Goal: Task Accomplishment & Management: Manage account settings

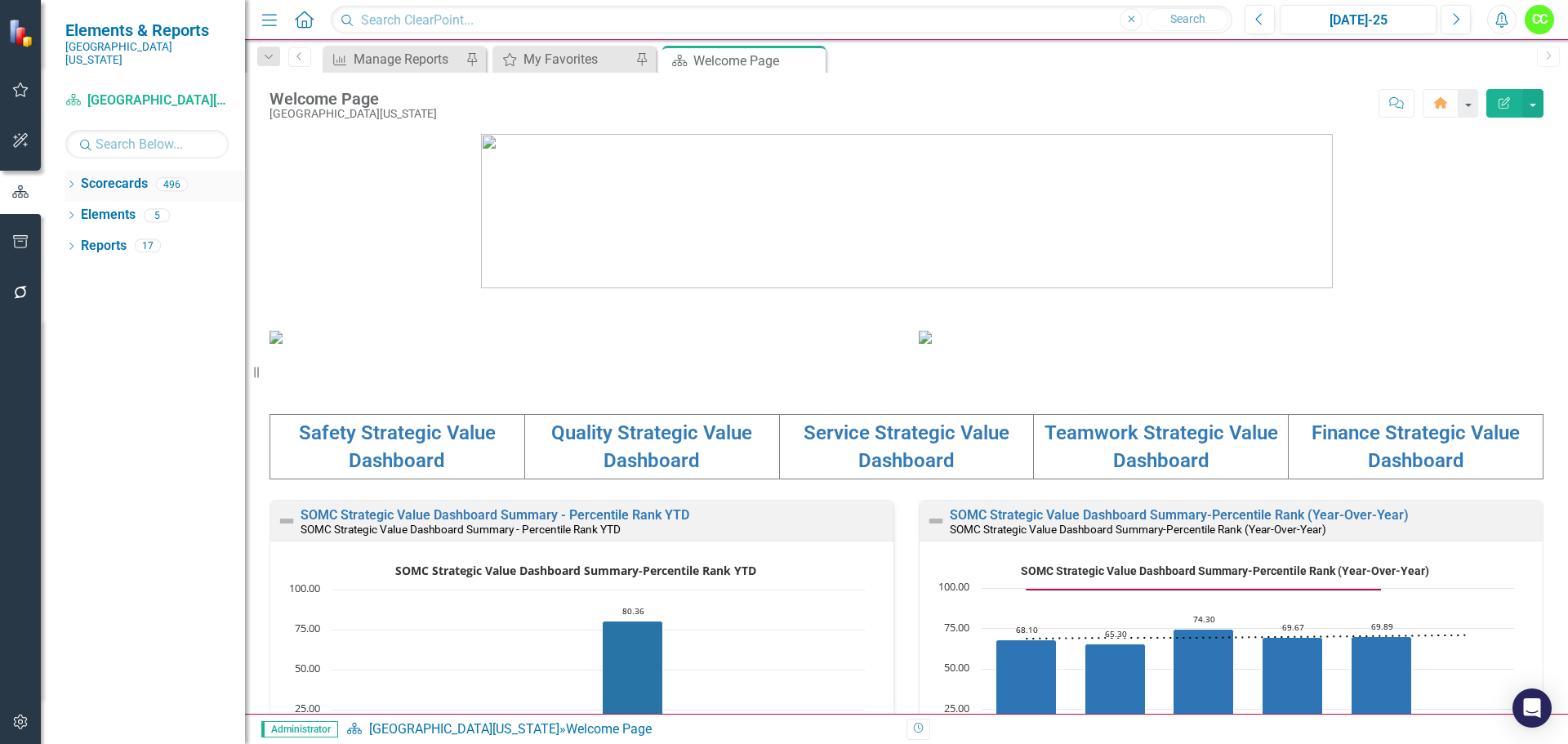
click at [76, 181] on icon "Dropdown" at bounding box center [71, 185] width 12 height 9
click at [76, 210] on icon "Dropdown" at bounding box center [79, 215] width 13 height 10
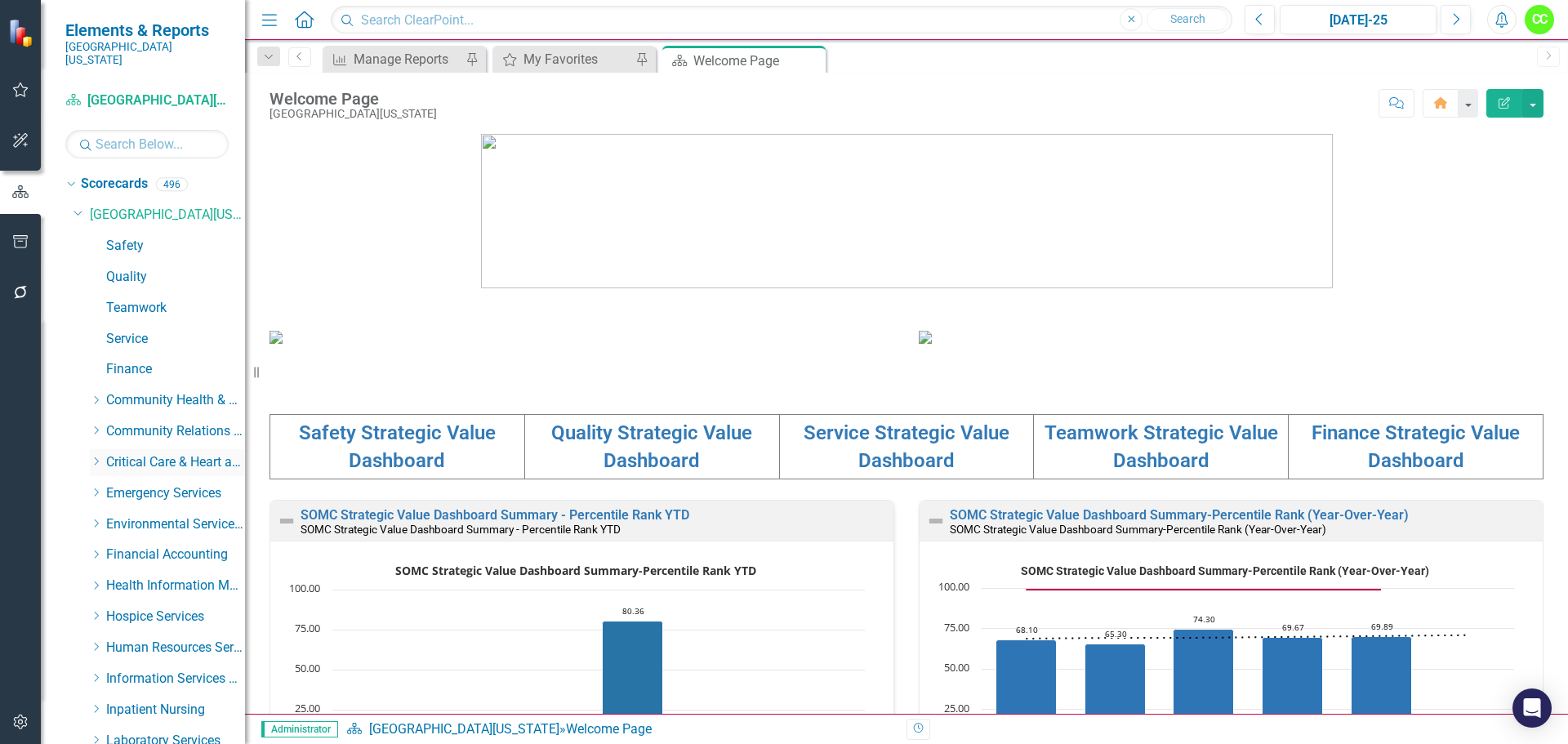
click at [93, 456] on icon "Dropdown" at bounding box center [96, 461] width 13 height 10
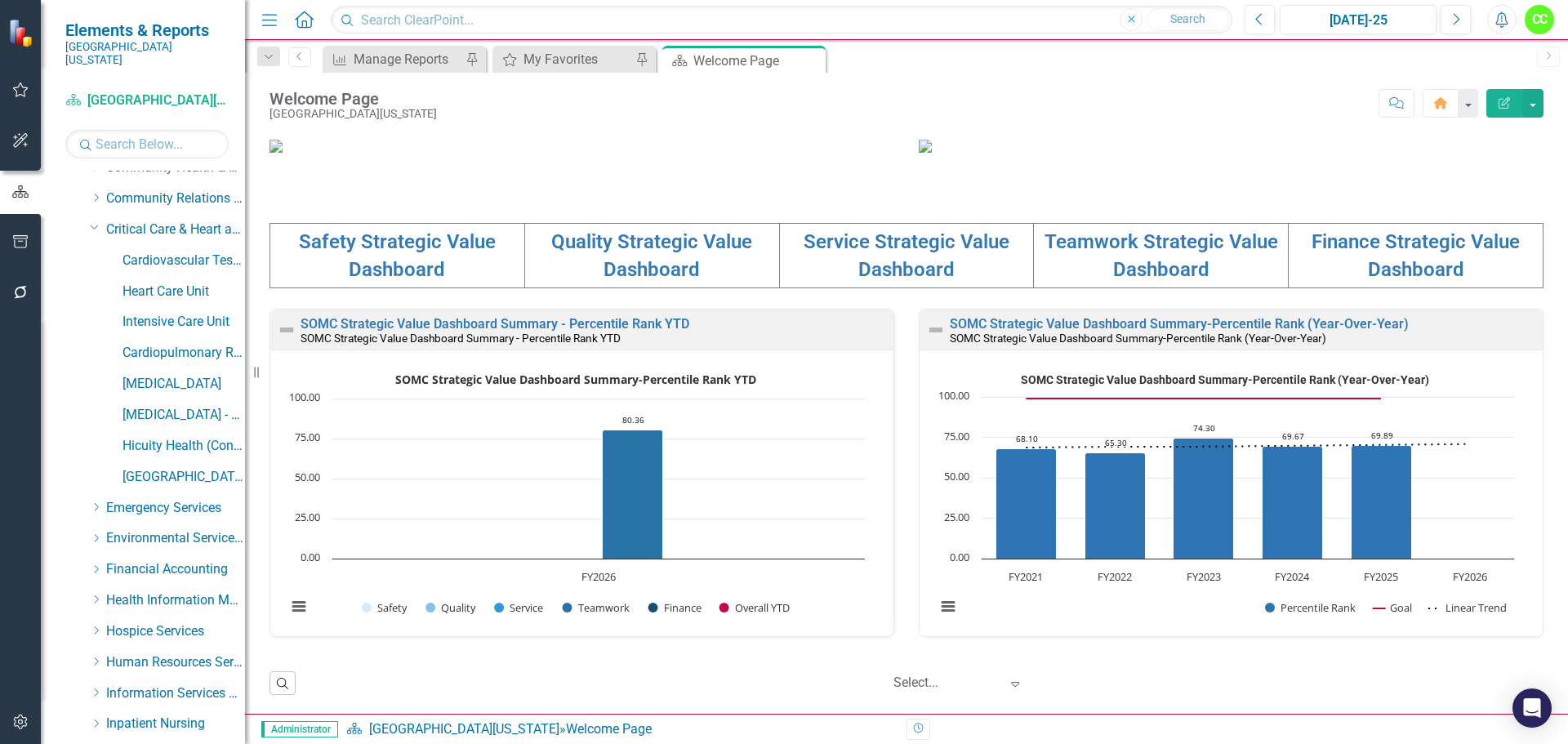
scroll to position [245, 0]
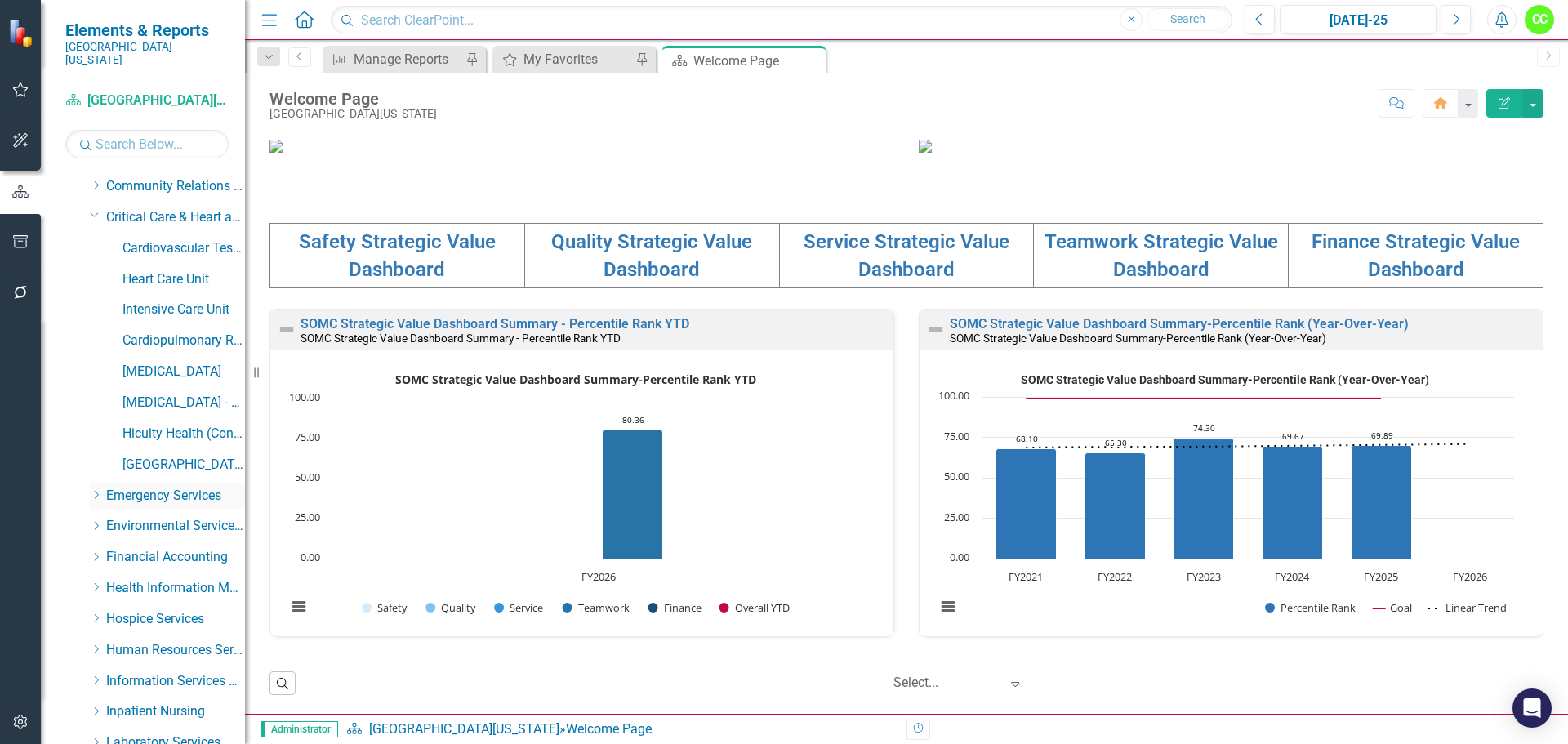
click at [99, 490] on icon "Dropdown" at bounding box center [96, 495] width 13 height 10
click at [144, 362] on link "[MEDICAL_DATA]" at bounding box center [184, 371] width 123 height 18
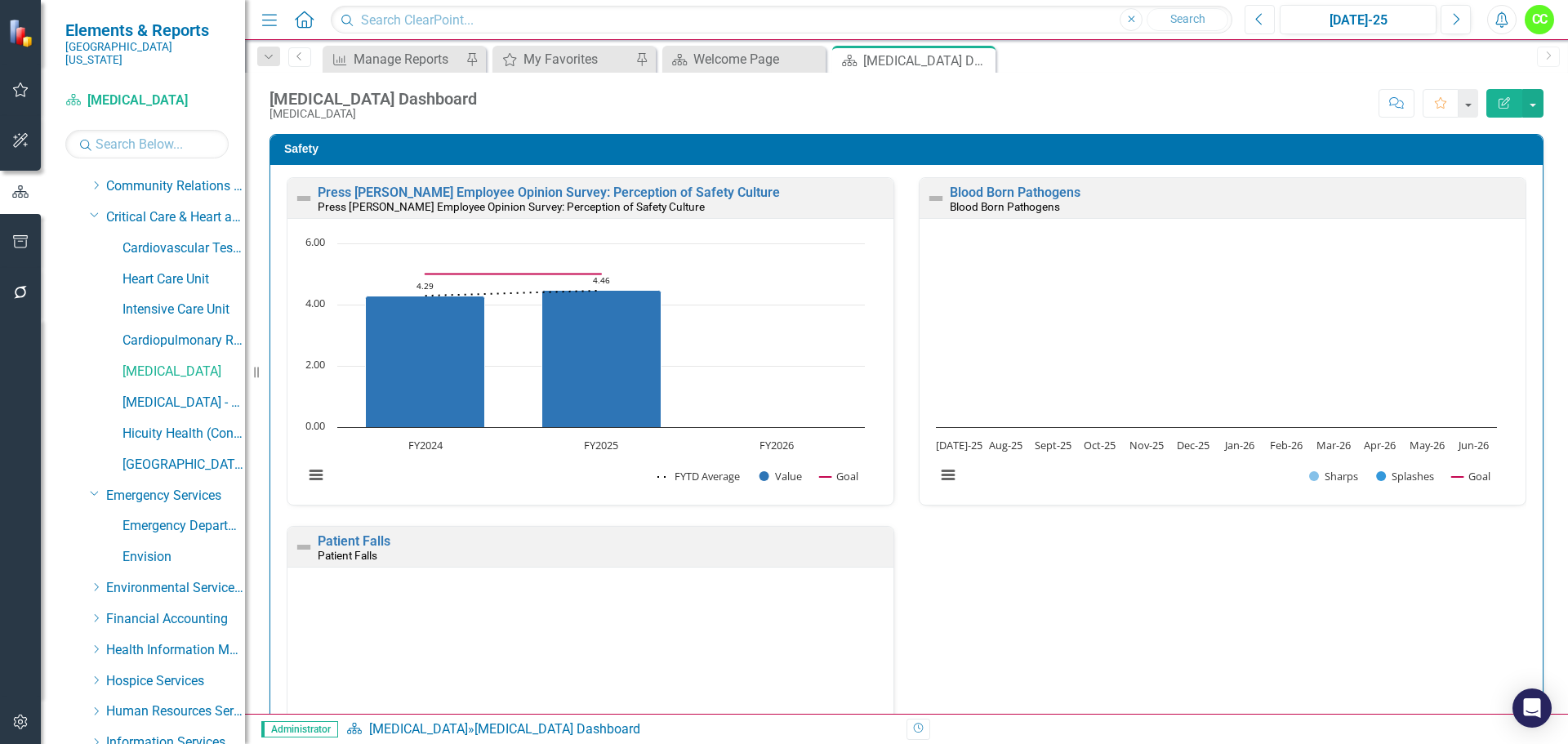
click at [1249, 22] on button "Previous" at bounding box center [1259, 19] width 30 height 29
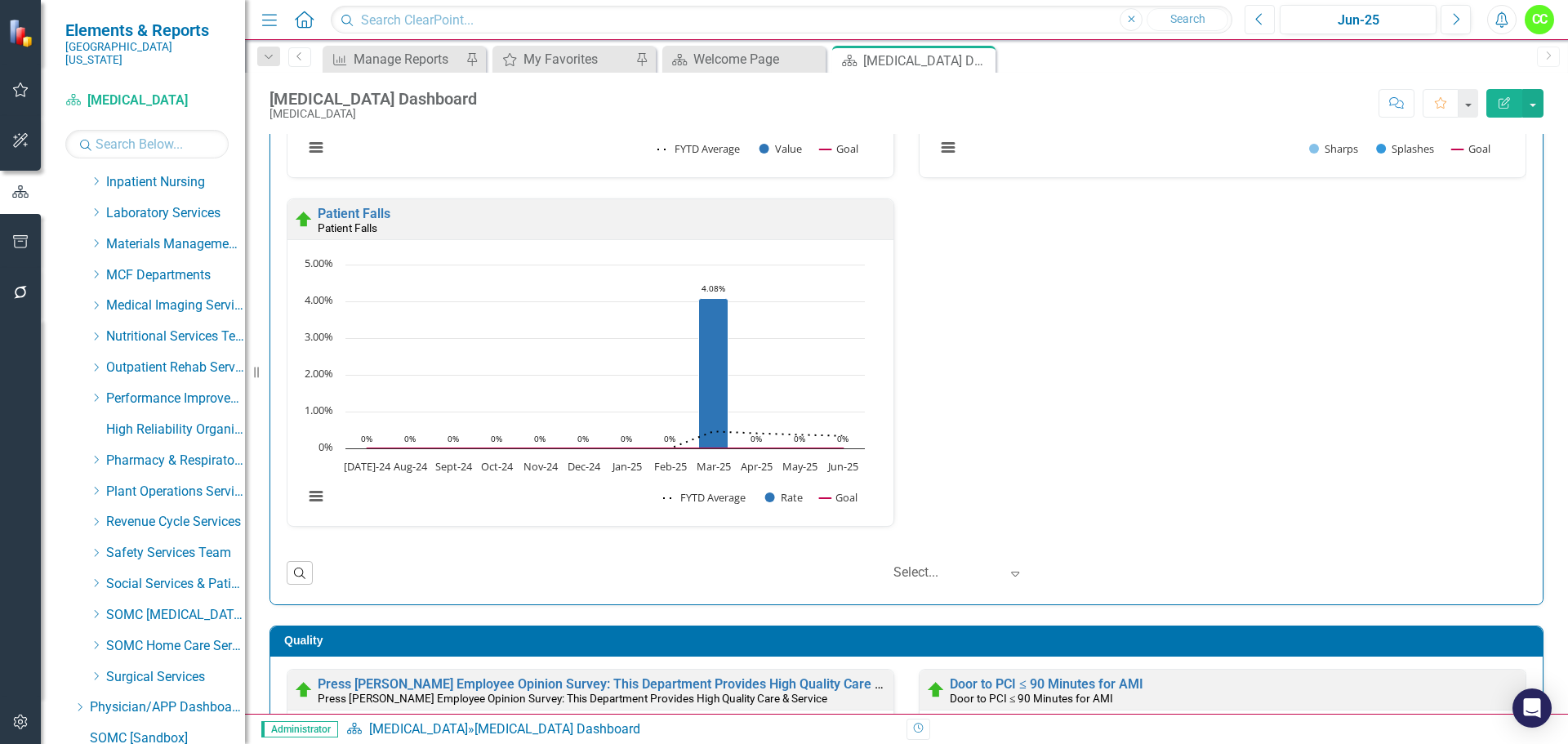
scroll to position [898, 0]
click at [98, 699] on link "Elements" at bounding box center [108, 708] width 55 height 18
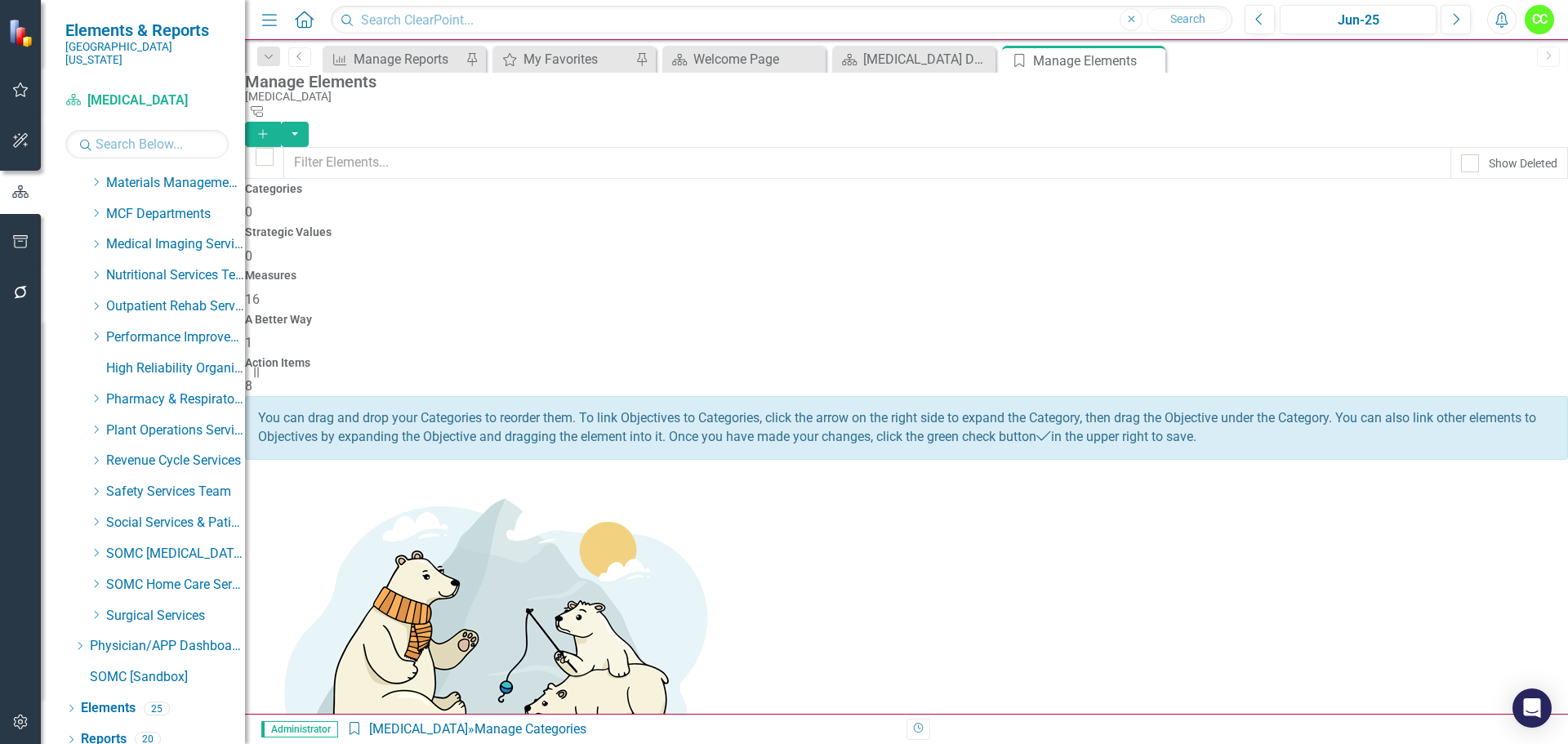
click at [1416, 357] on div "Action Items 8" at bounding box center [907, 377] width 1323 height 39
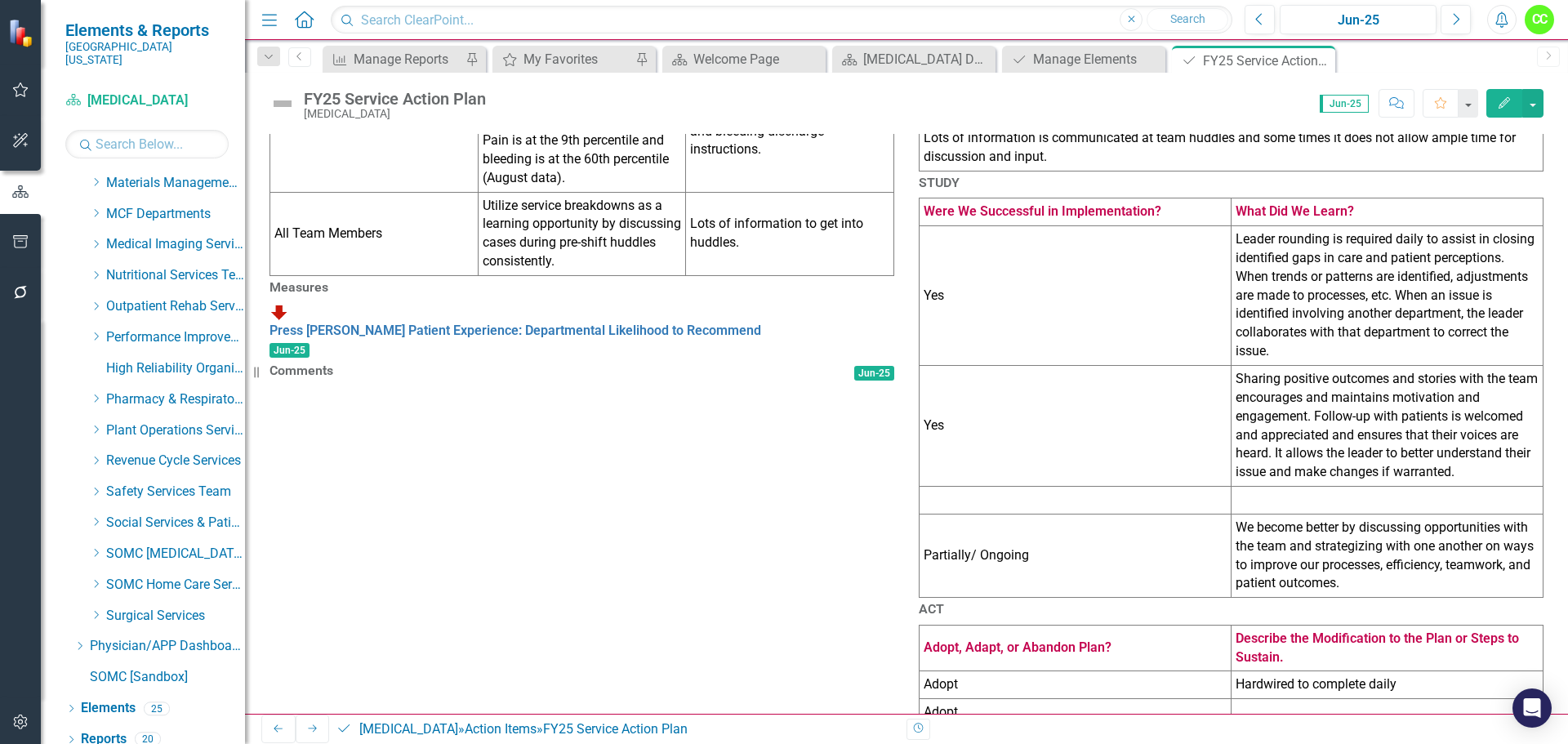
scroll to position [875, 0]
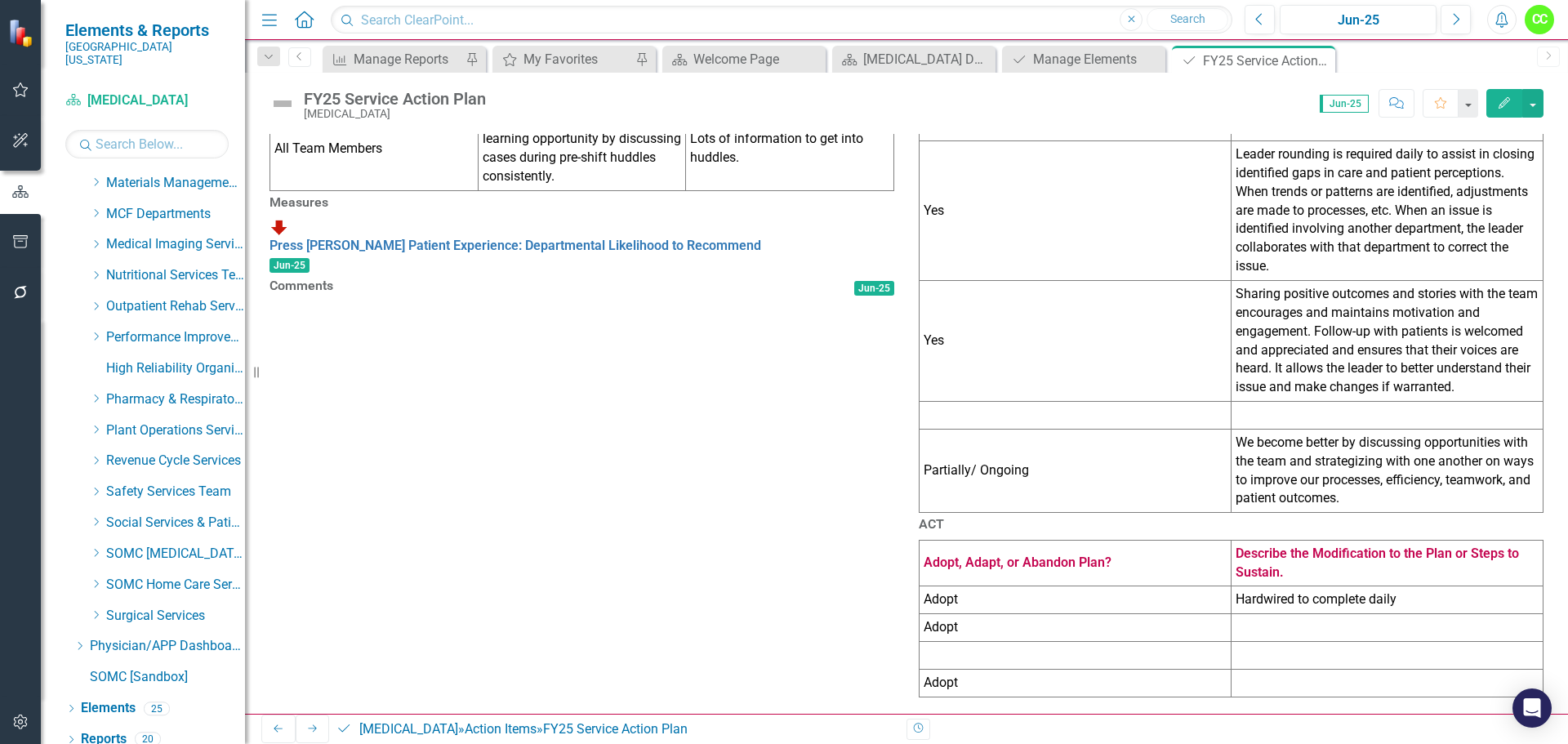
click at [1292, 402] on td at bounding box center [1388, 416] width 312 height 28
click at [1264, 402] on td at bounding box center [1388, 416] width 312 height 28
click at [1271, 402] on td at bounding box center [1388, 416] width 312 height 28
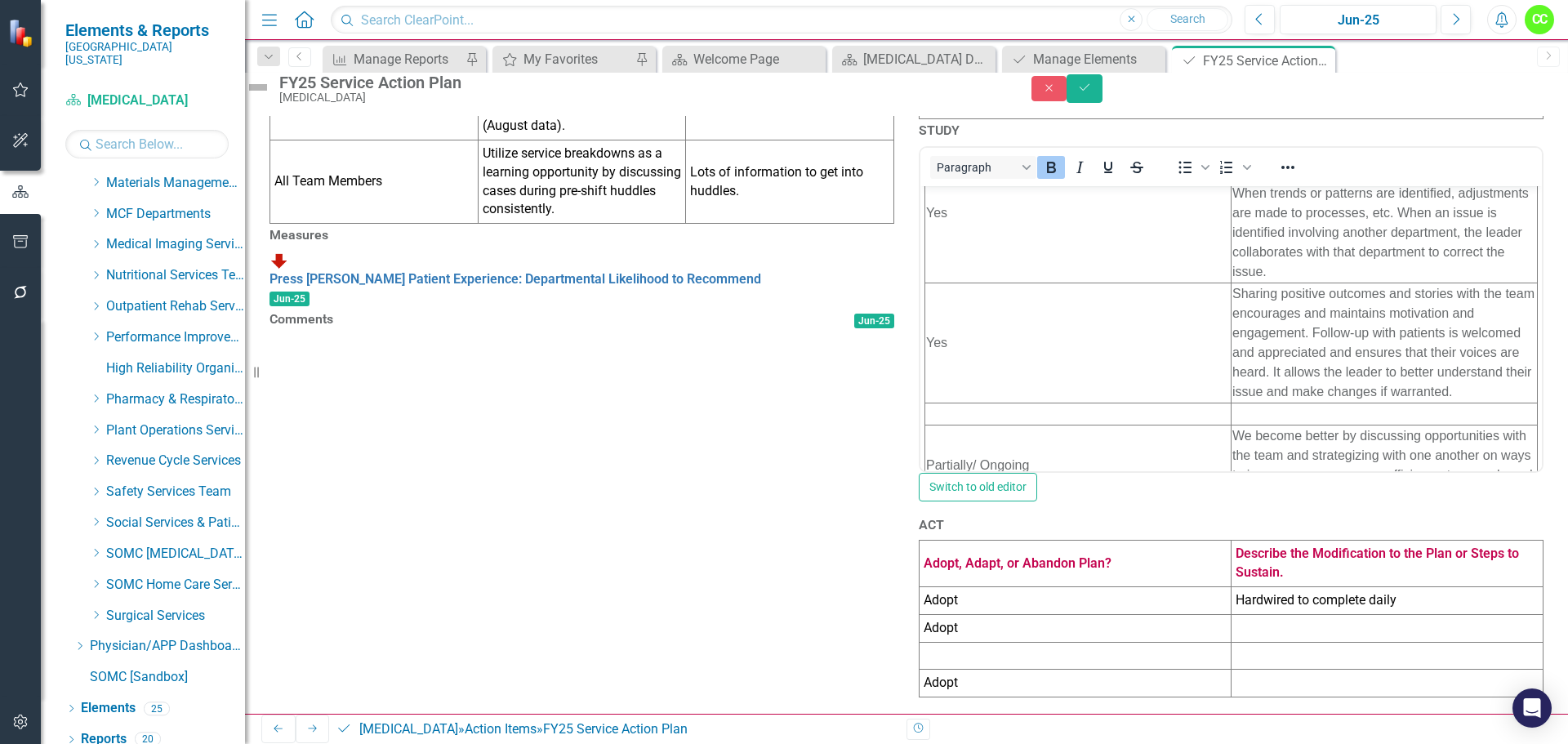
scroll to position [128, 0]
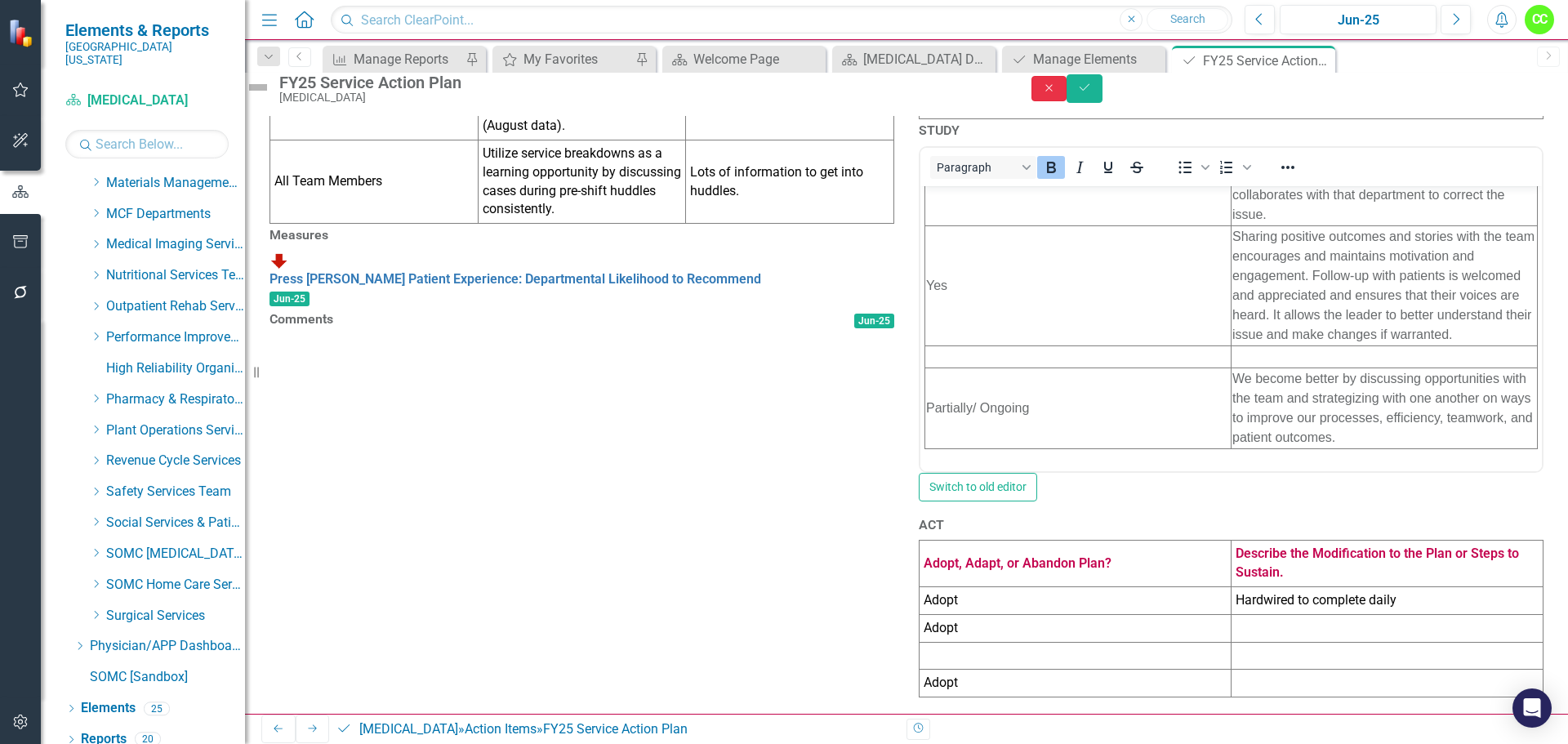
click at [1067, 87] on button "Close" at bounding box center [1049, 88] width 36 height 25
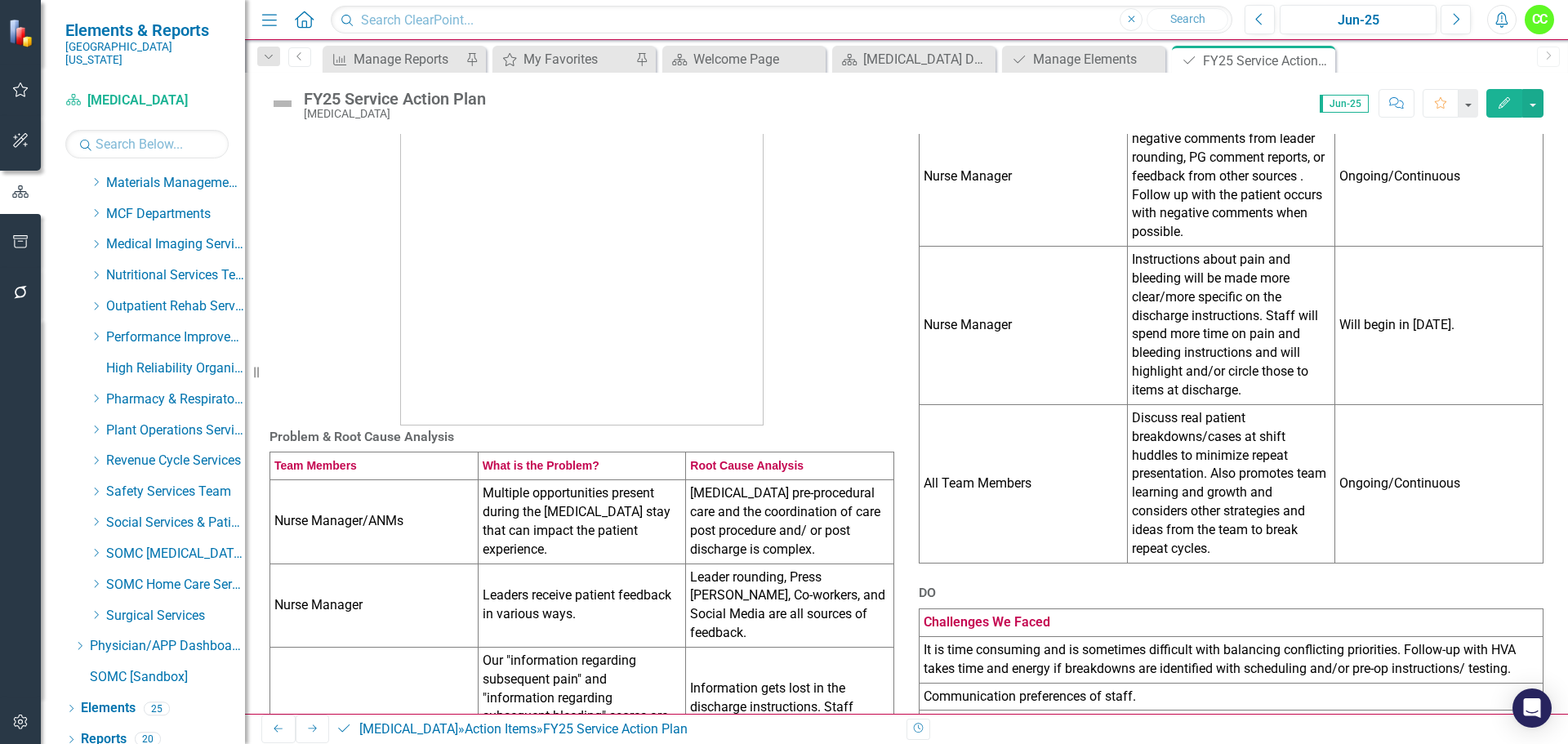
scroll to position [58, 0]
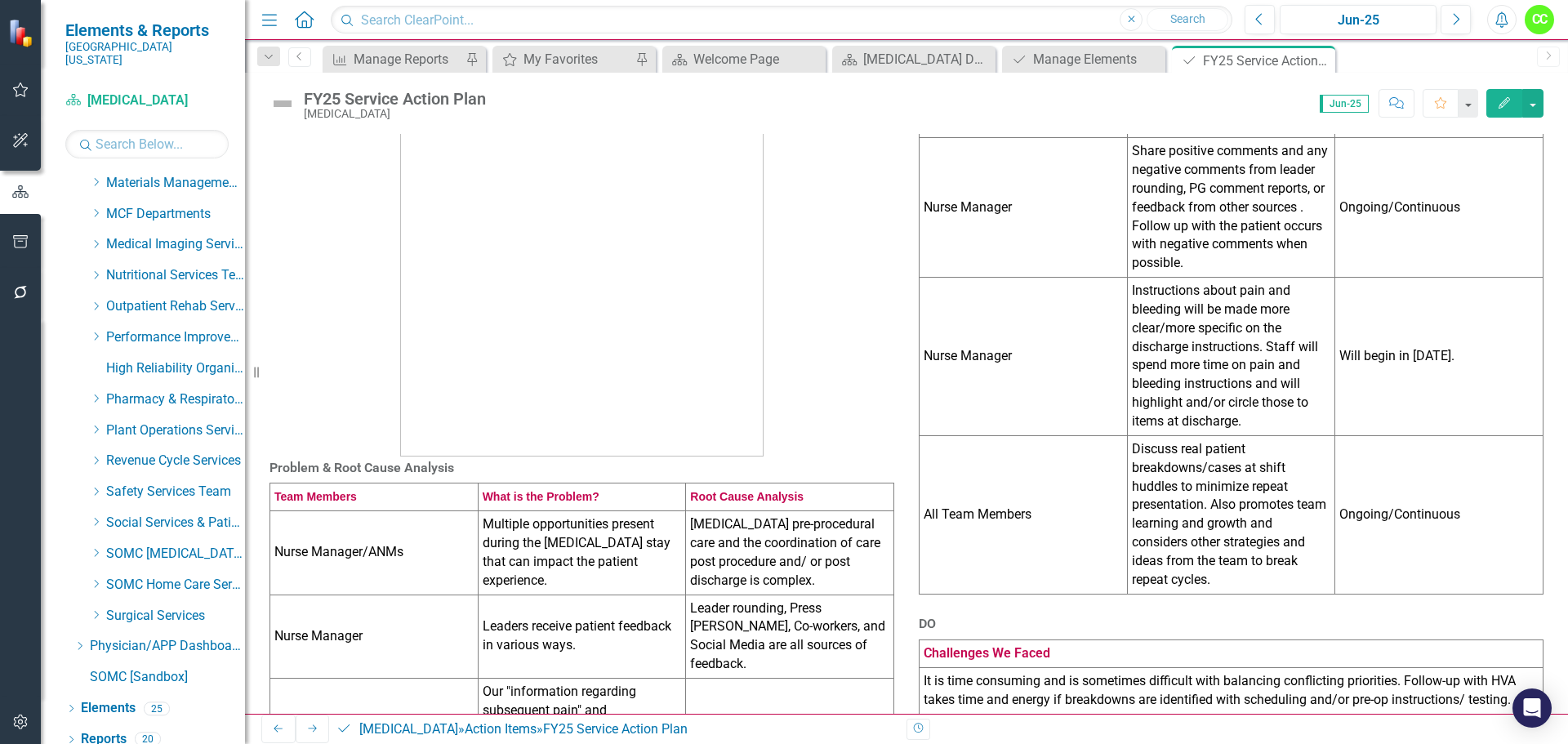
drag, startPoint x: 1245, startPoint y: 426, endPoint x: 1175, endPoint y: 350, distance: 103.3
click at [1175, 350] on td "Instructions about pain and bleeding will be made more clear/more specific on t…" at bounding box center [1231, 357] width 208 height 159
click at [1239, 379] on td "Instructions about pain and bleeding will be made more clear/more specific on t…" at bounding box center [1231, 357] width 208 height 159
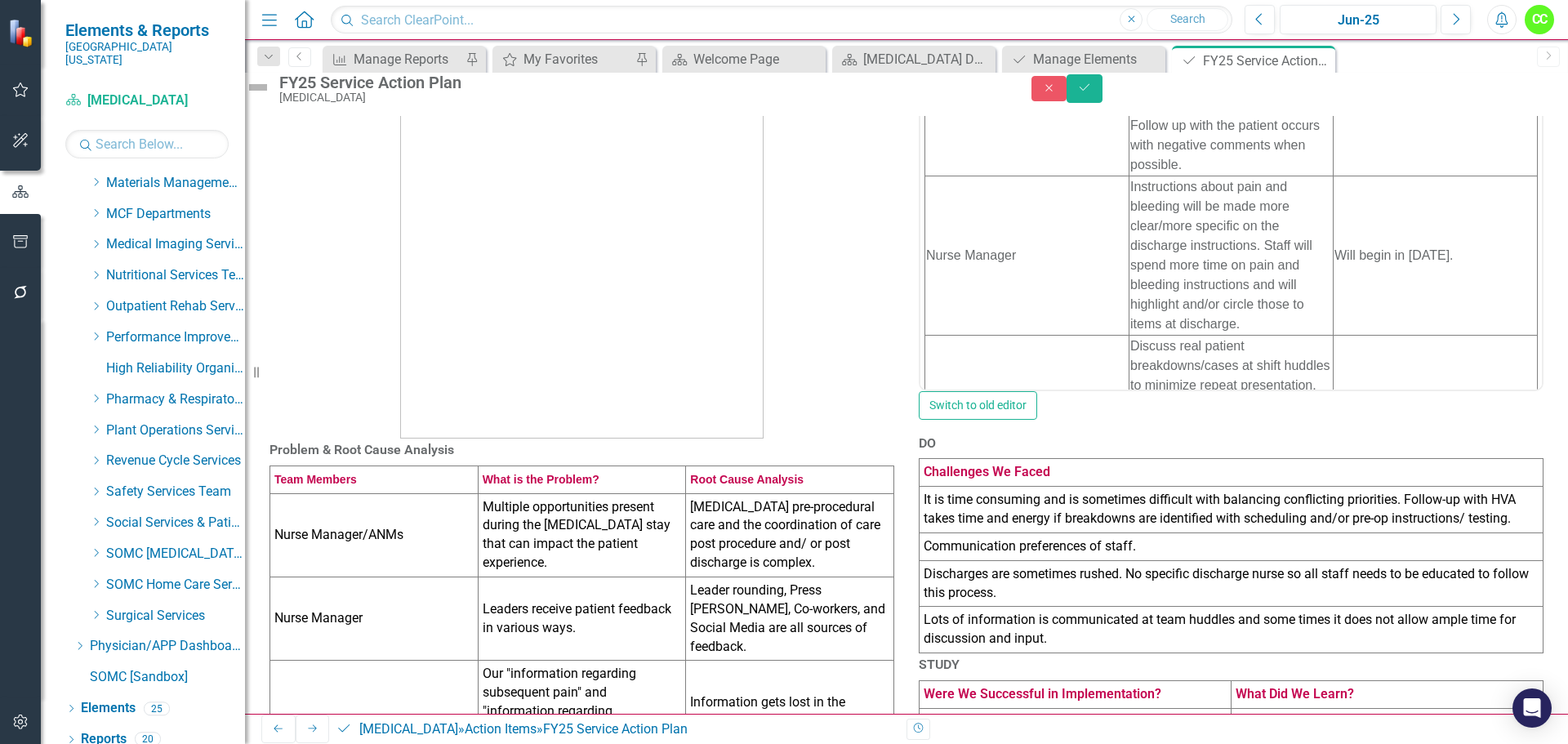
scroll to position [164, 0]
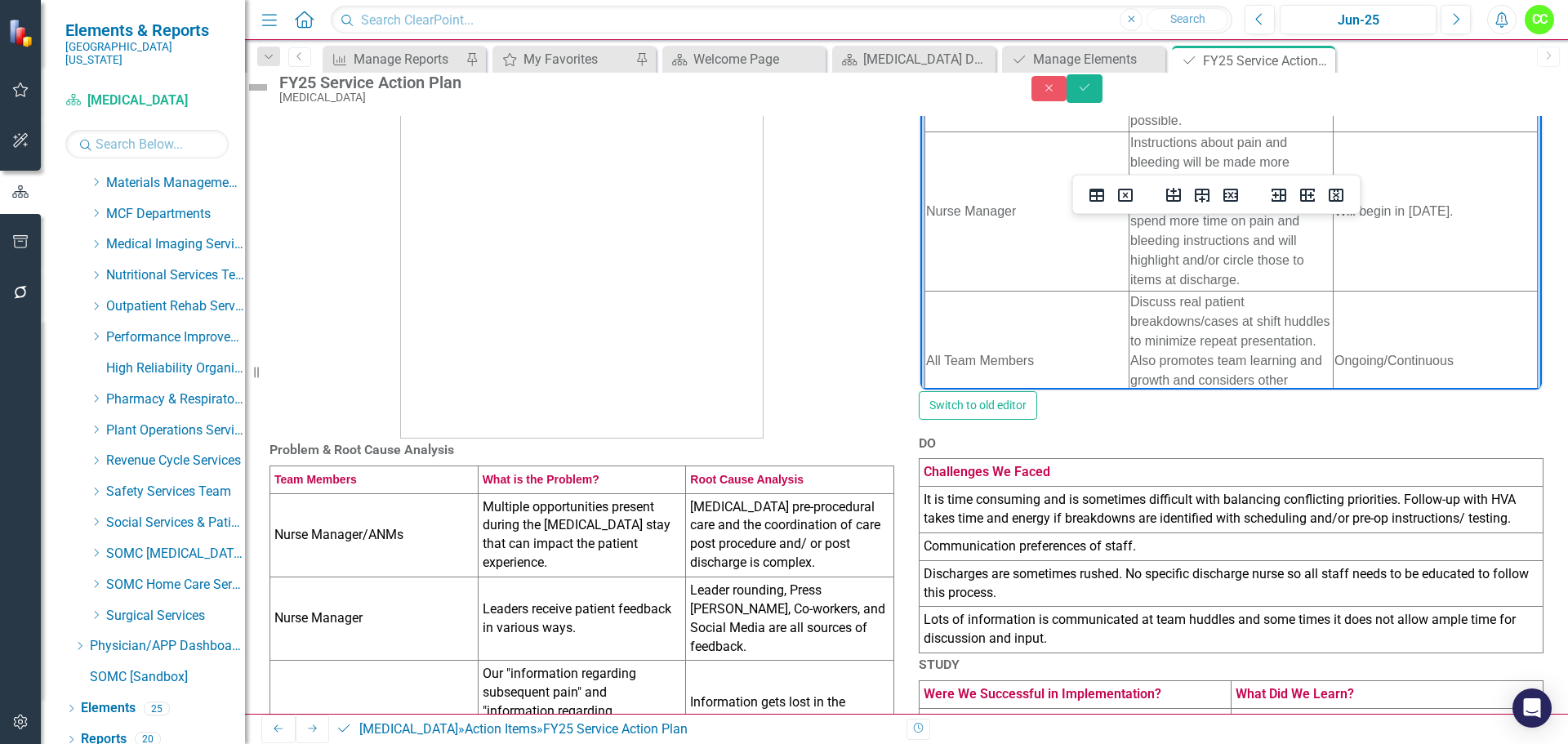
click at [1234, 279] on td "Instructions about pain and bleeding will be made more clear/more specific on t…" at bounding box center [1231, 211] width 204 height 159
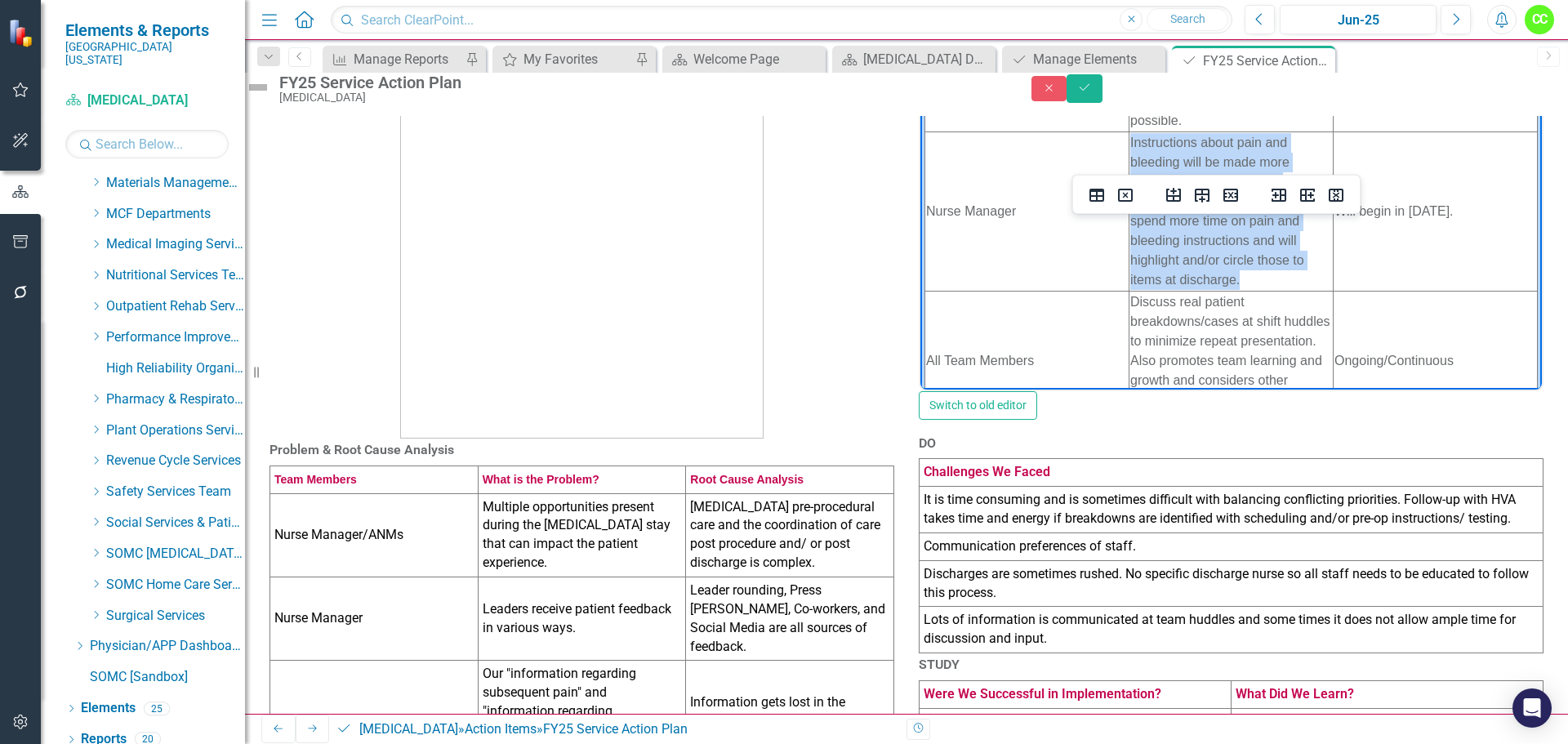
drag, startPoint x: 1229, startPoint y: 278, endPoint x: 1114, endPoint y: 138, distance: 181.2
click at [1114, 138] on html "Owner of Action What is the Action? Action Item Start Date Nurse Manager Contin…" at bounding box center [1232, 203] width 622 height 527
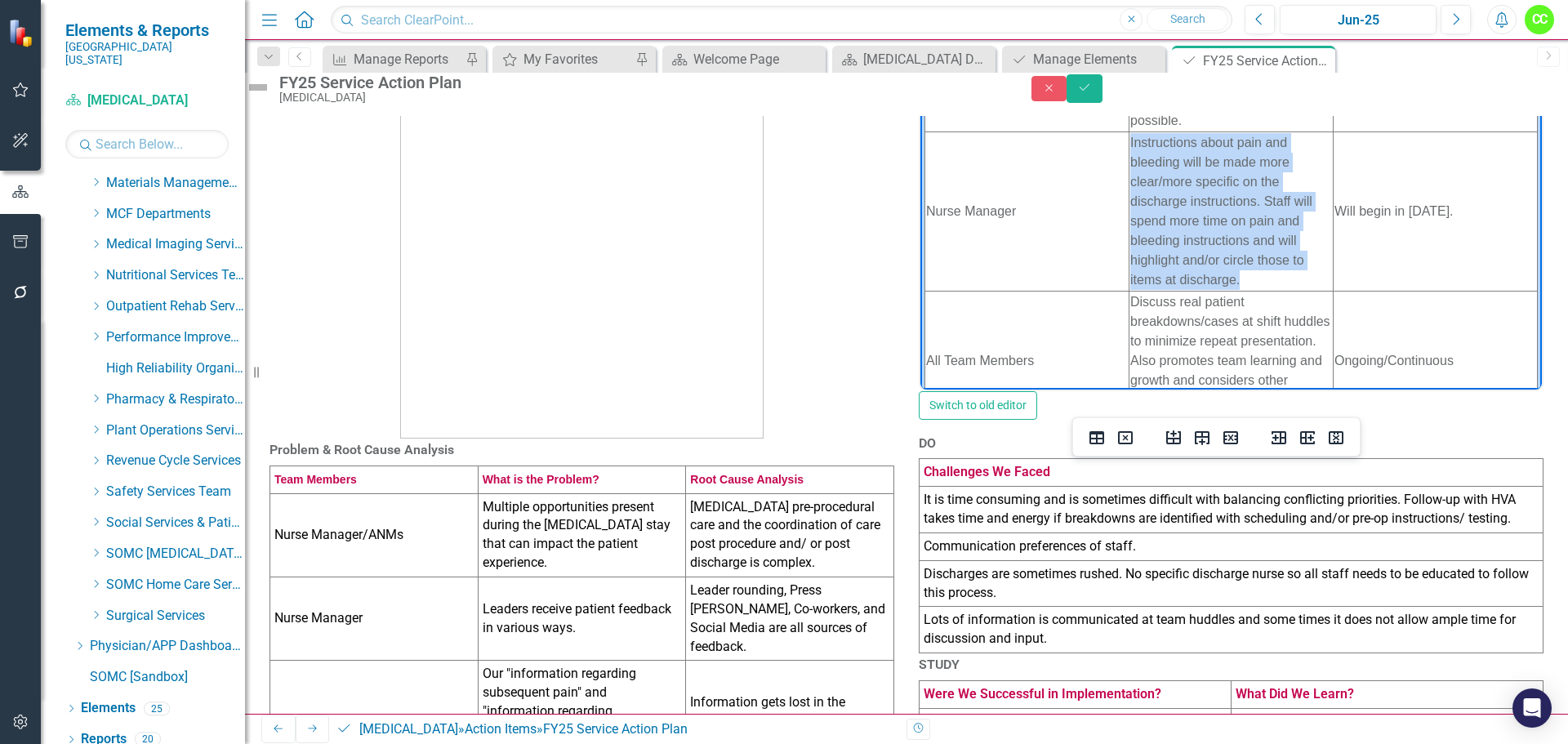
copy td "Instructions about pain and bleeding will be made more clear/more specific on t…"
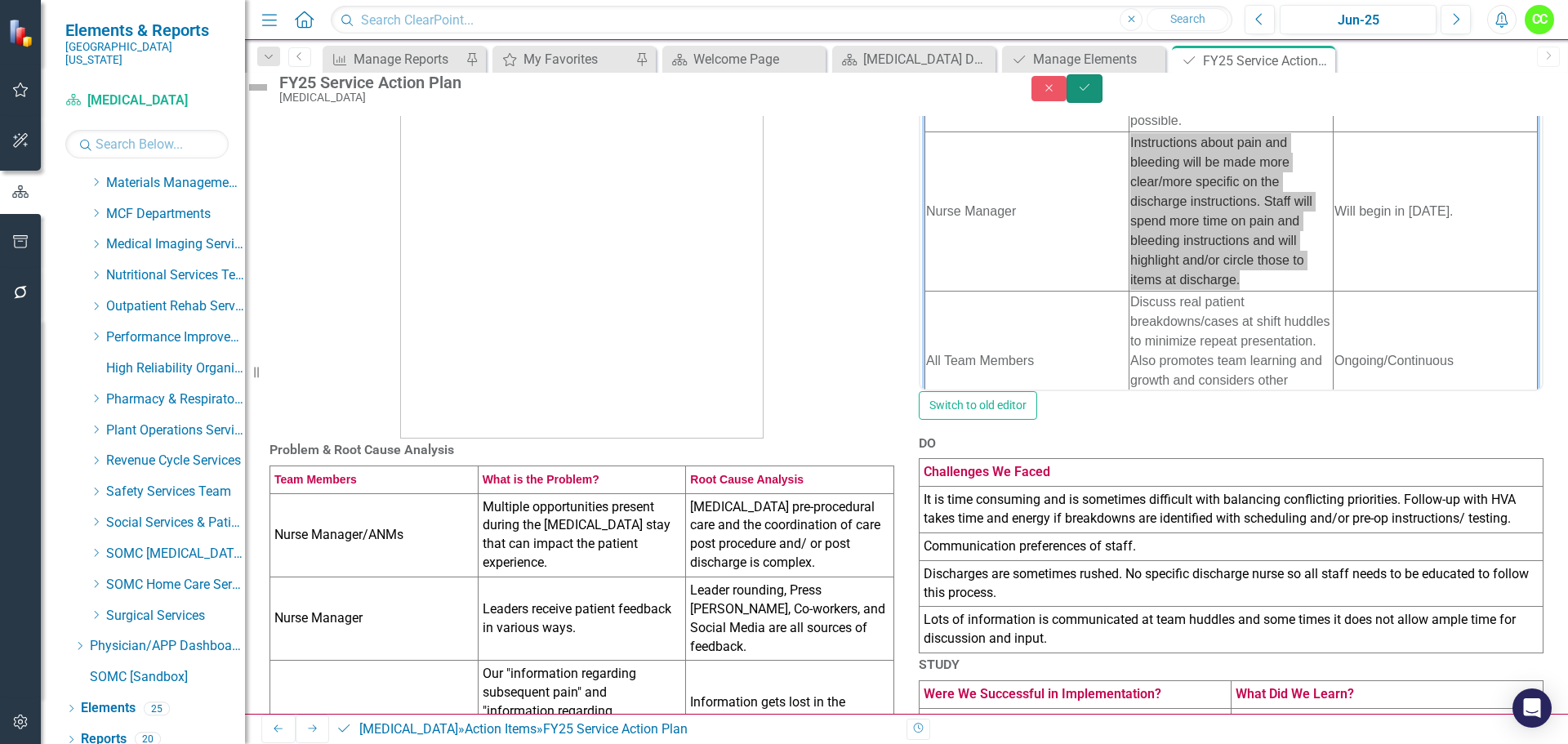
click at [1103, 102] on button "Save" at bounding box center [1085, 89] width 36 height 29
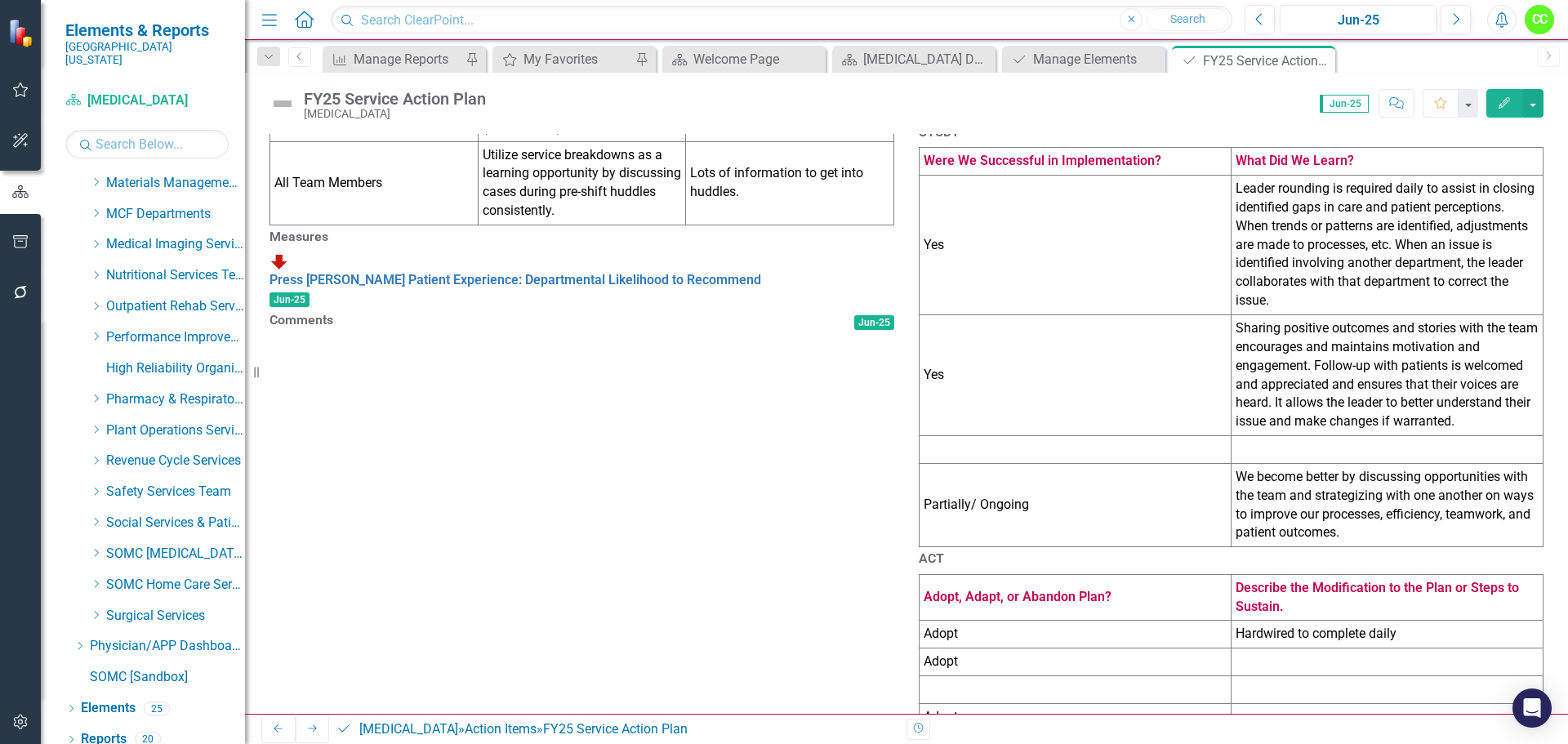
scroll to position [875, 0]
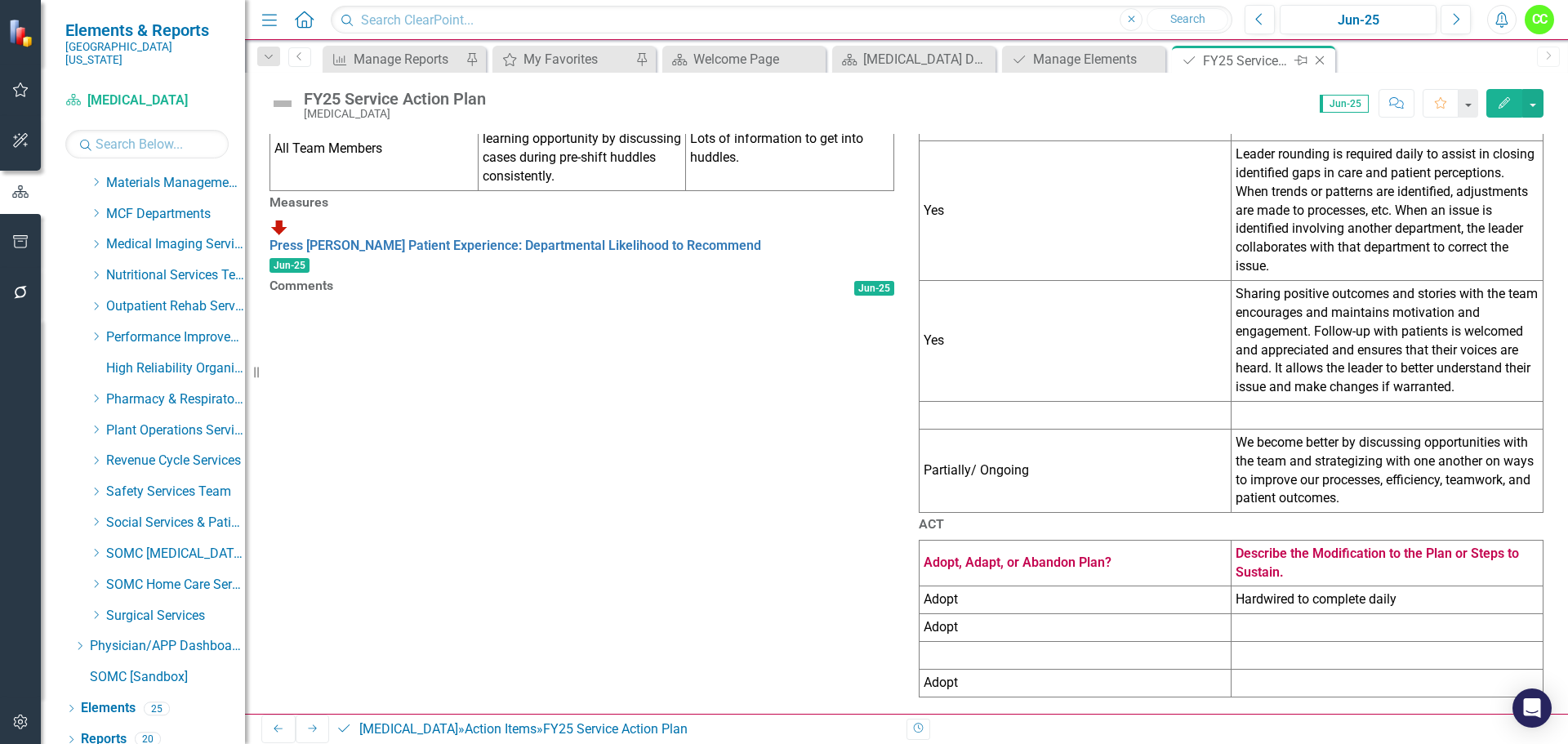
click at [1323, 60] on icon "Close" at bounding box center [1320, 60] width 16 height 13
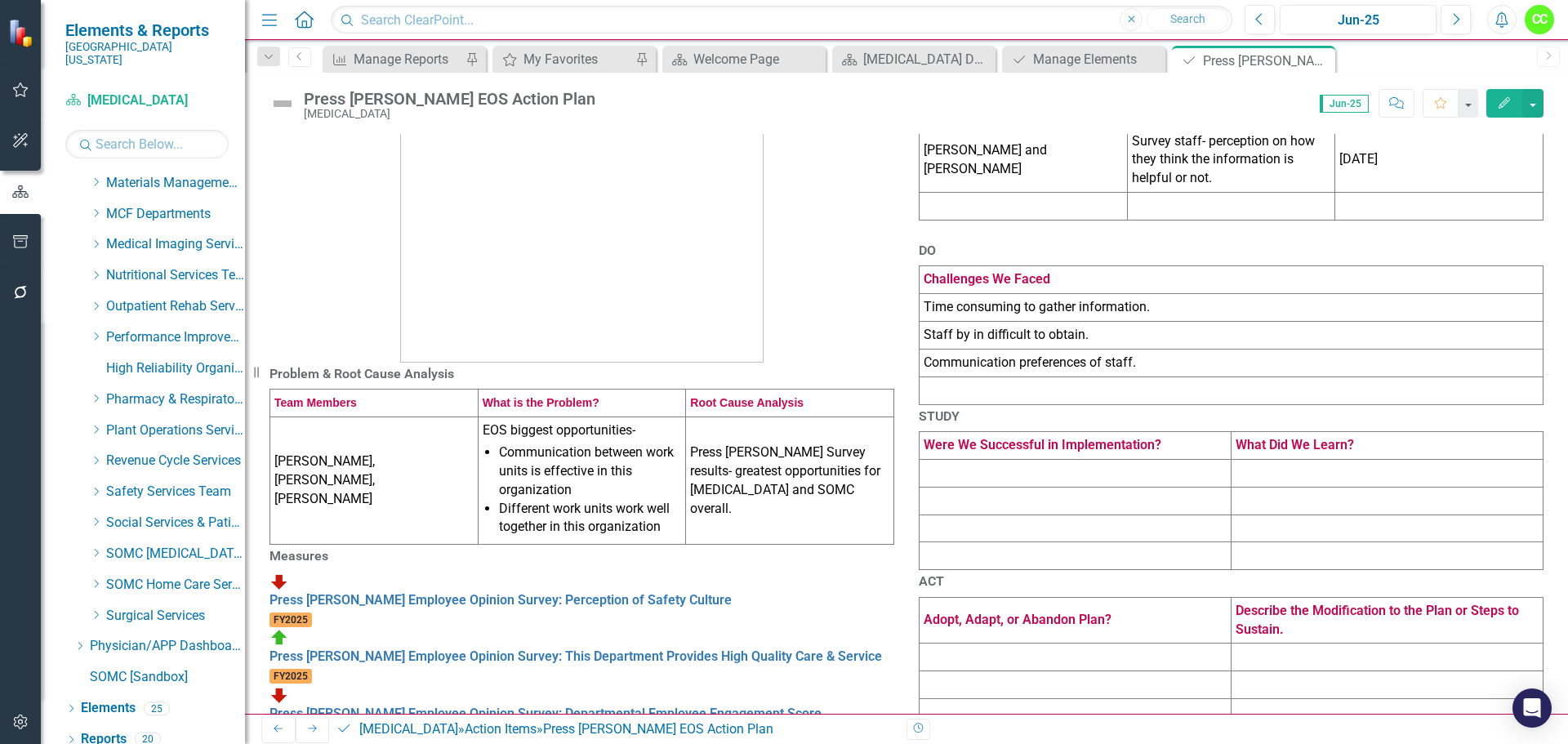
scroll to position [164, 0]
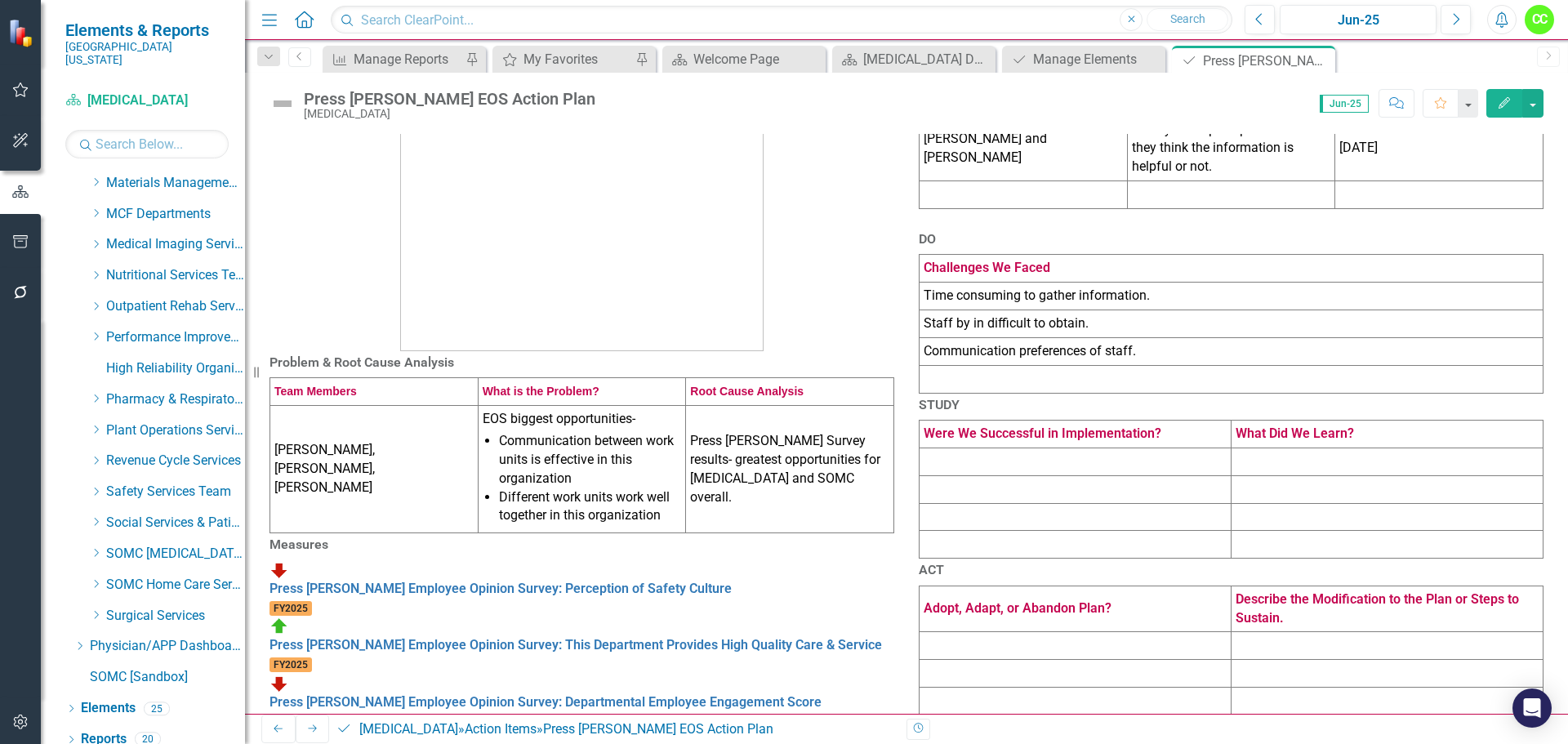
click at [1404, 193] on td at bounding box center [1439, 195] width 208 height 28
click at [1403, 193] on td at bounding box center [1439, 195] width 208 height 28
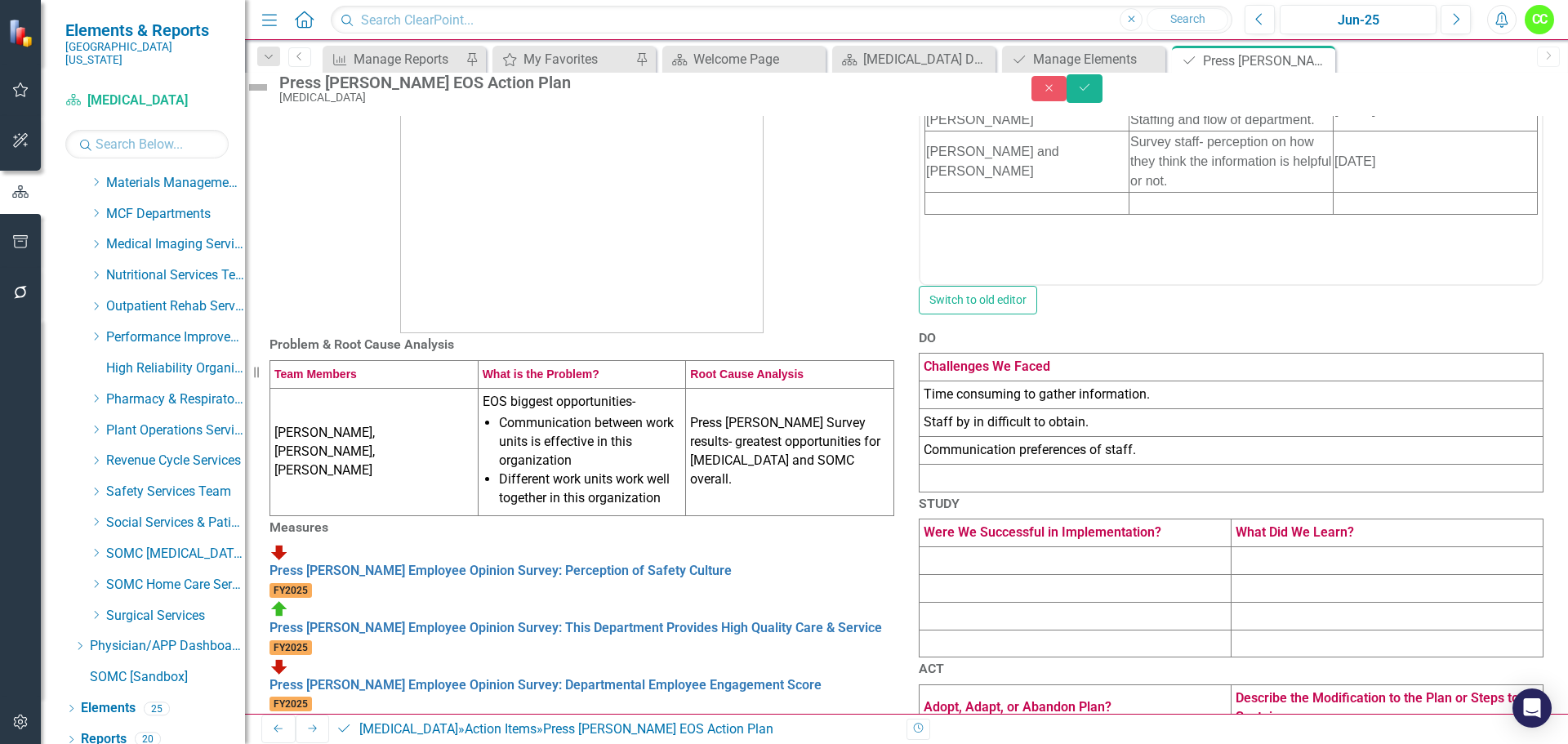
scroll to position [0, 0]
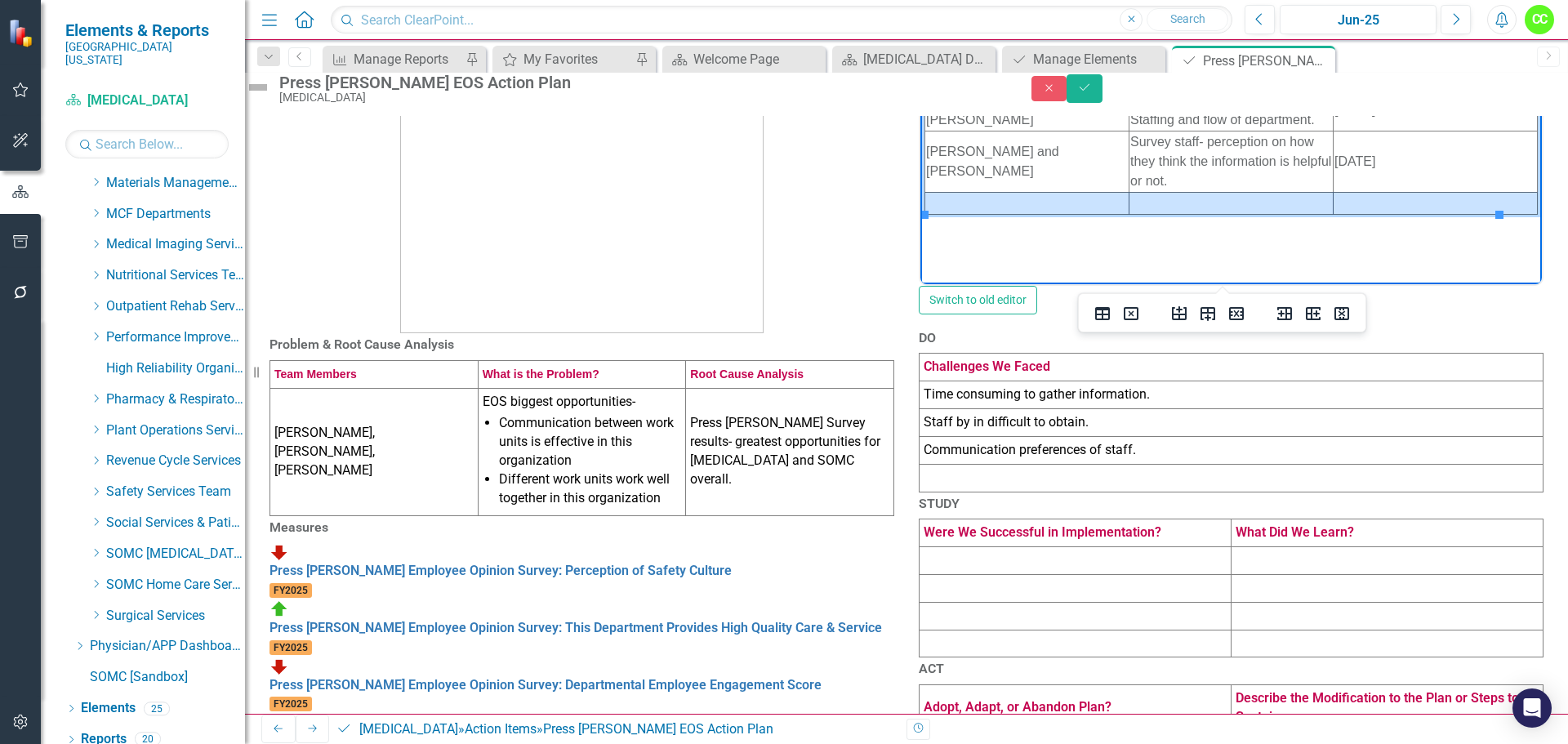
drag, startPoint x: 1352, startPoint y: 204, endPoint x: 1007, endPoint y: 207, distance: 345.0
click at [1007, 207] on tr "Rich Text Area. Press ALT-0 for help." at bounding box center [1232, 203] width 613 height 22
click at [1135, 316] on icon "Delete table" at bounding box center [1131, 314] width 19 height 19
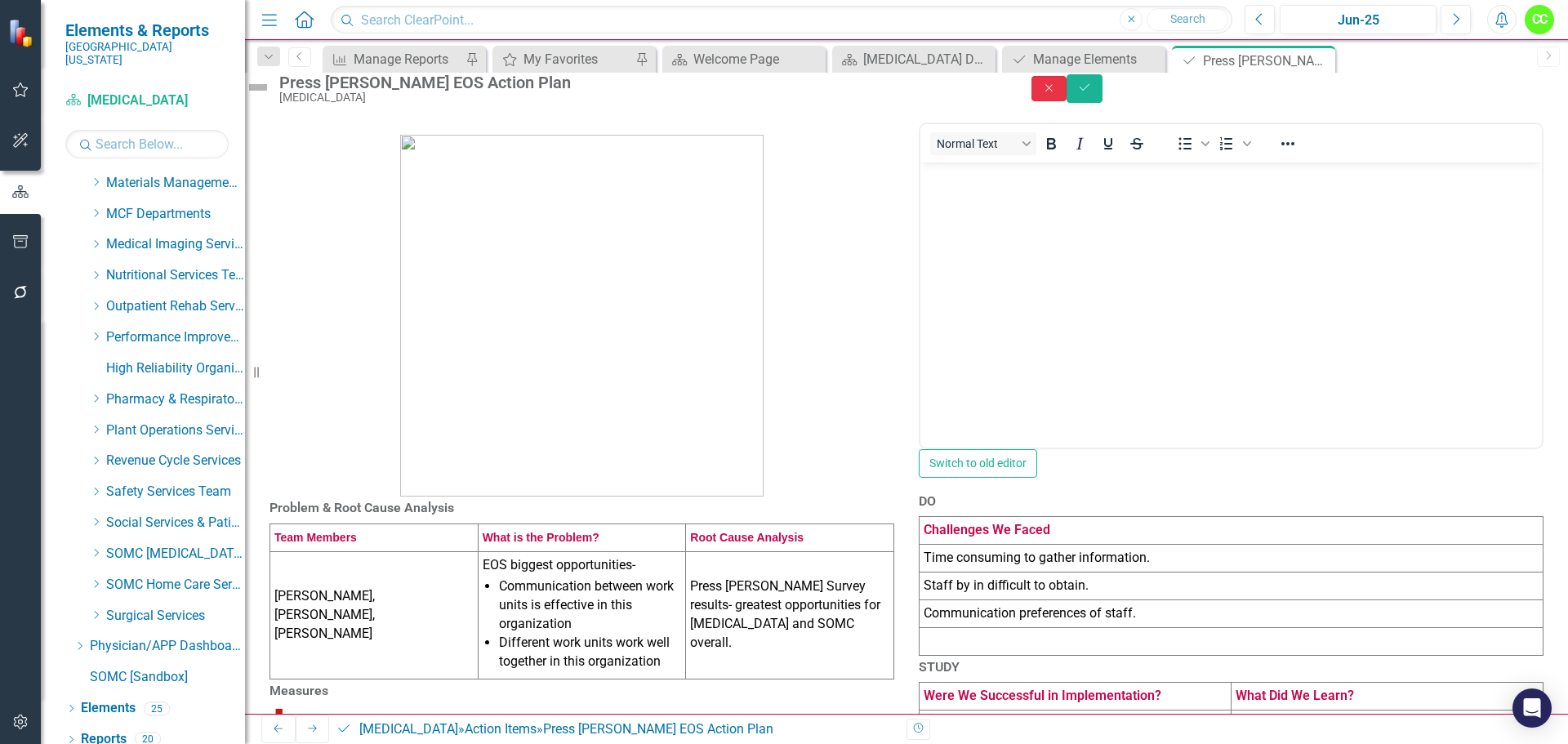
click at [1053, 91] on icon "button" at bounding box center [1050, 88] width 8 height 8
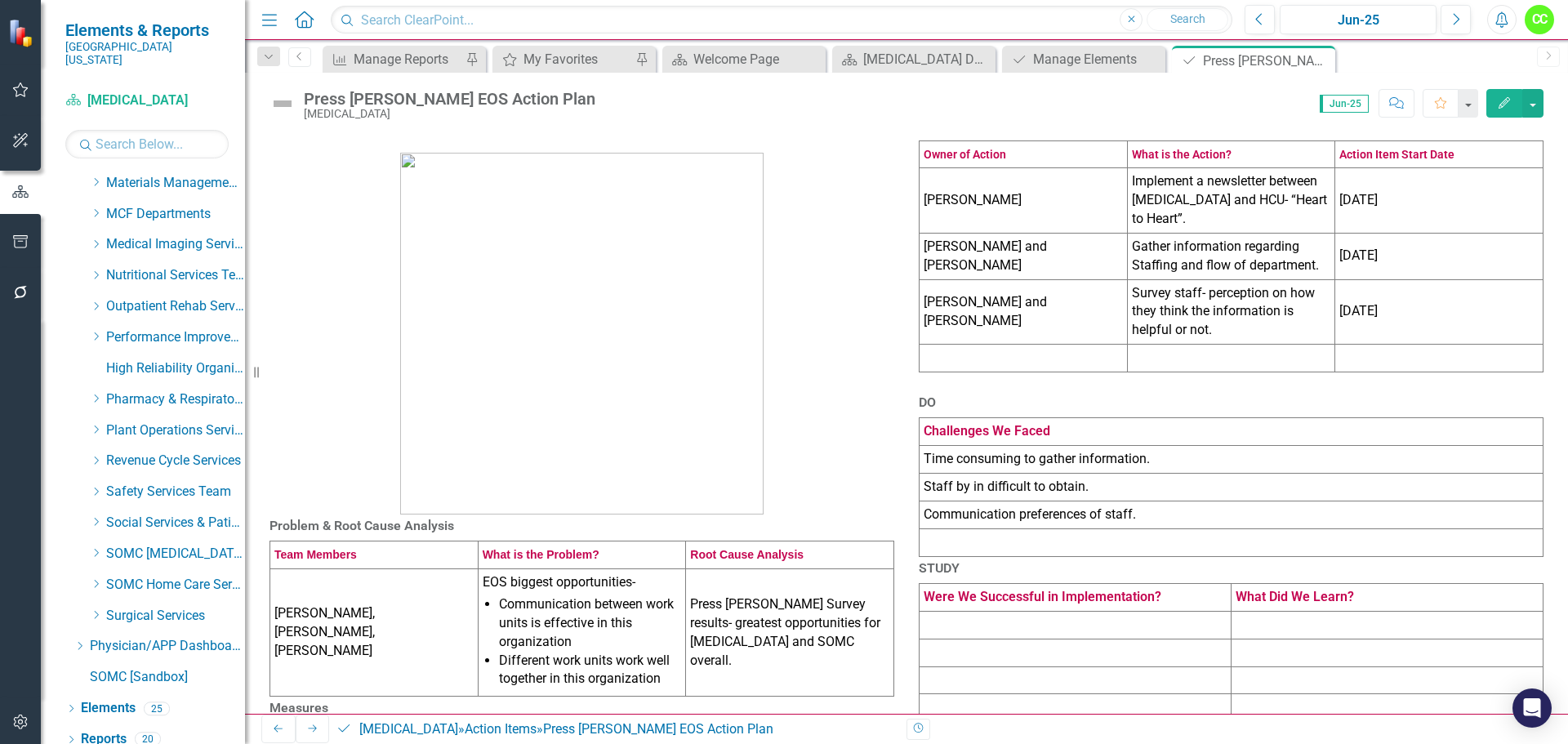
click at [1220, 373] on td at bounding box center [1231, 358] width 208 height 28
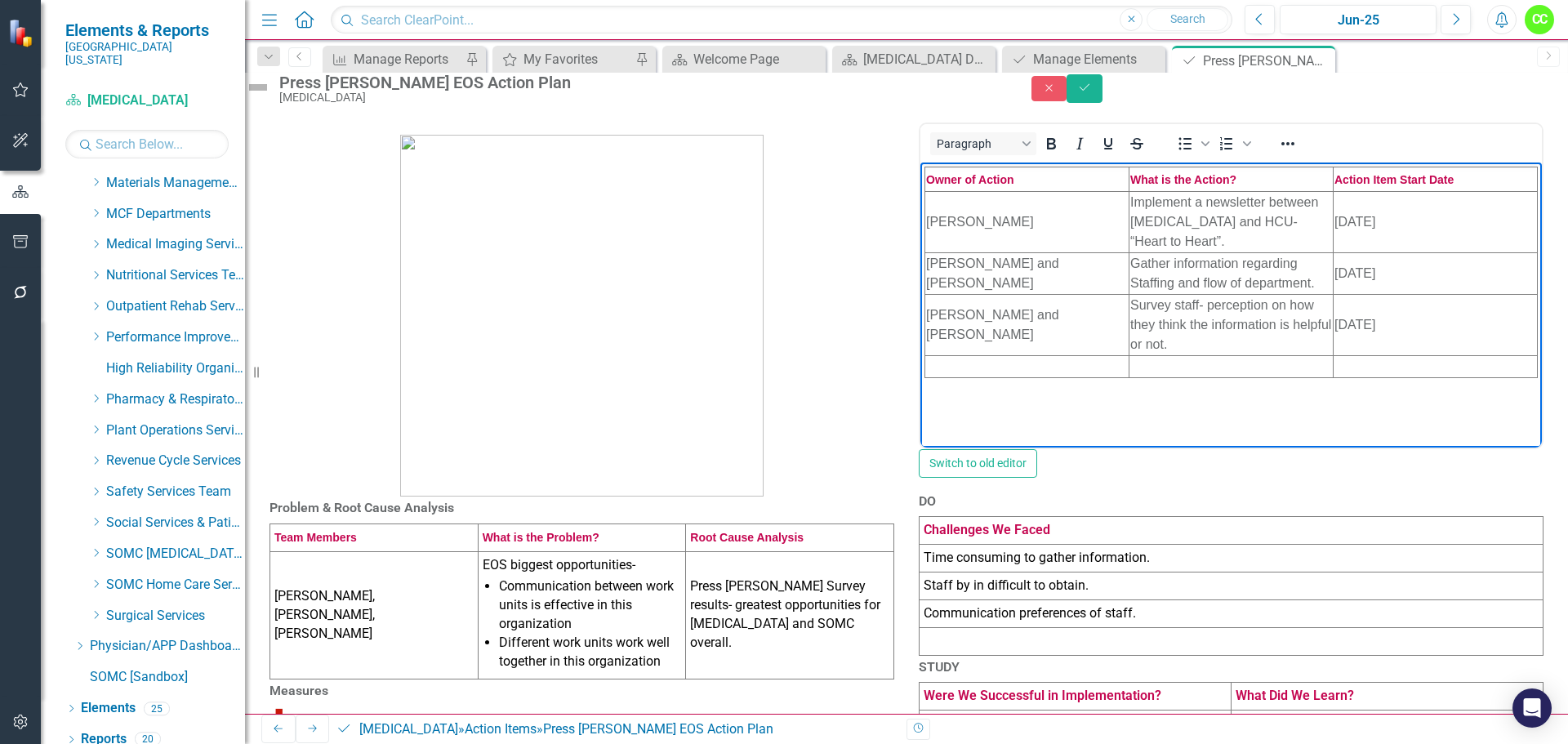
click at [1020, 367] on td "Rich Text Area. Press ALT-0 for help." at bounding box center [1028, 366] width 204 height 22
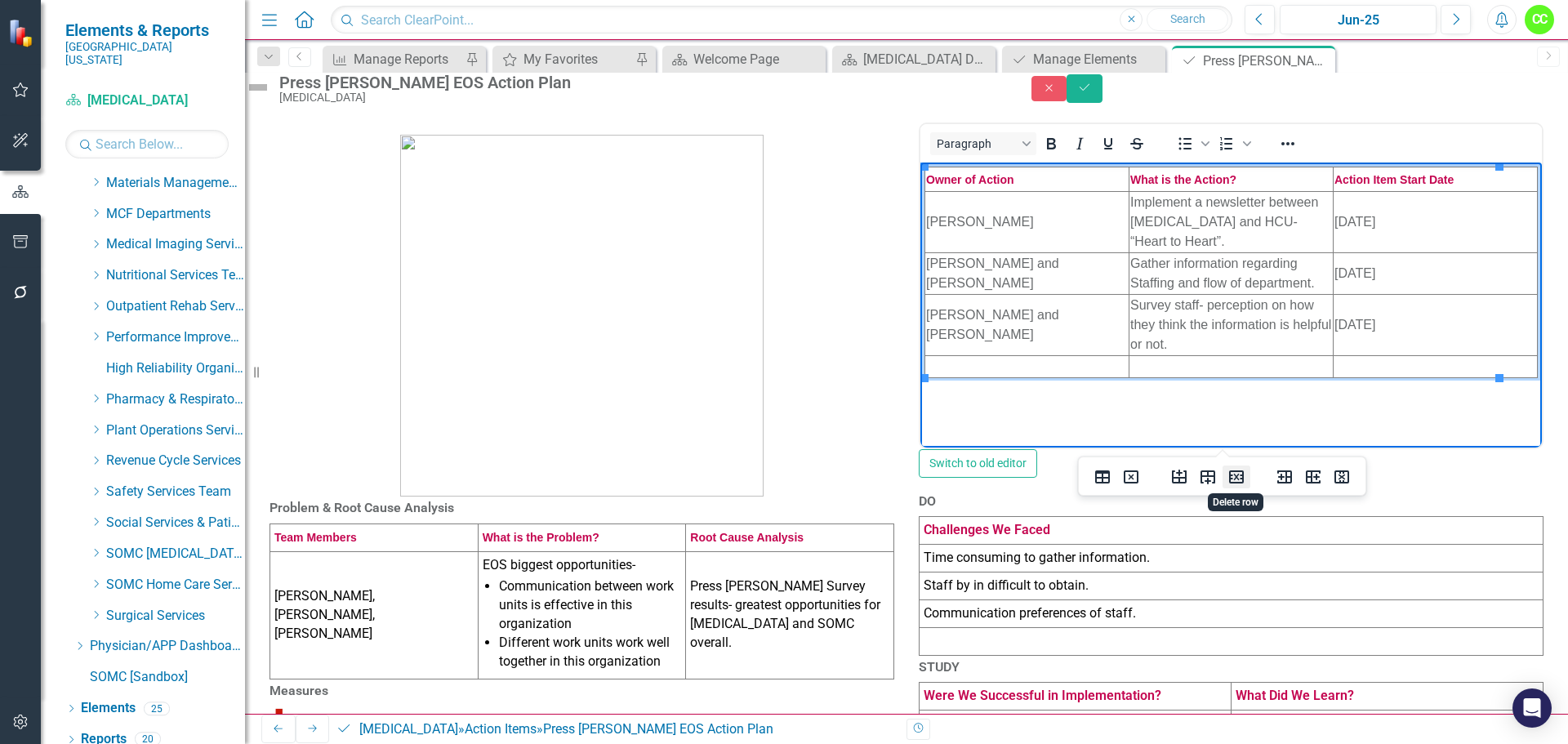
click at [1237, 478] on icon "Delete row" at bounding box center [1236, 477] width 15 height 13
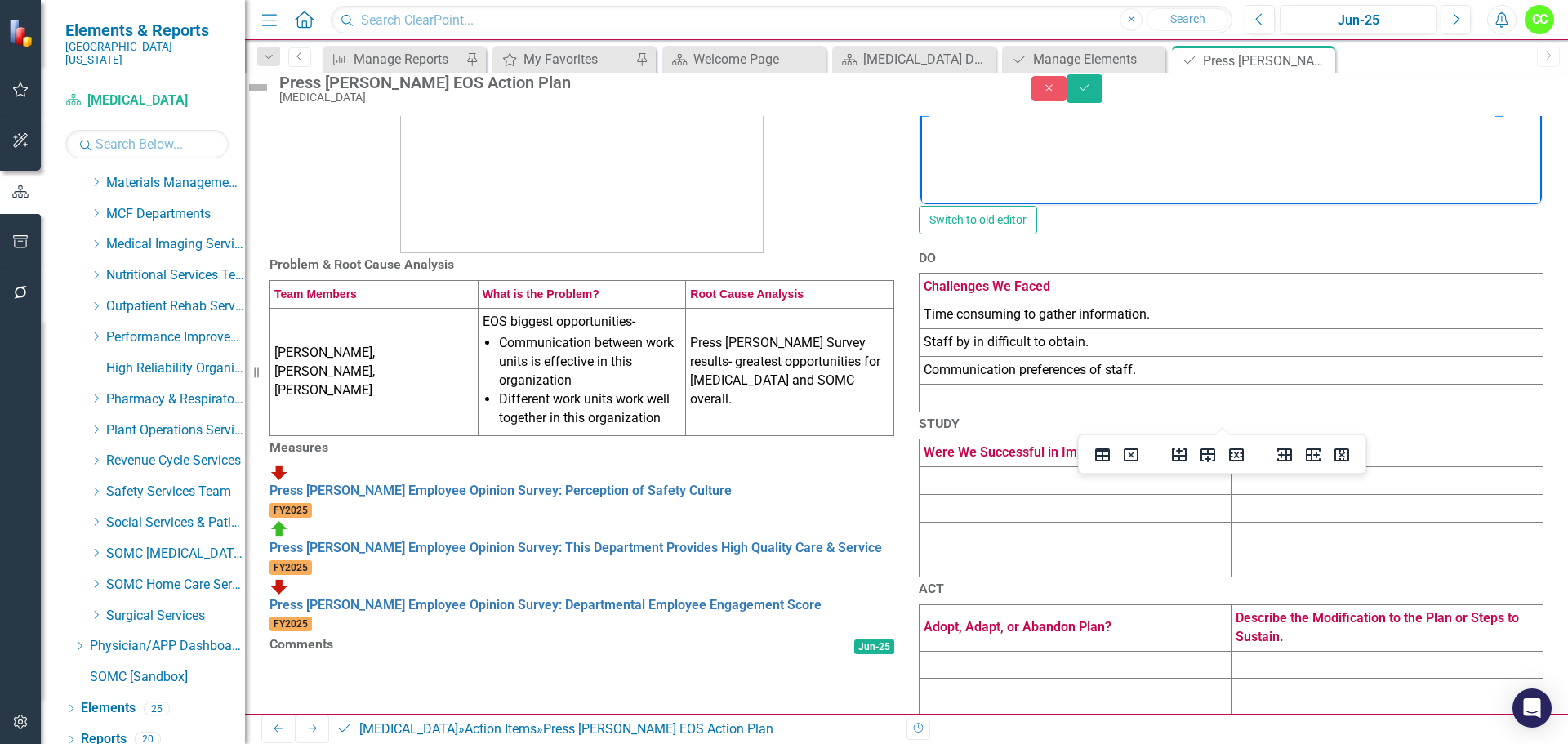
scroll to position [245, 0]
click at [1161, 410] on td at bounding box center [1232, 396] width 624 height 28
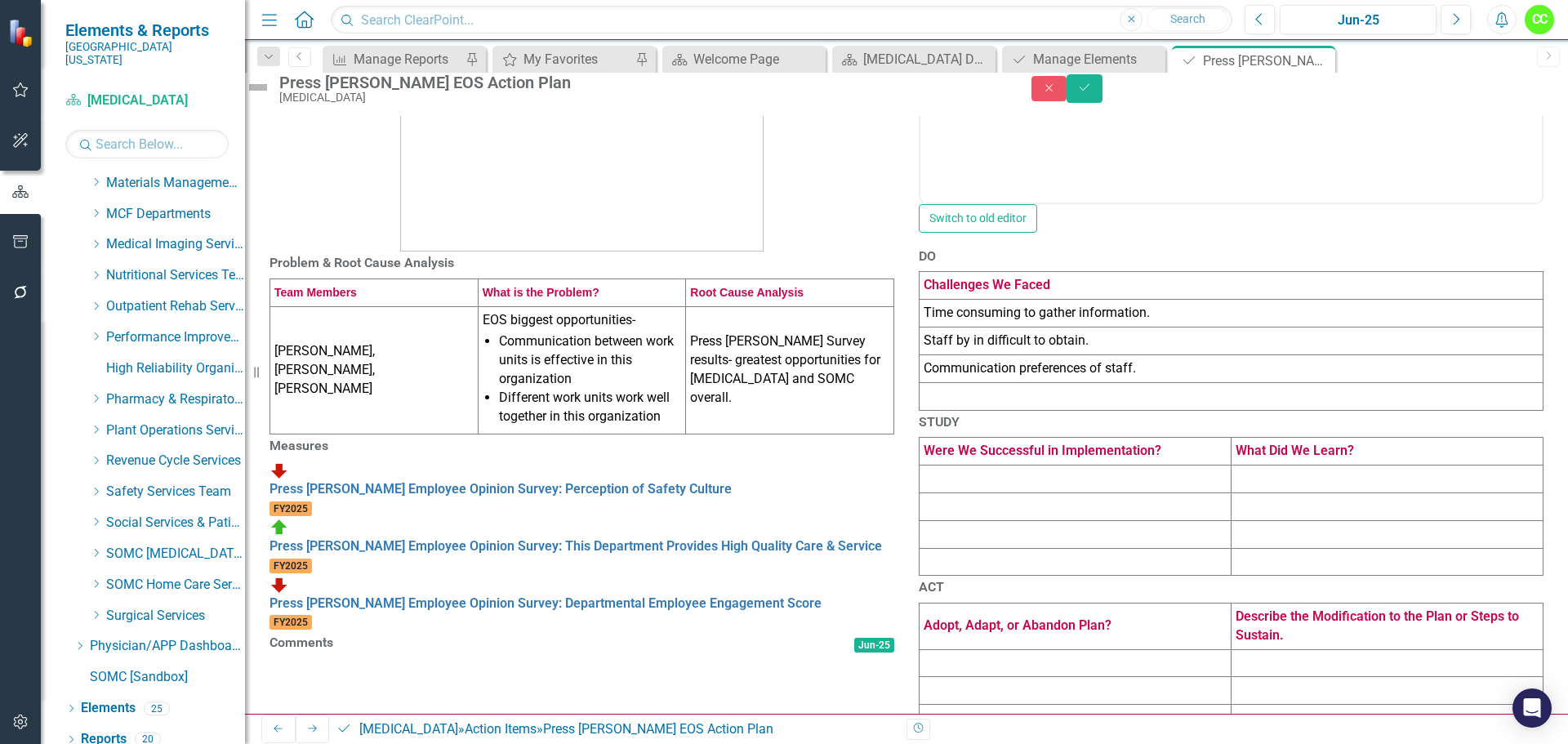
click at [1161, 410] on td at bounding box center [1232, 396] width 624 height 28
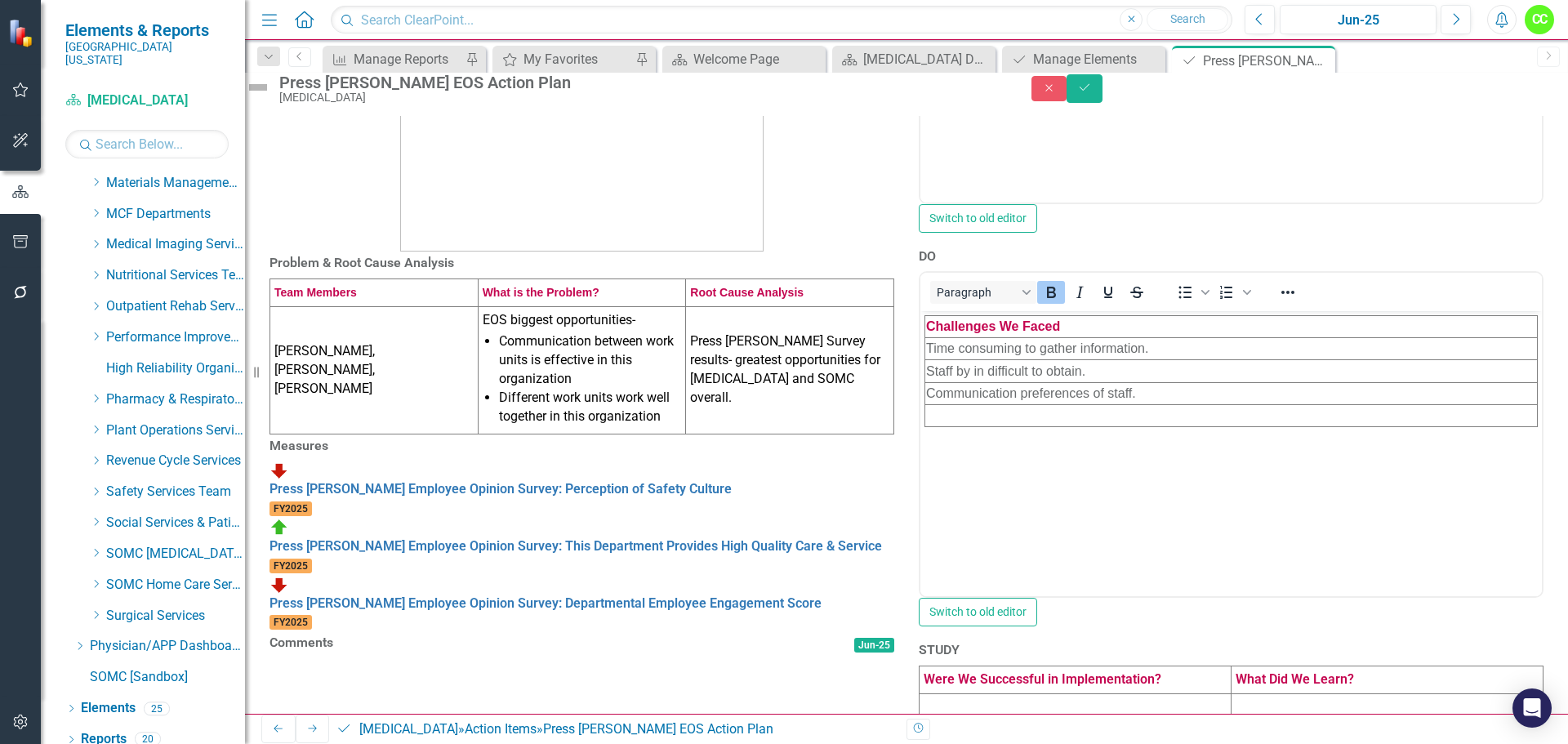
scroll to position [0, 0]
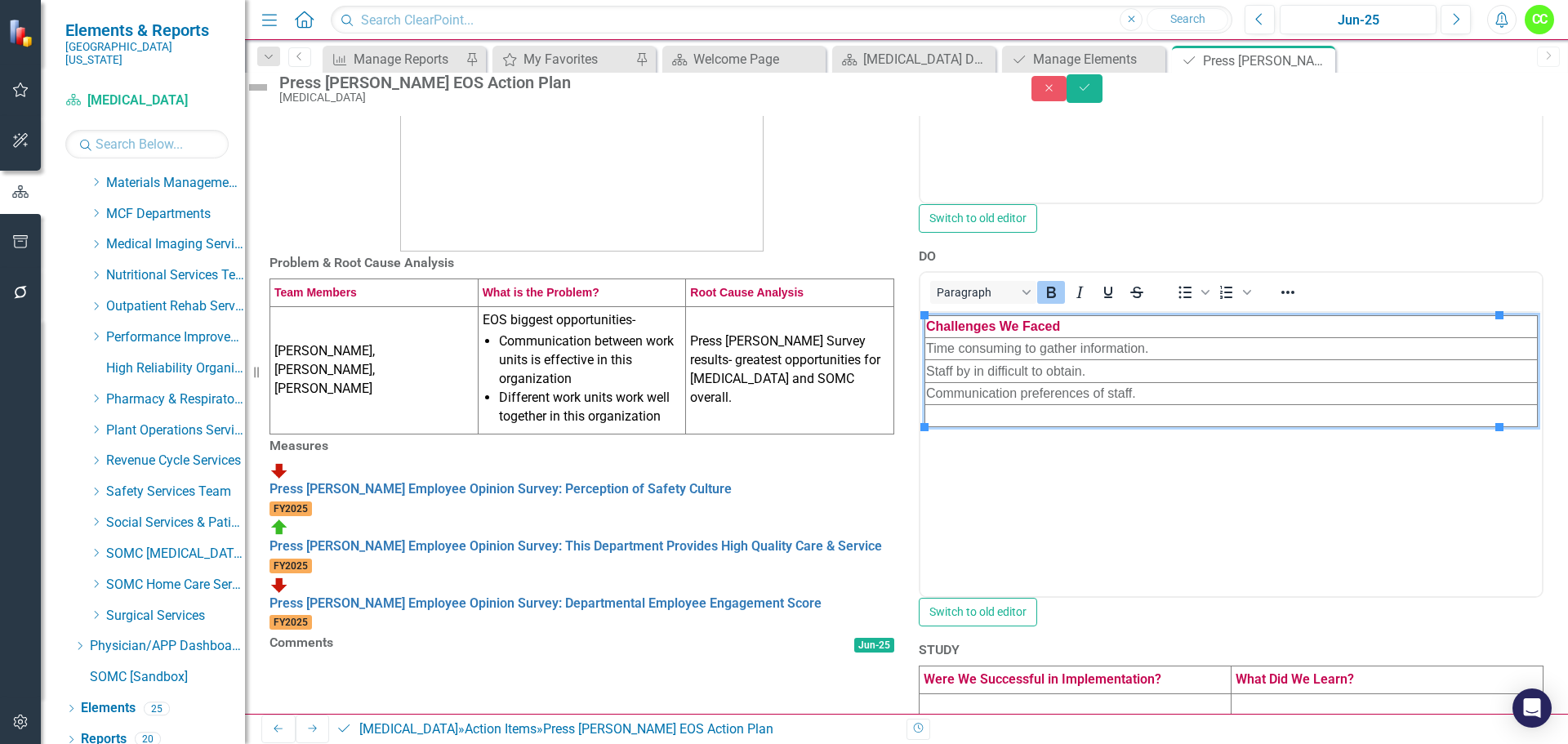
click at [1146, 411] on td "Rich Text Area. Press ALT-0 for help." at bounding box center [1232, 415] width 613 height 22
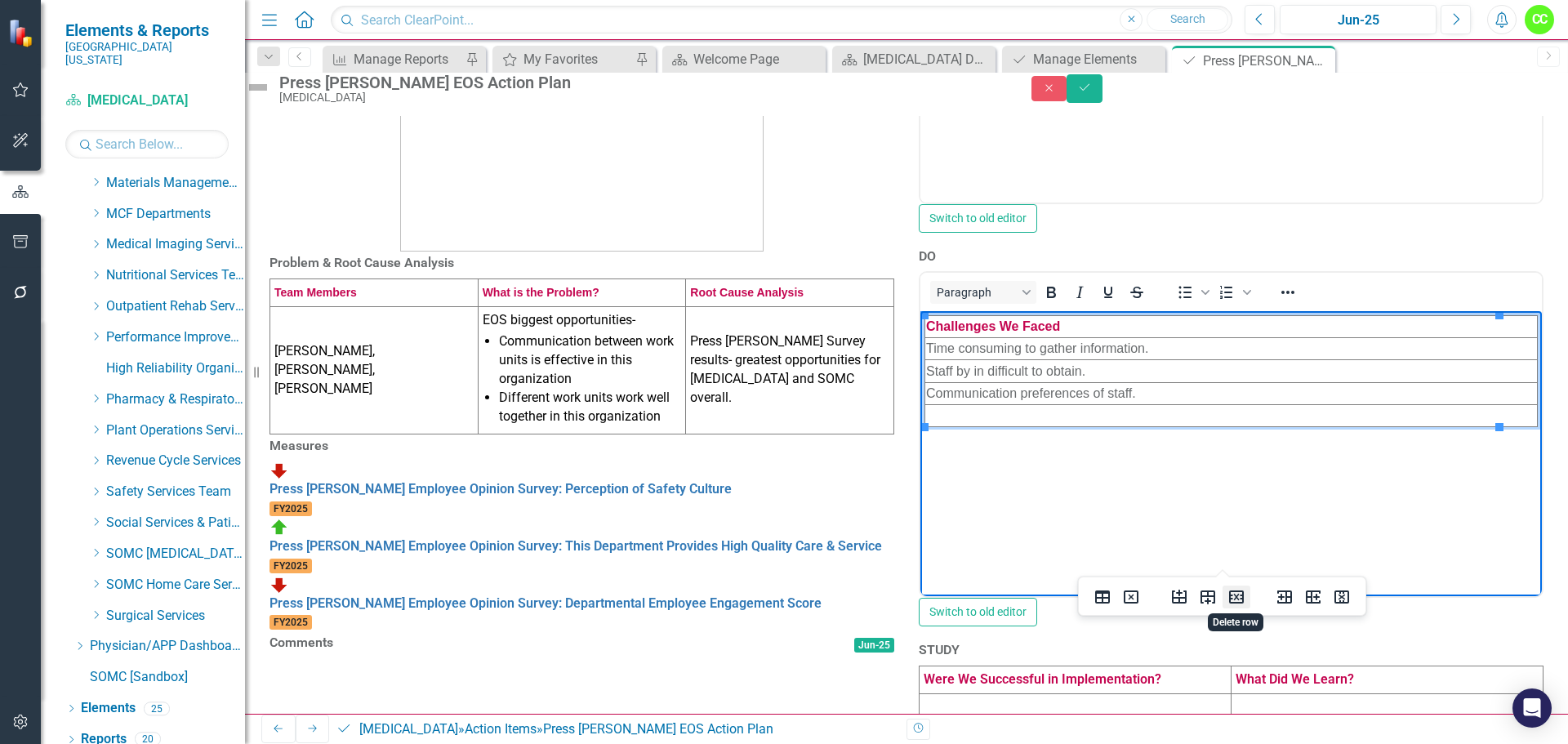
click at [1239, 596] on icon "Delete row" at bounding box center [1236, 597] width 15 height 13
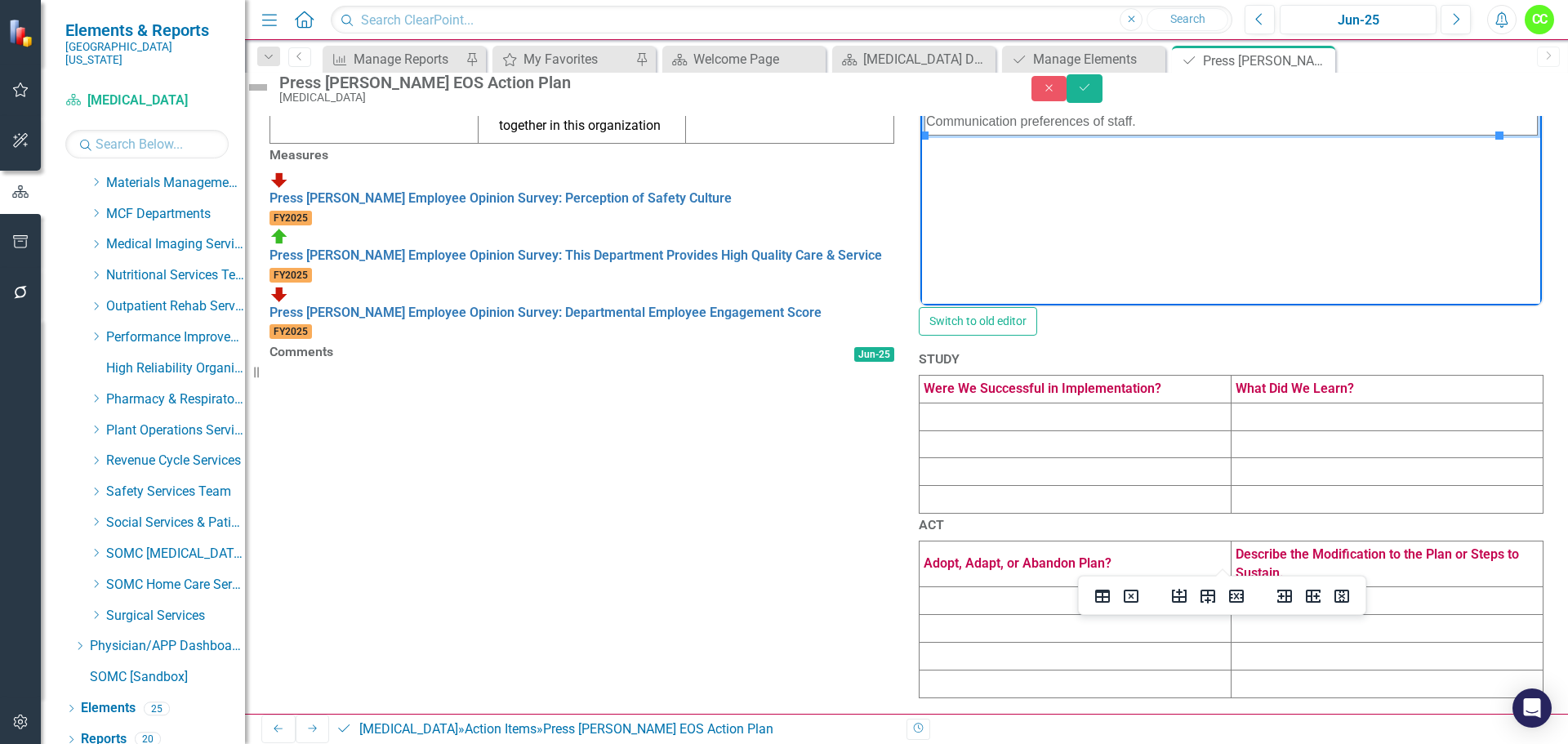
scroll to position [790, 0]
click at [1184, 486] on td at bounding box center [1076, 500] width 312 height 28
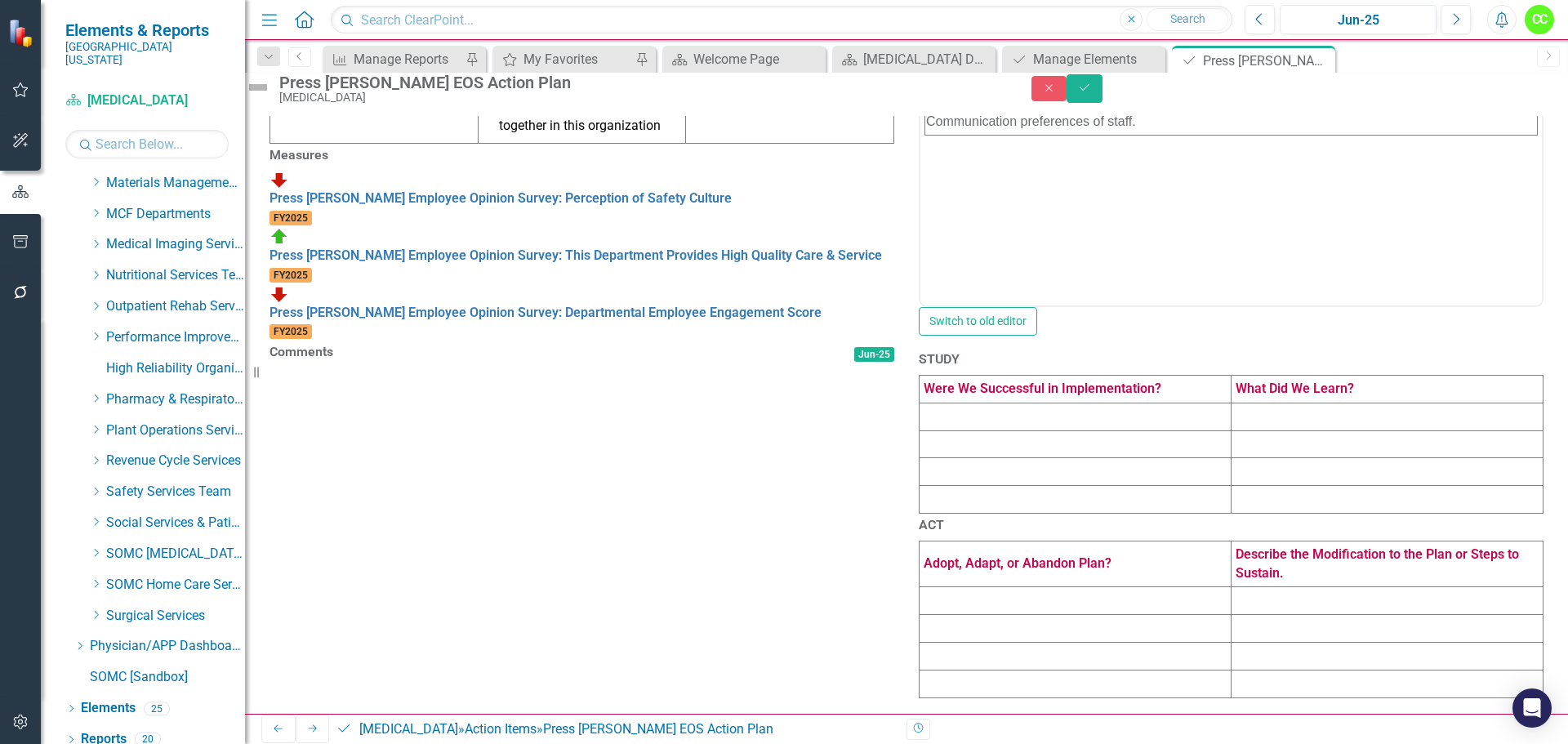
click at [1184, 486] on td at bounding box center [1076, 500] width 312 height 28
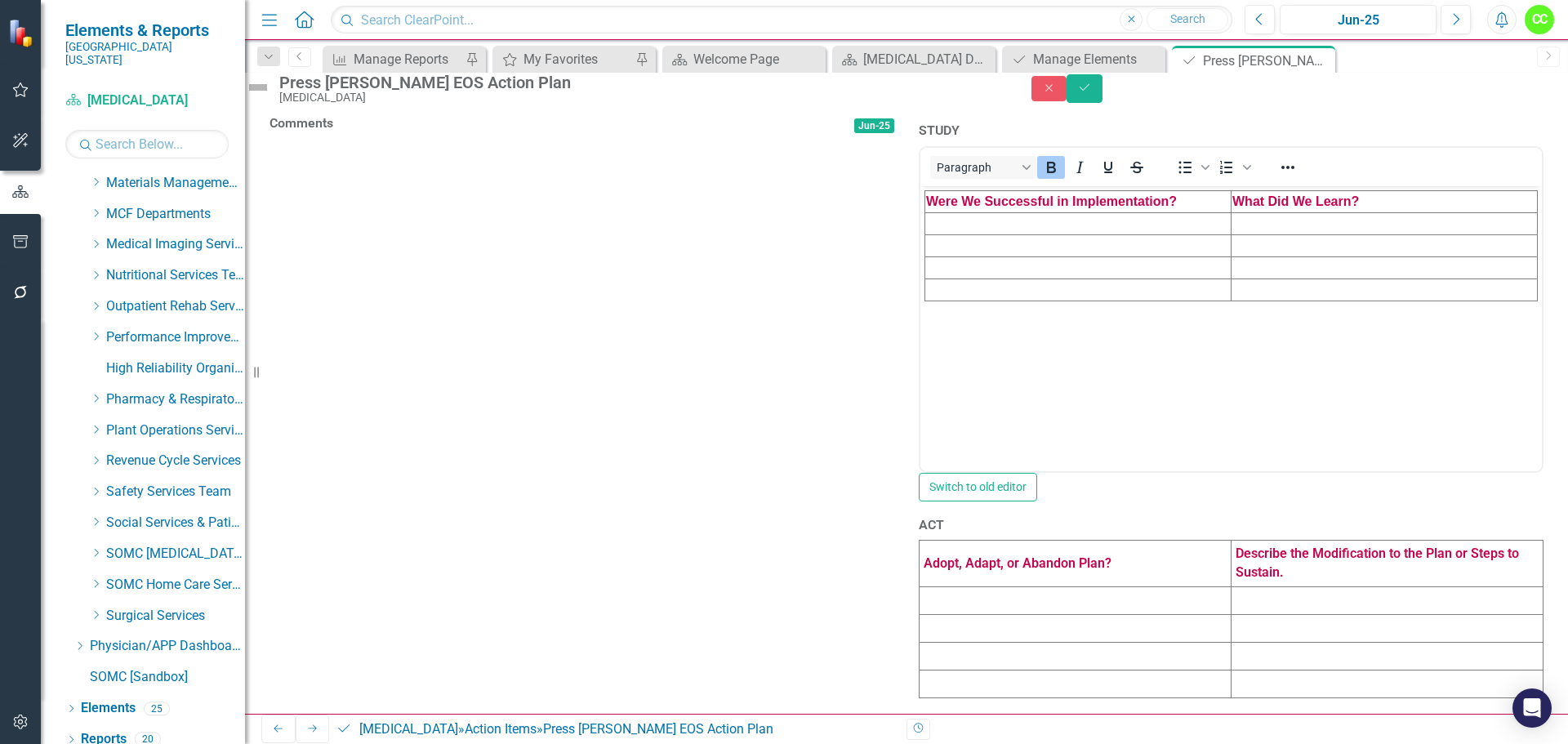
scroll to position [0, 0]
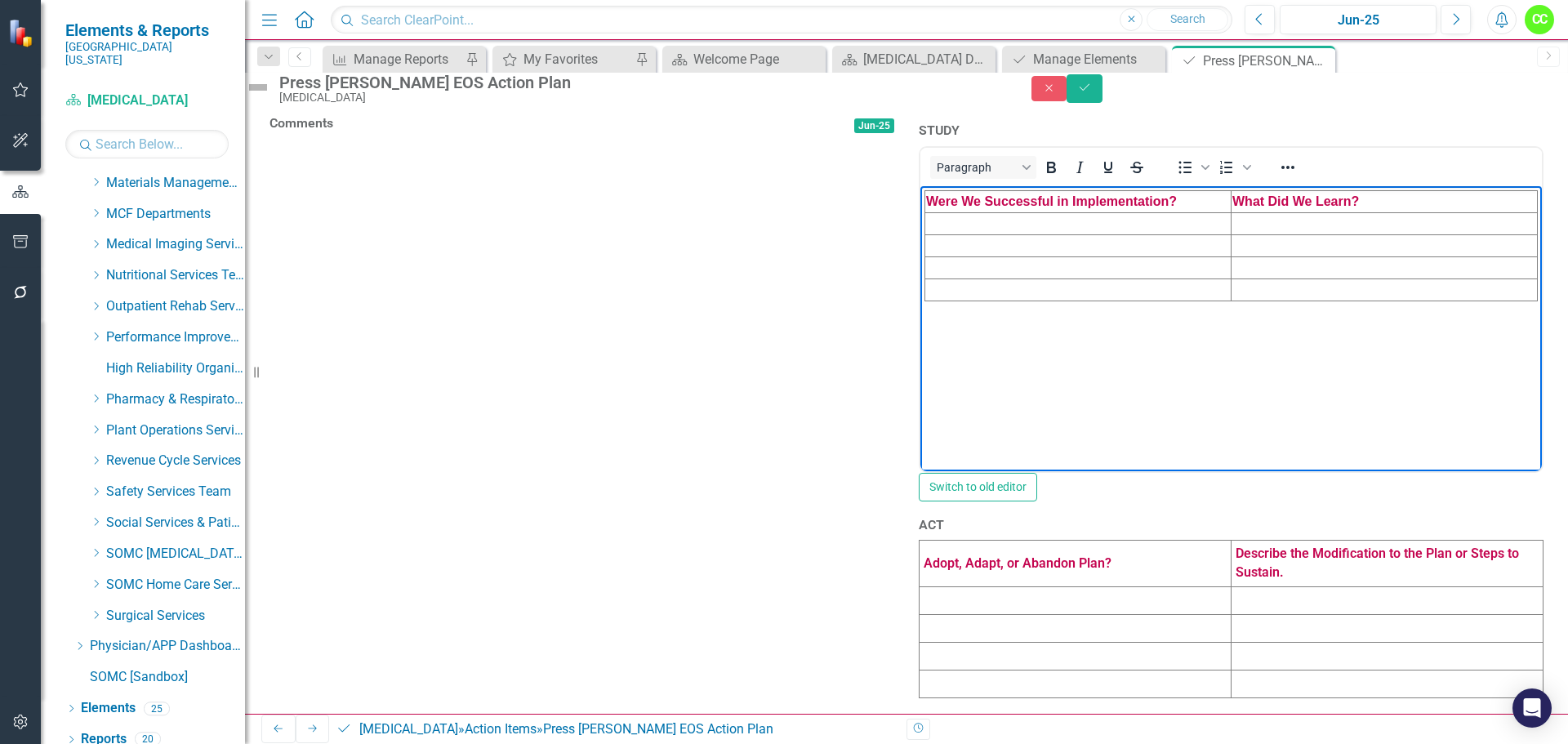
click at [1145, 284] on td "Rich Text Area. Press ALT-0 for help." at bounding box center [1079, 290] width 306 height 22
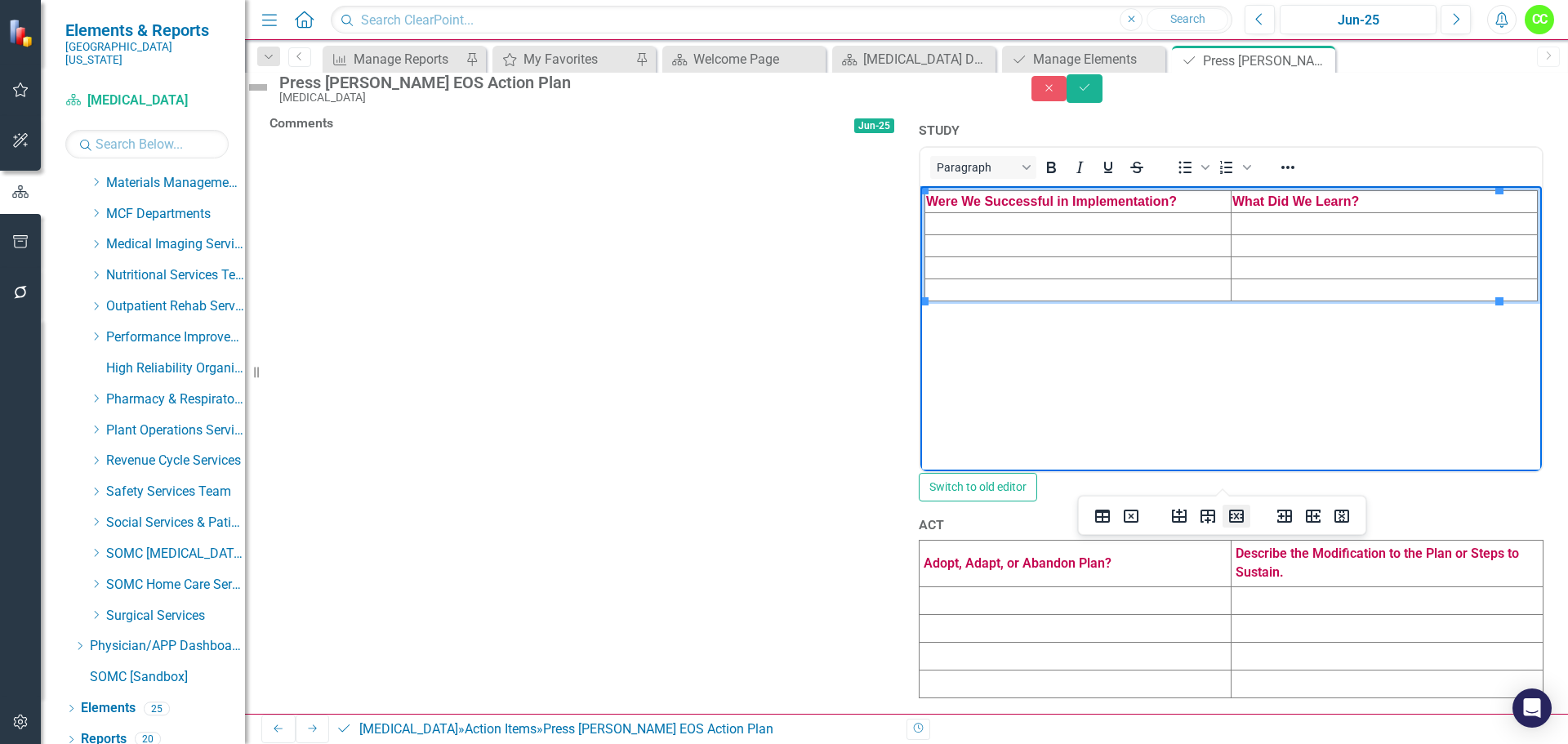
click at [1239, 514] on icon "Delete row" at bounding box center [1237, 516] width 19 height 19
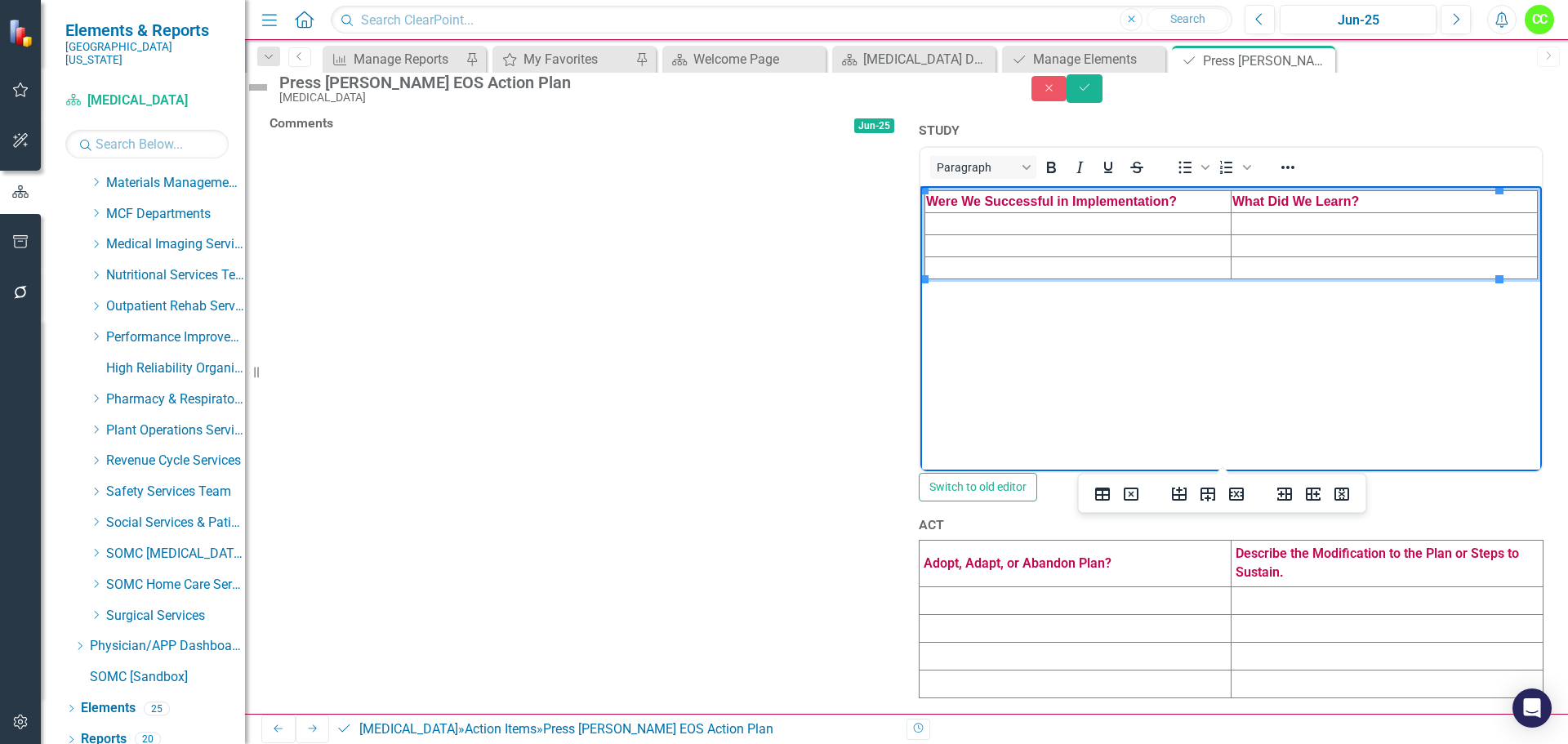
scroll to position [1040, 0]
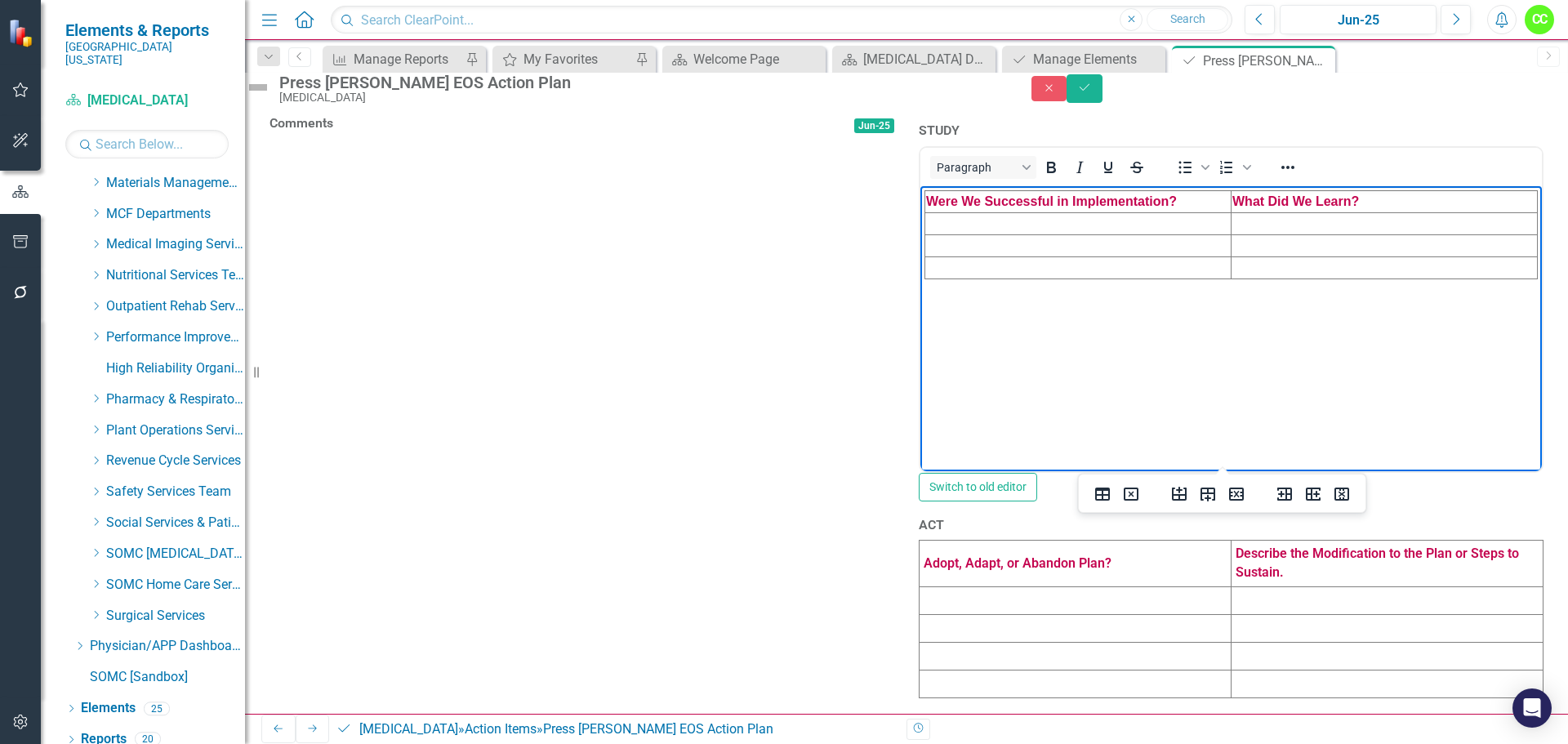
click at [1022, 672] on td at bounding box center [1076, 684] width 312 height 28
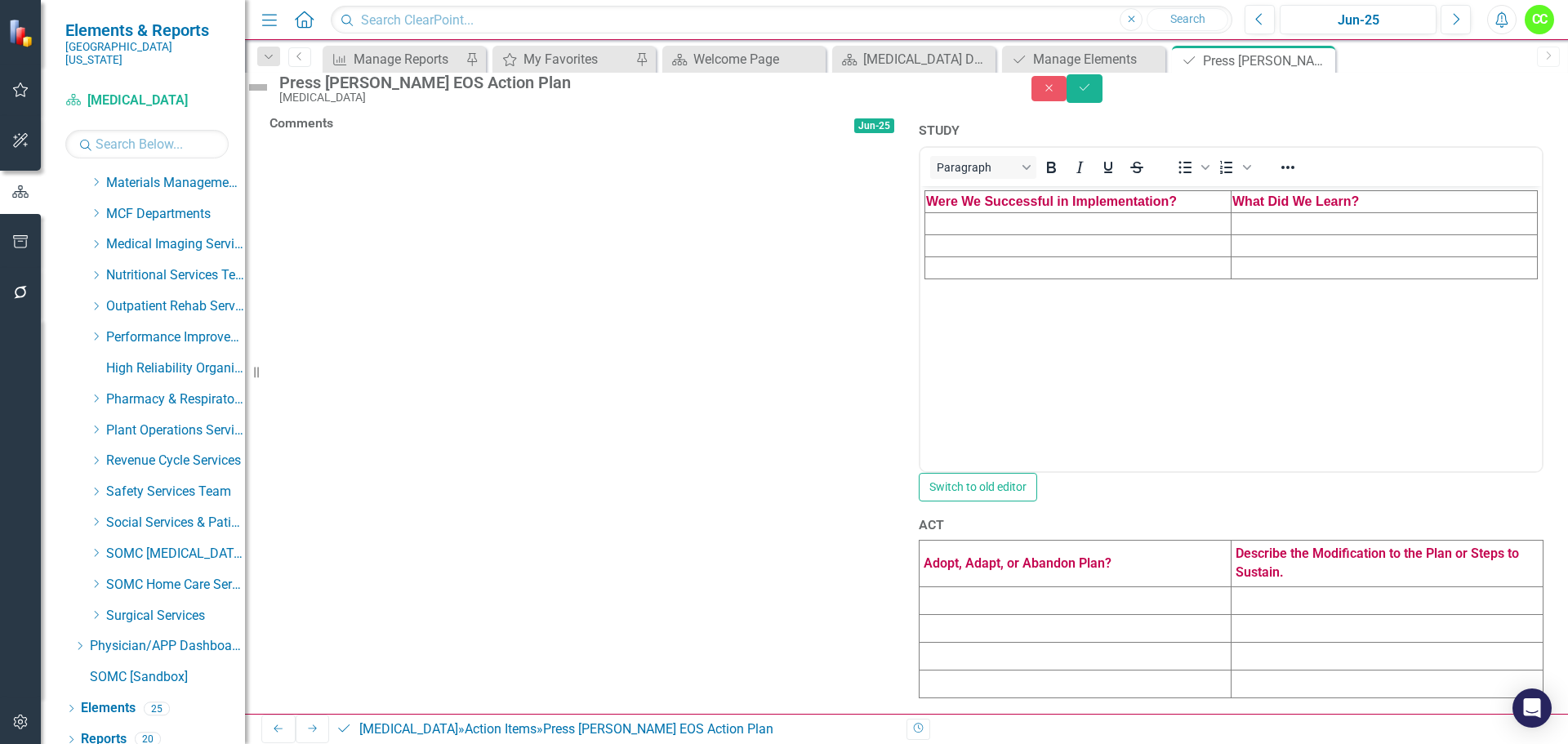
click at [1022, 672] on td at bounding box center [1076, 684] width 312 height 28
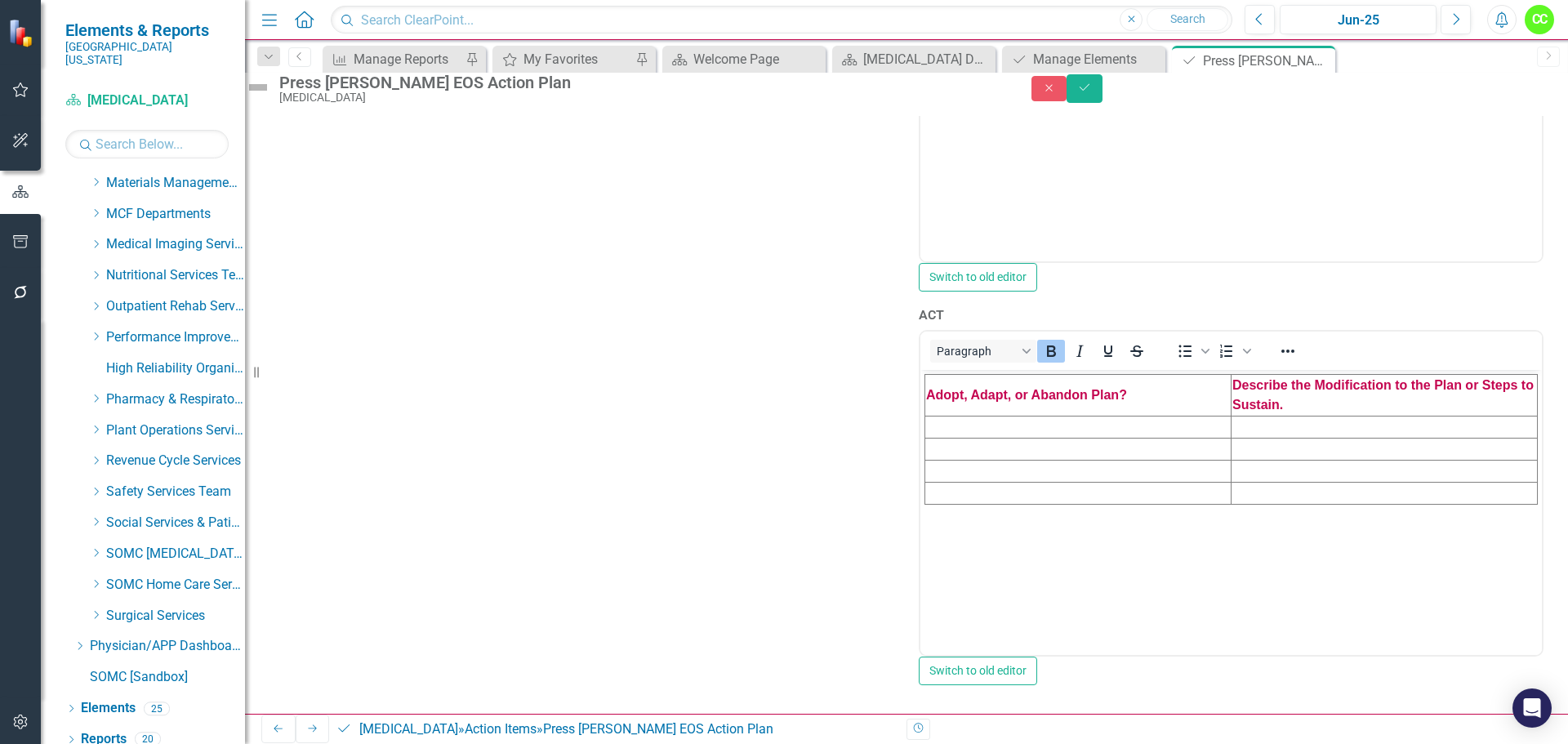
scroll to position [1275, 0]
click at [1028, 489] on td "Rich Text Area. Press ALT-0 for help." at bounding box center [1079, 493] width 306 height 22
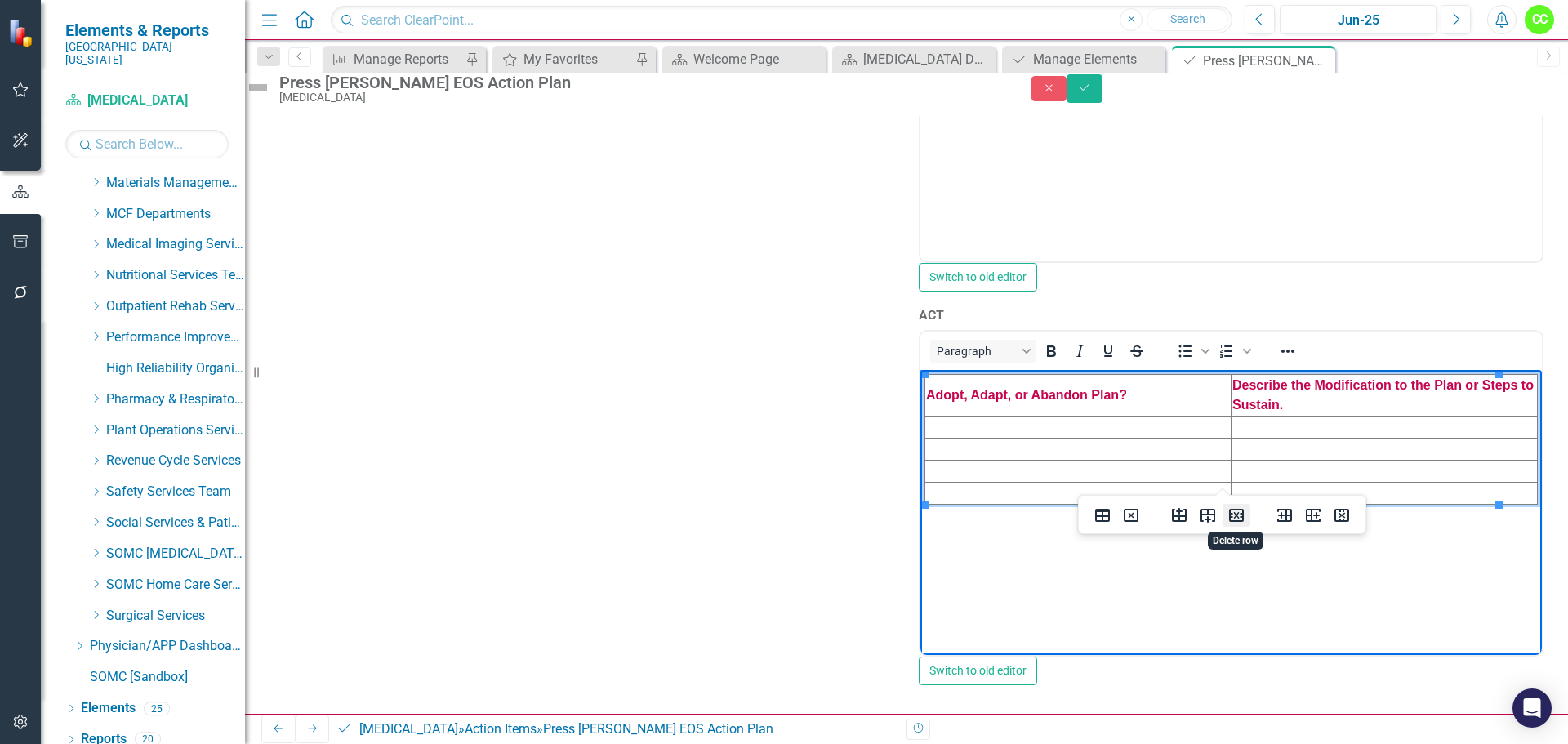
click at [1236, 514] on icon "Delete row" at bounding box center [1236, 514] width 15 height 13
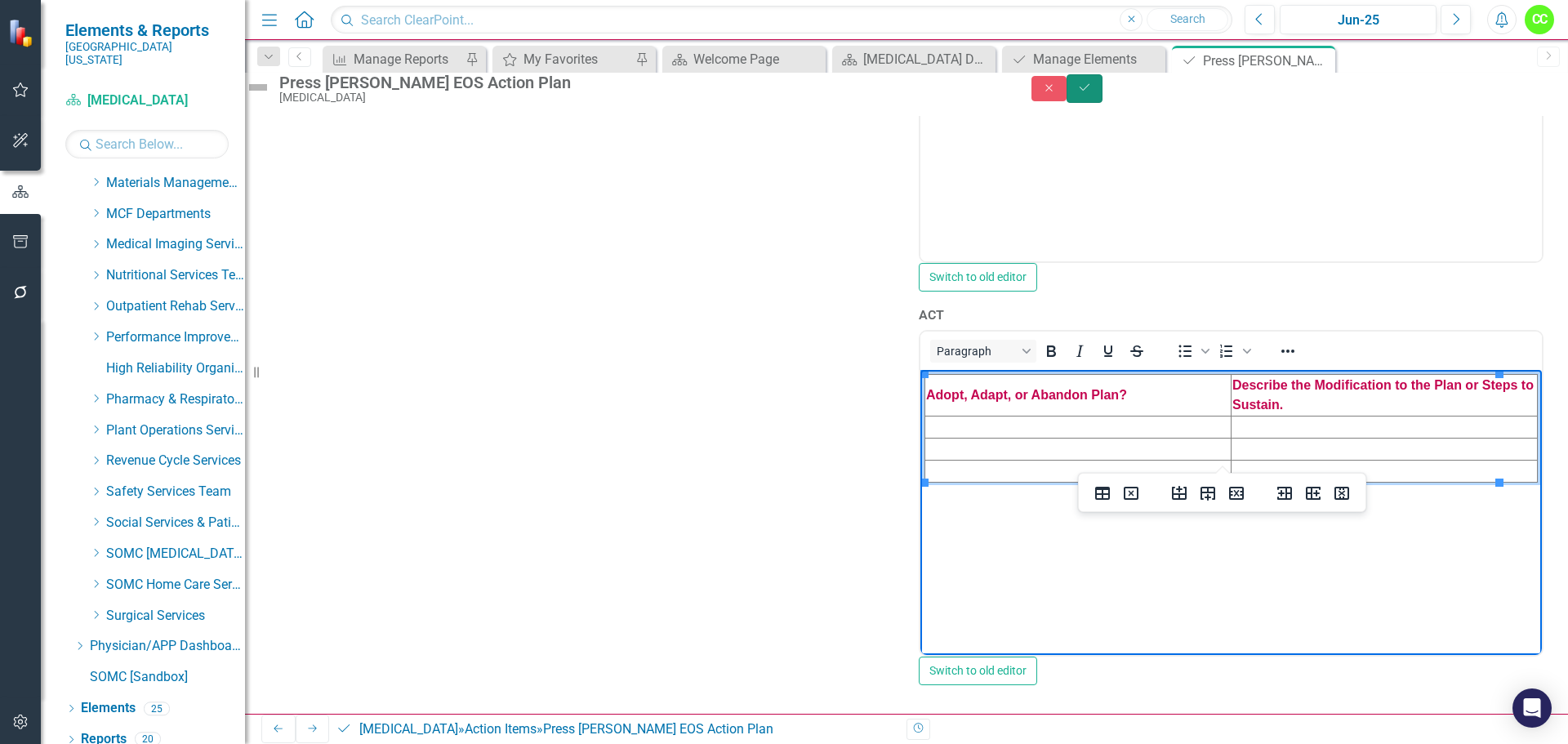
click at [1103, 103] on button "Save" at bounding box center [1085, 89] width 36 height 29
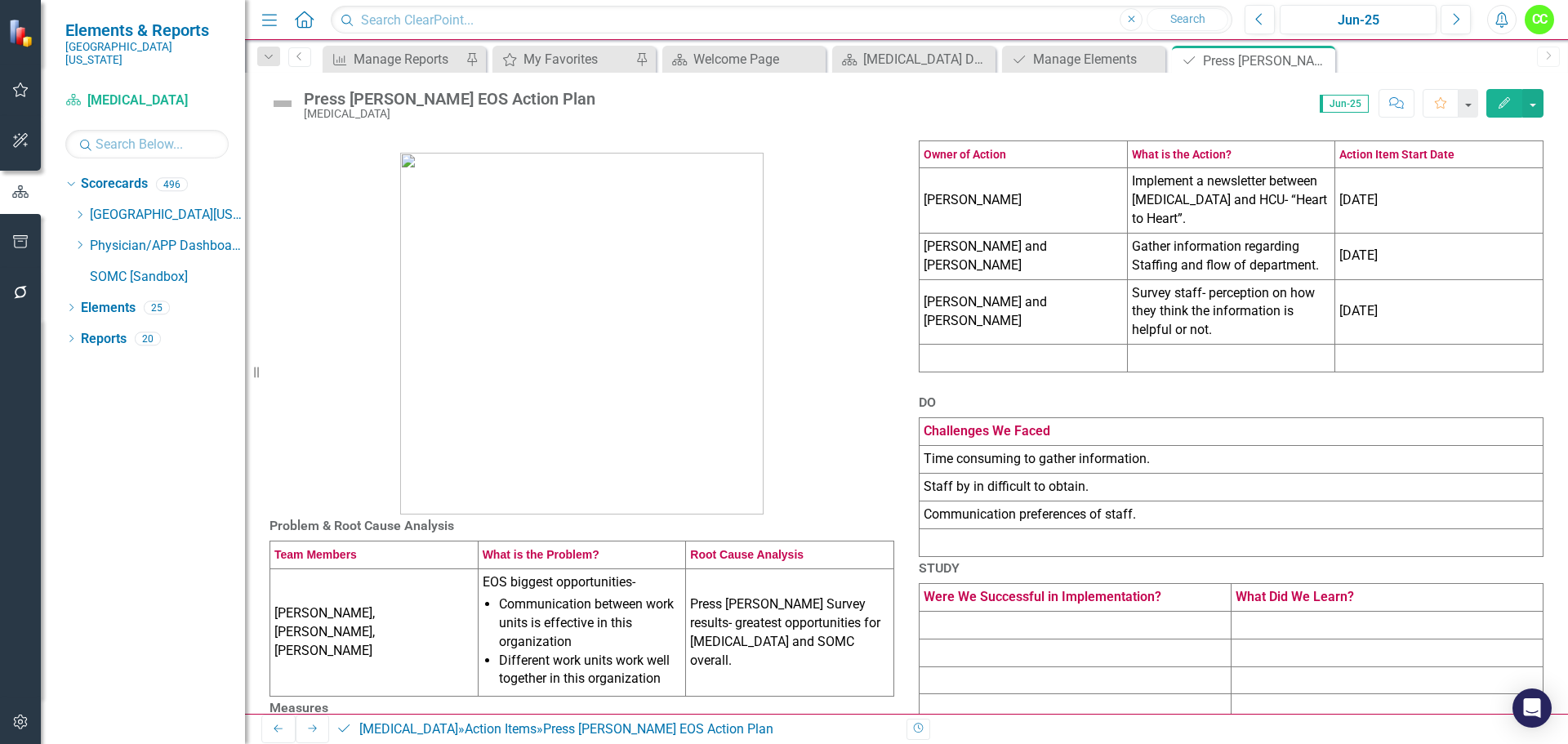
scroll to position [0, 0]
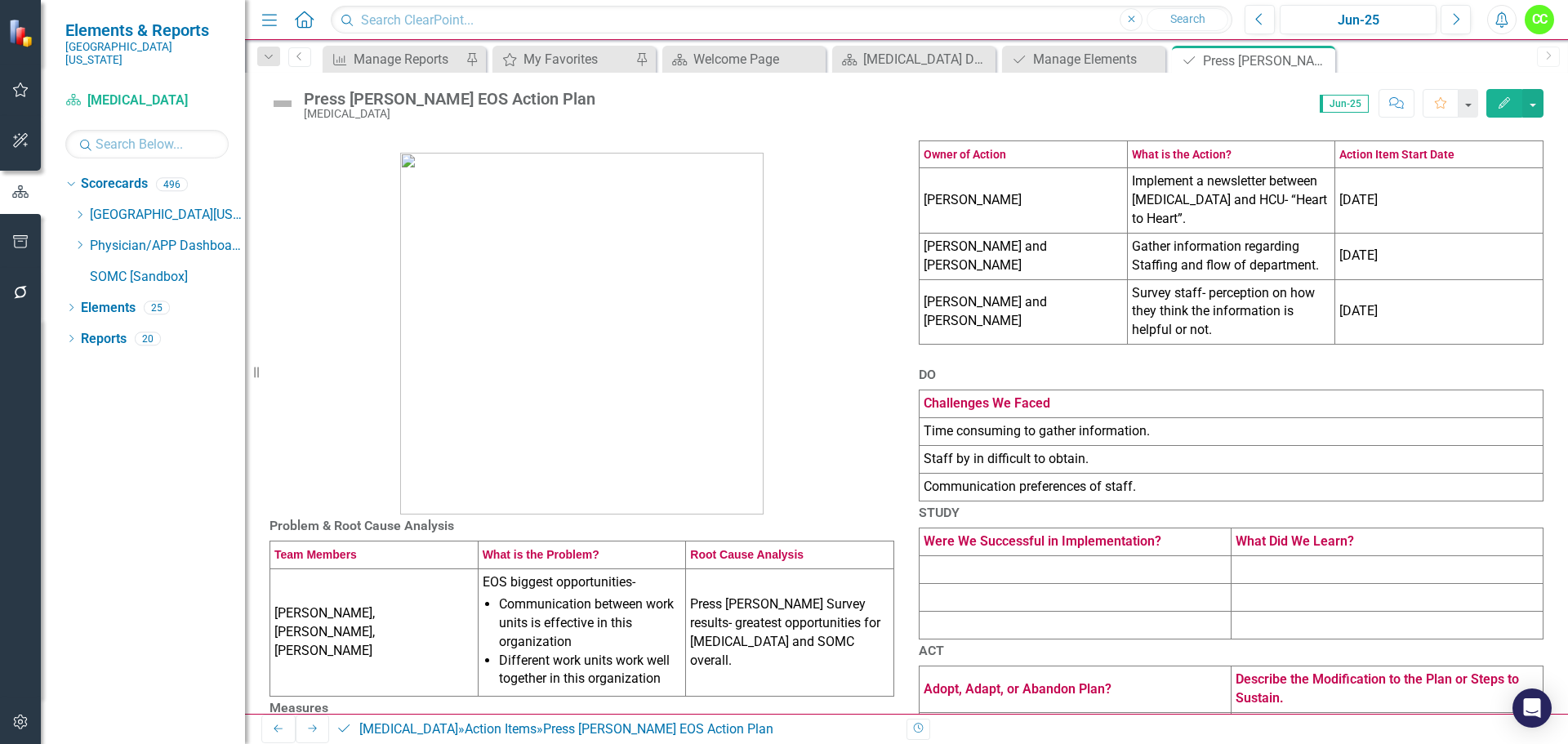
click at [1311, 232] on td "Implement a newsletter between [MEDICAL_DATA] and HCU- “Heart to Heart”." at bounding box center [1231, 201] width 208 height 65
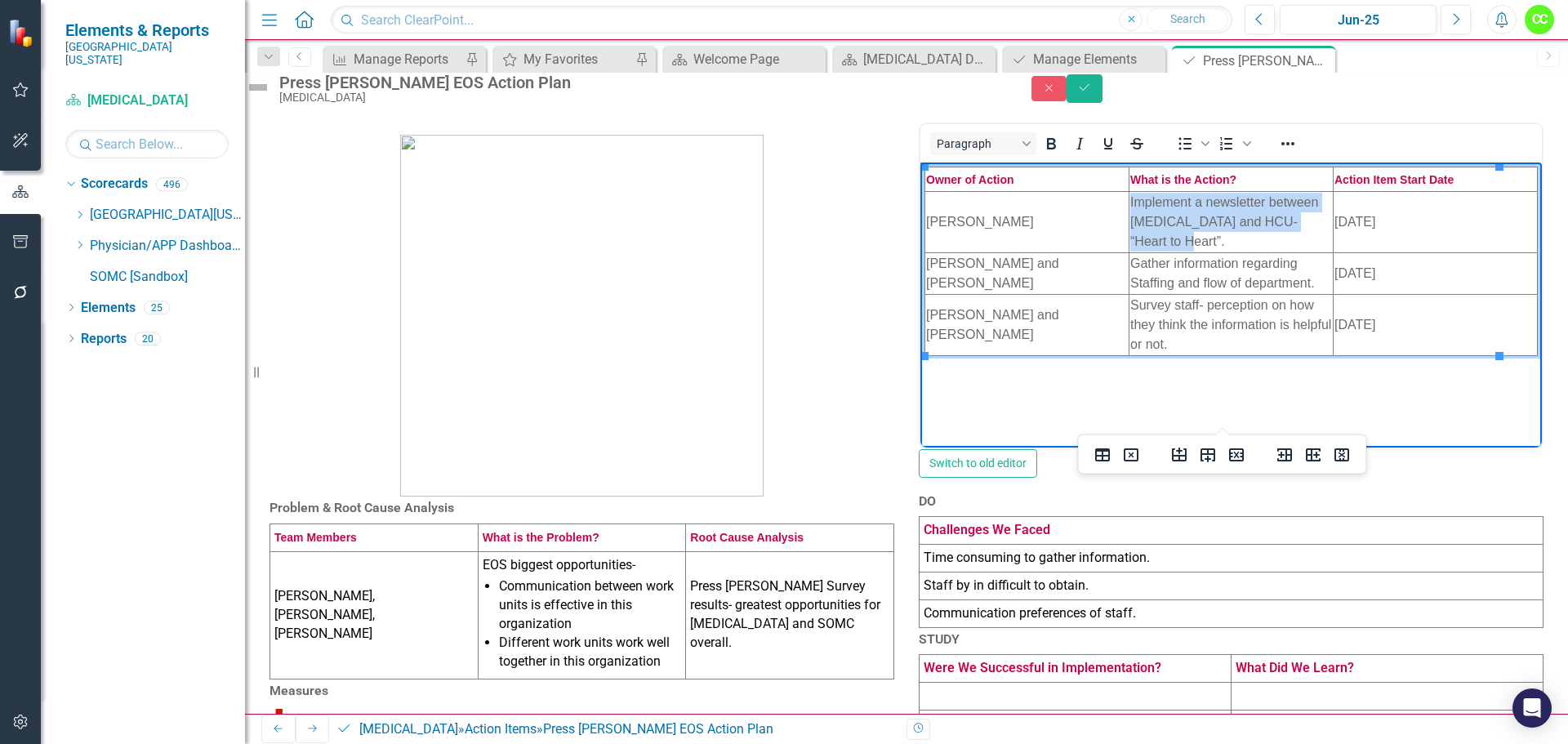
drag, startPoint x: 1167, startPoint y: 246, endPoint x: 1117, endPoint y: 202, distance: 66.6
click at [1117, 202] on html "Owner of Action What is the Action? Action Item Start Date [PERSON_NAME] Implem…" at bounding box center [1232, 284] width 622 height 245
copy td "Implement a newsletter between [MEDICAL_DATA] and HCU- “Heart to Heart”."
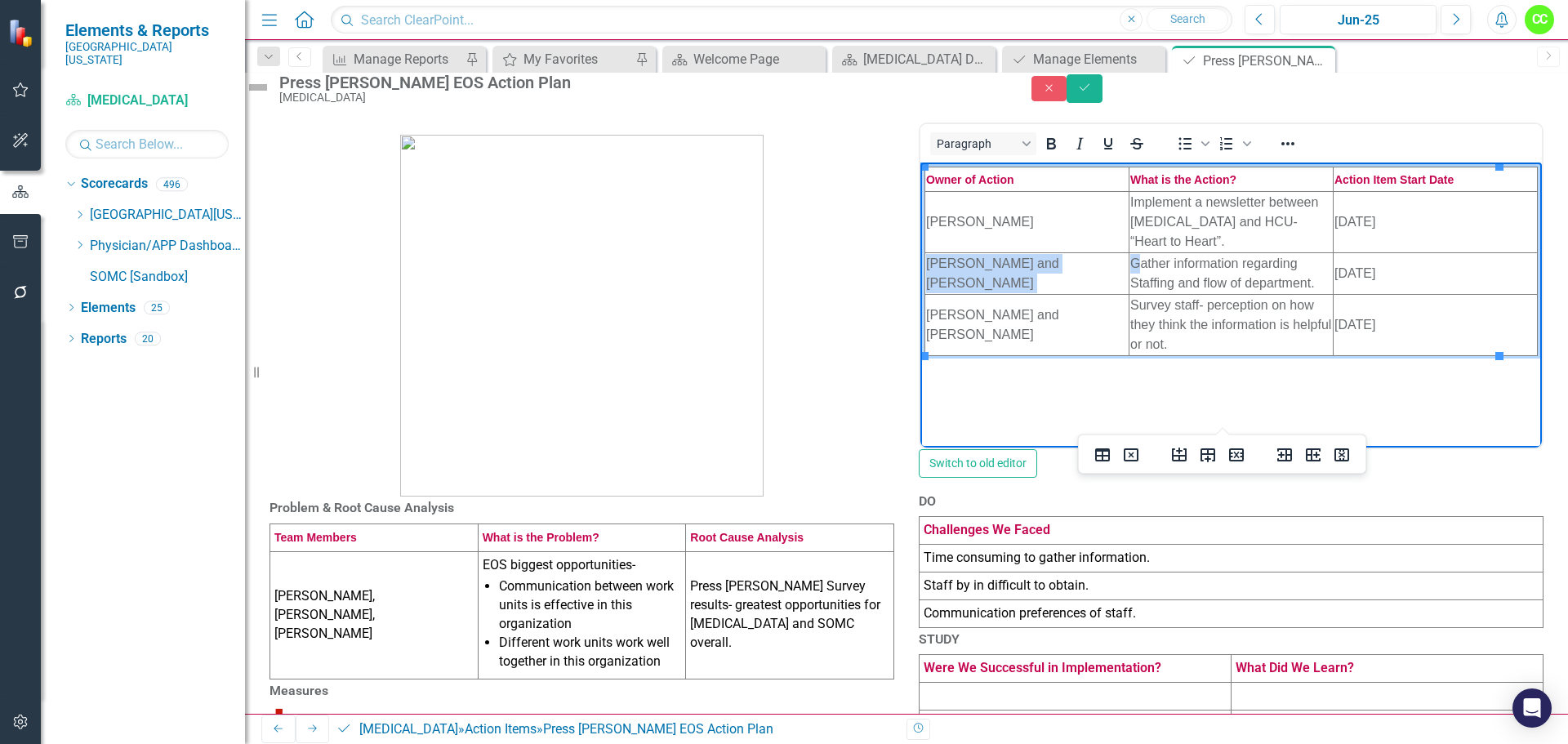
drag, startPoint x: 1301, startPoint y: 286, endPoint x: 1130, endPoint y: 267, distance: 172.1
click at [1130, 267] on td "Gather information regarding Staffing and flow of department." at bounding box center [1231, 273] width 204 height 42
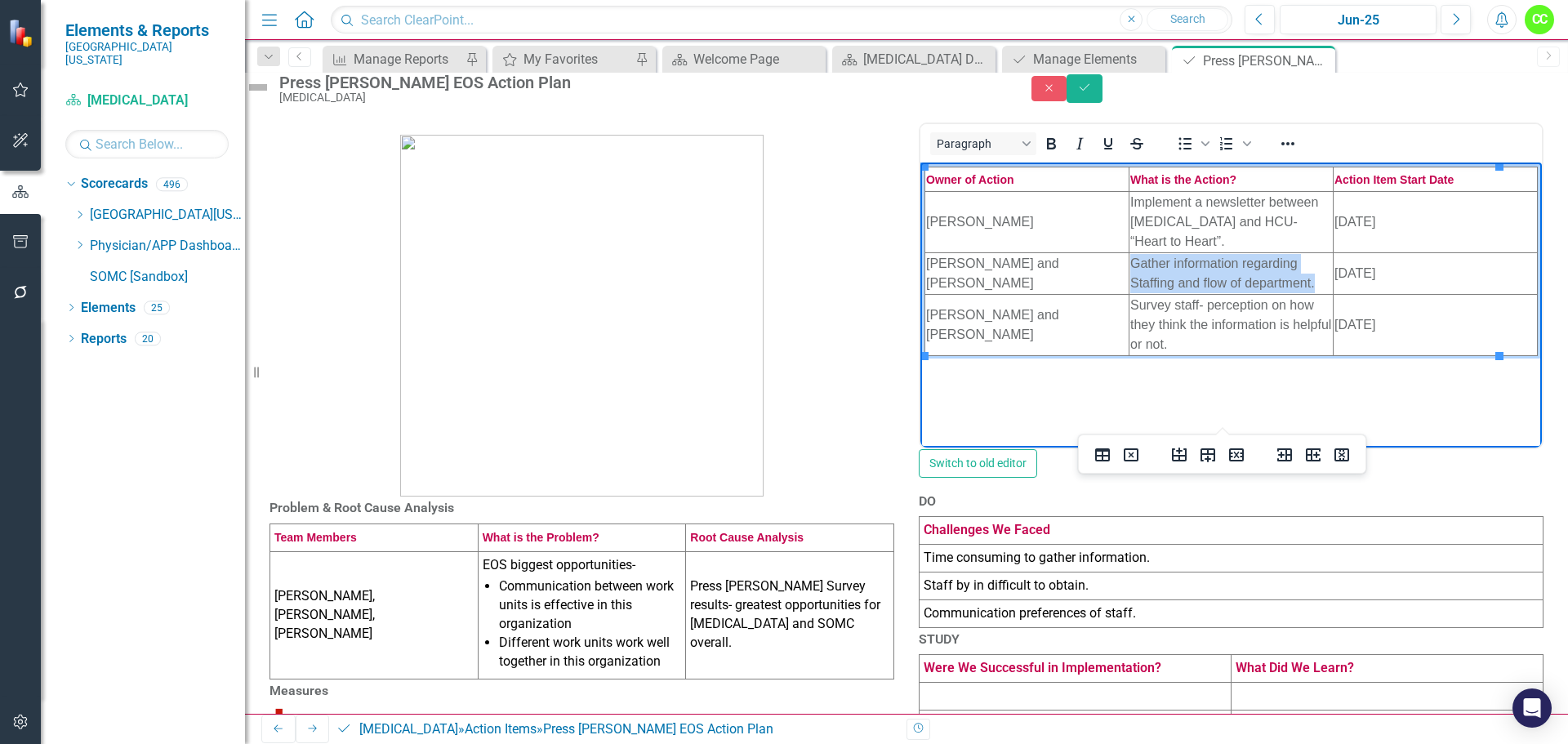
drag, startPoint x: 1301, startPoint y: 287, endPoint x: 1122, endPoint y: 267, distance: 180.1
click at [1129, 267] on td "Gather information regarding Staffing and flow of department." at bounding box center [1231, 273] width 204 height 42
copy td "Gather information regarding Staffing and flow of department."
click at [1207, 347] on td "Survey staff- perception on how they think the information is helpful or not." at bounding box center [1231, 325] width 204 height 61
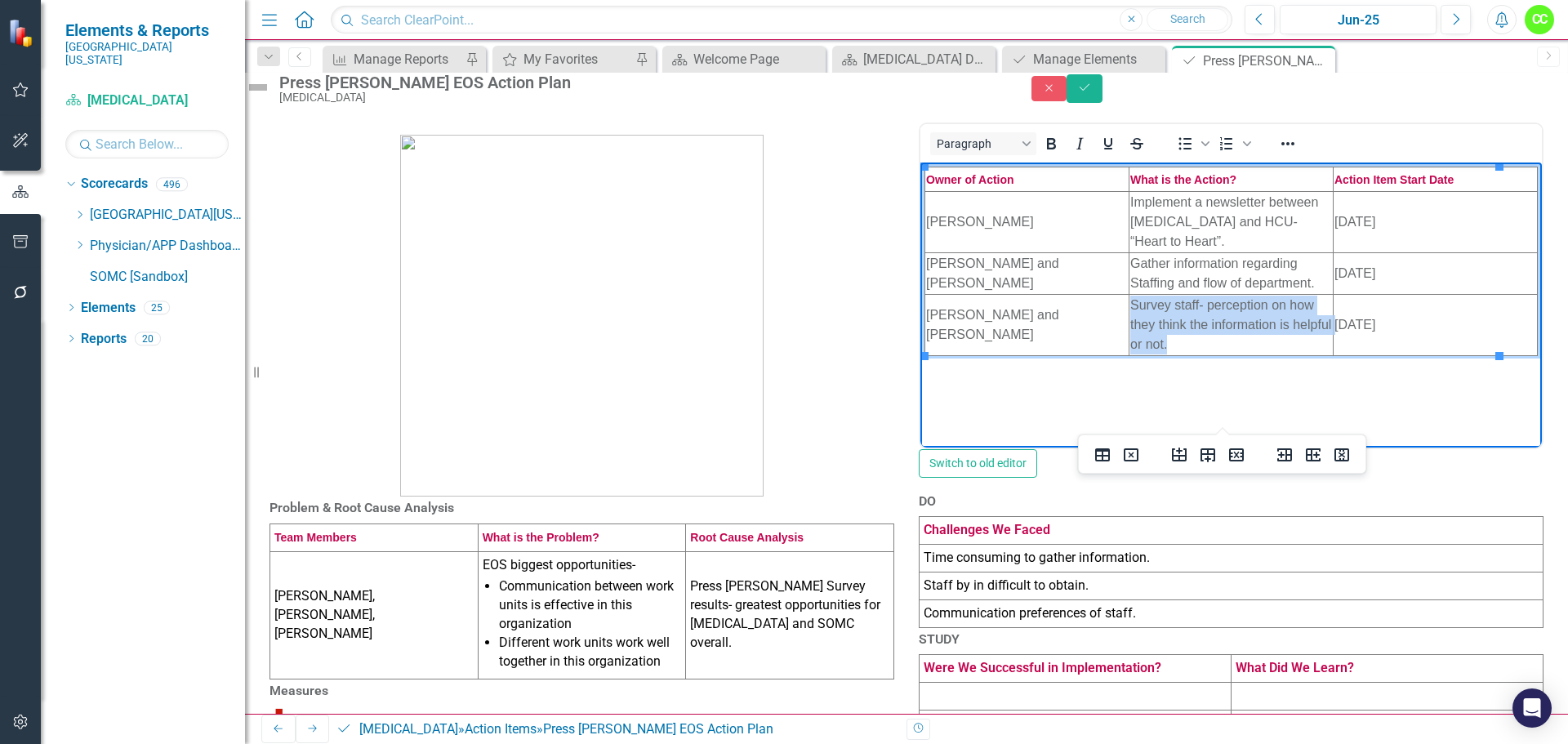
drag, startPoint x: 1207, startPoint y: 347, endPoint x: 1121, endPoint y: 300, distance: 98.0
click at [1129, 300] on td "Survey staff- perception on how they think the information is helpful or not." at bounding box center [1231, 325] width 204 height 61
copy td "Survey staff- perception on how they think the information is helpful or not."
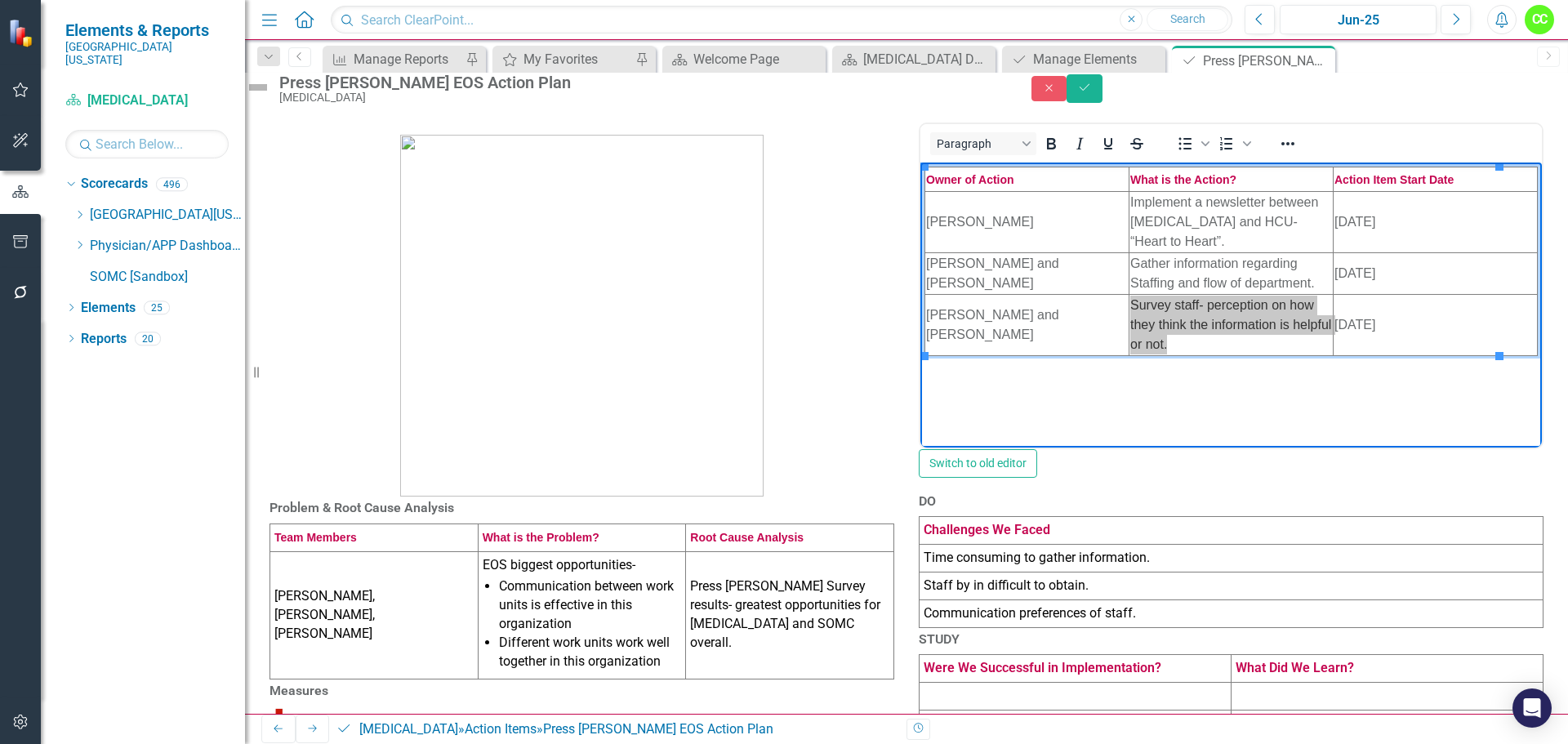
click at [868, 336] on p at bounding box center [581, 306] width 625 height 381
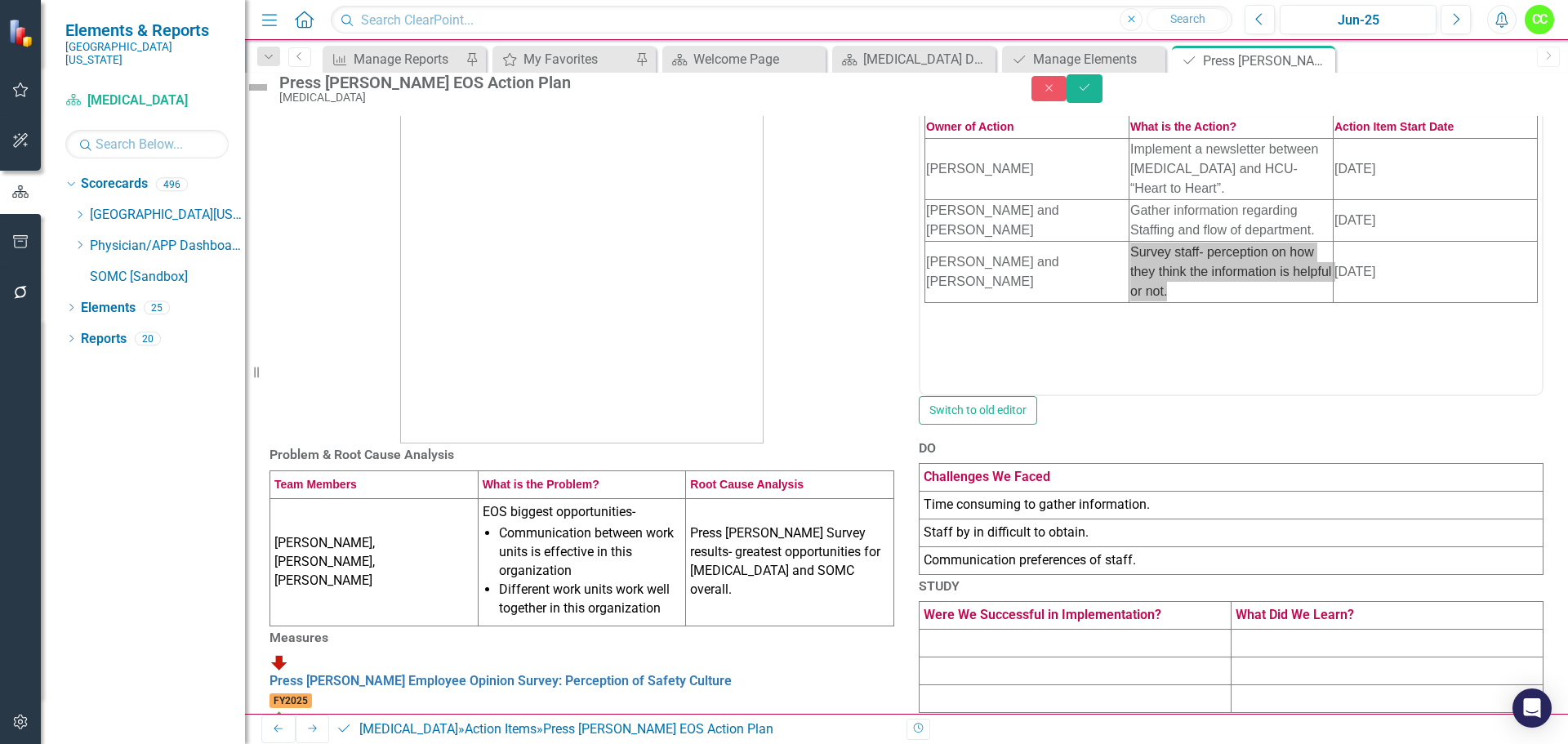
scroll to position [164, 0]
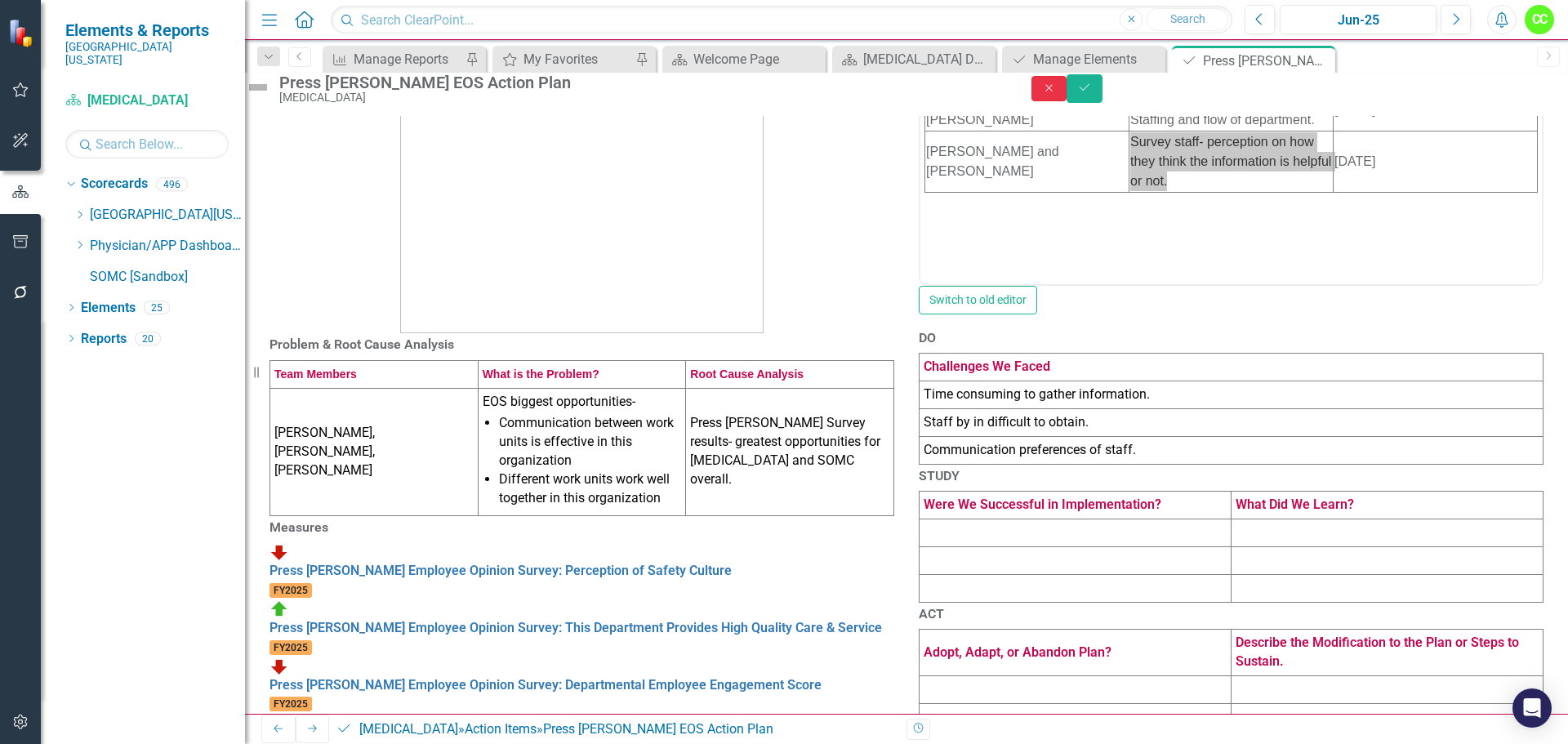
click at [1057, 94] on icon "Close" at bounding box center [1049, 88] width 15 height 12
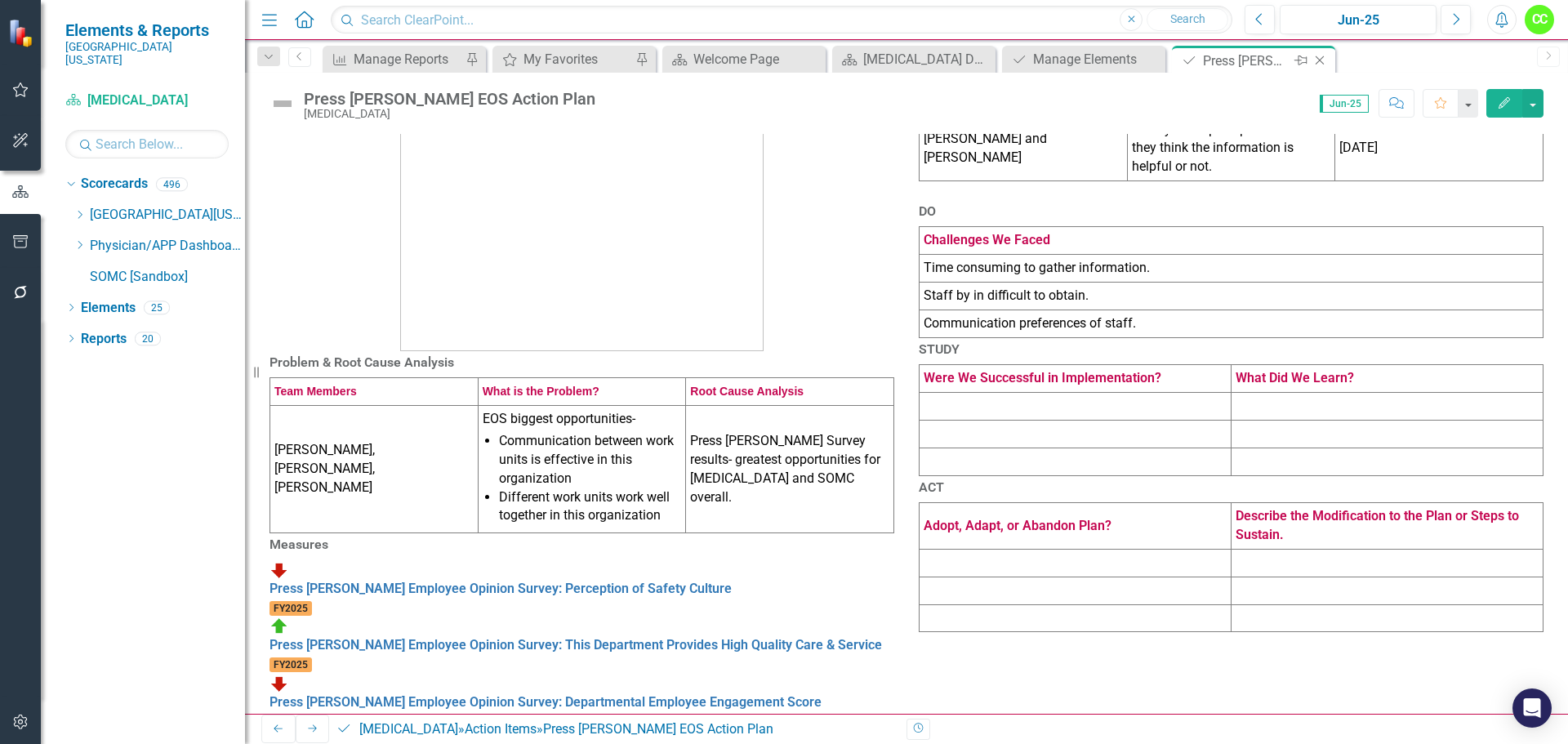
click at [1326, 61] on icon "Close" at bounding box center [1320, 60] width 16 height 13
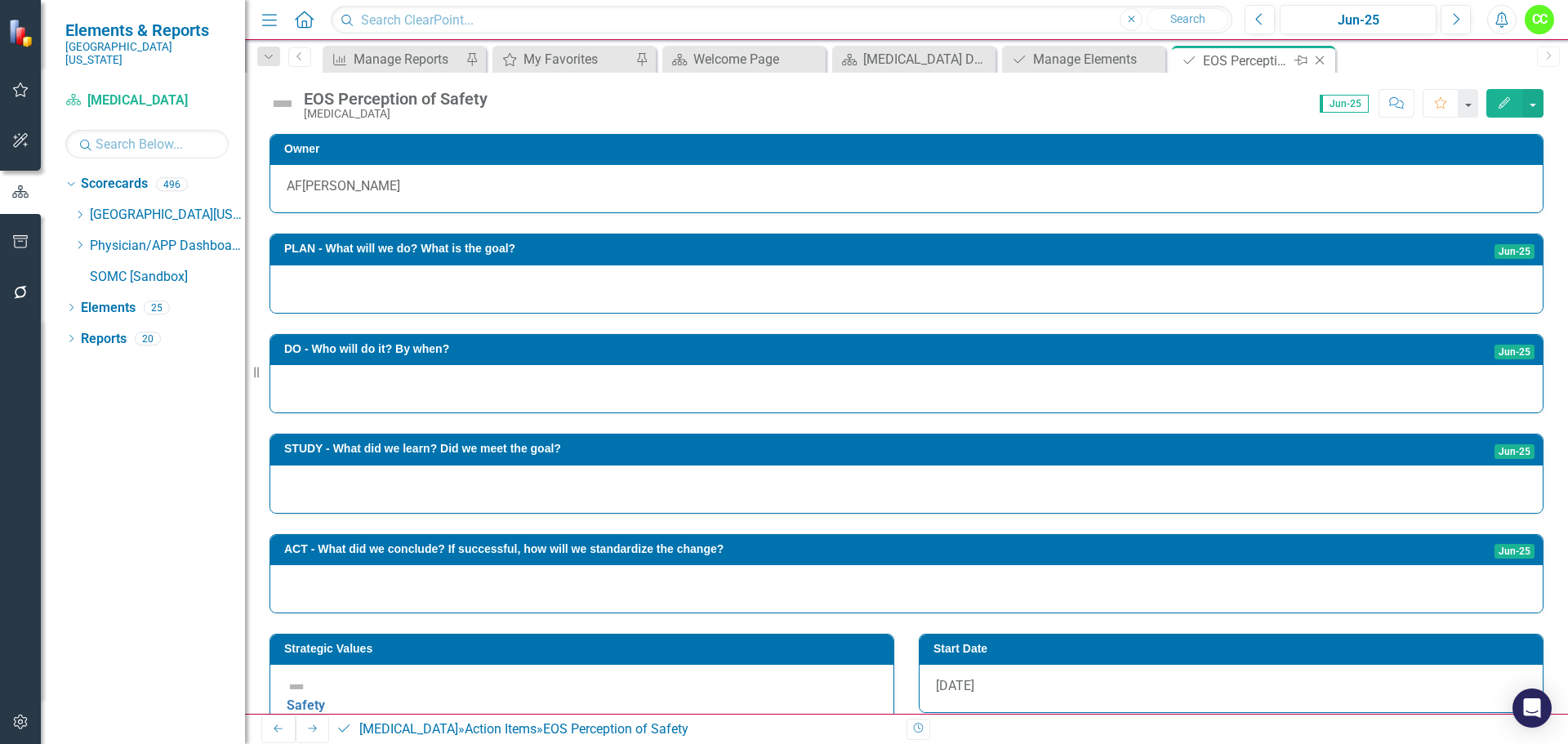
click at [1329, 59] on div "Close" at bounding box center [1321, 60] width 20 height 20
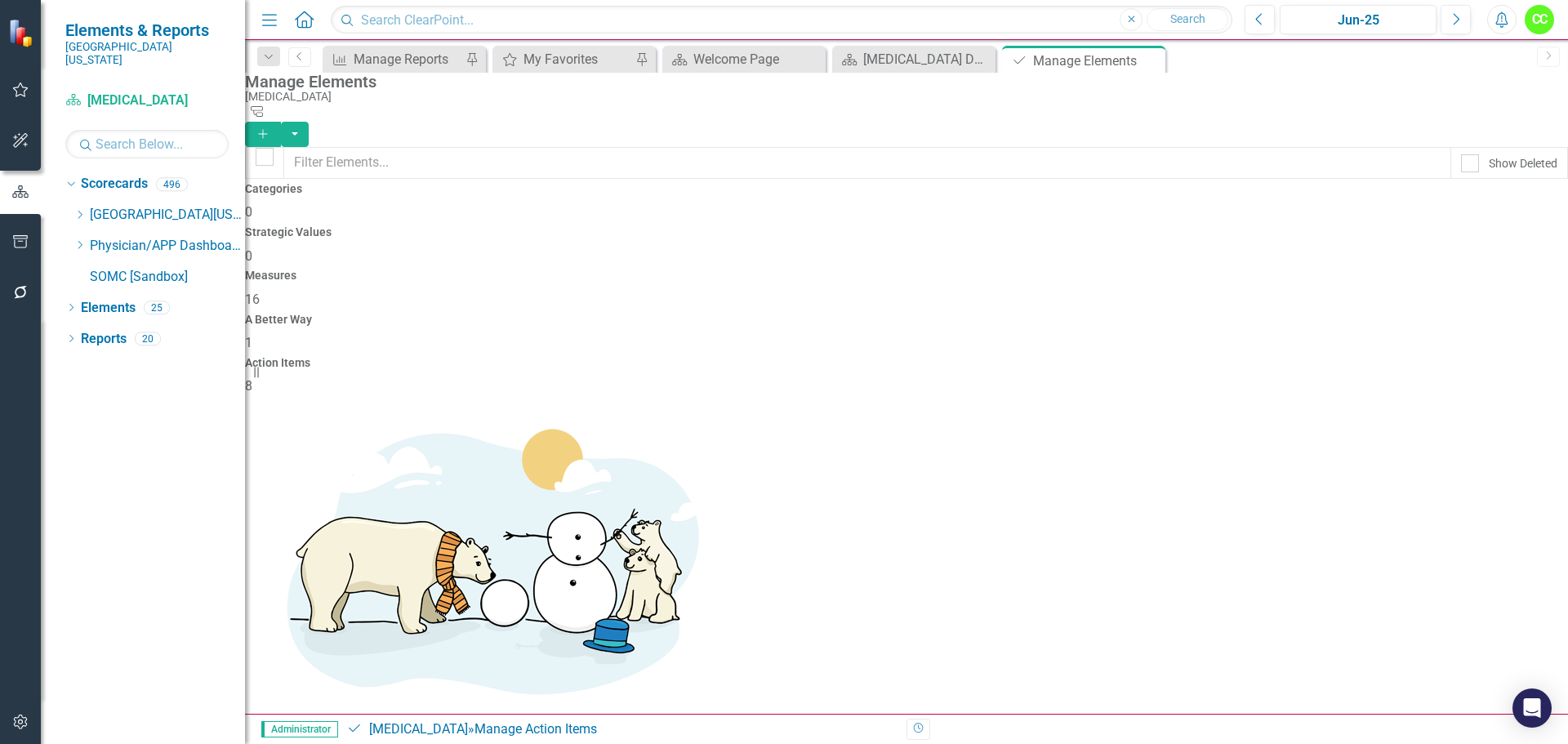
drag, startPoint x: 283, startPoint y: 373, endPoint x: 283, endPoint y: 331, distance: 42.0
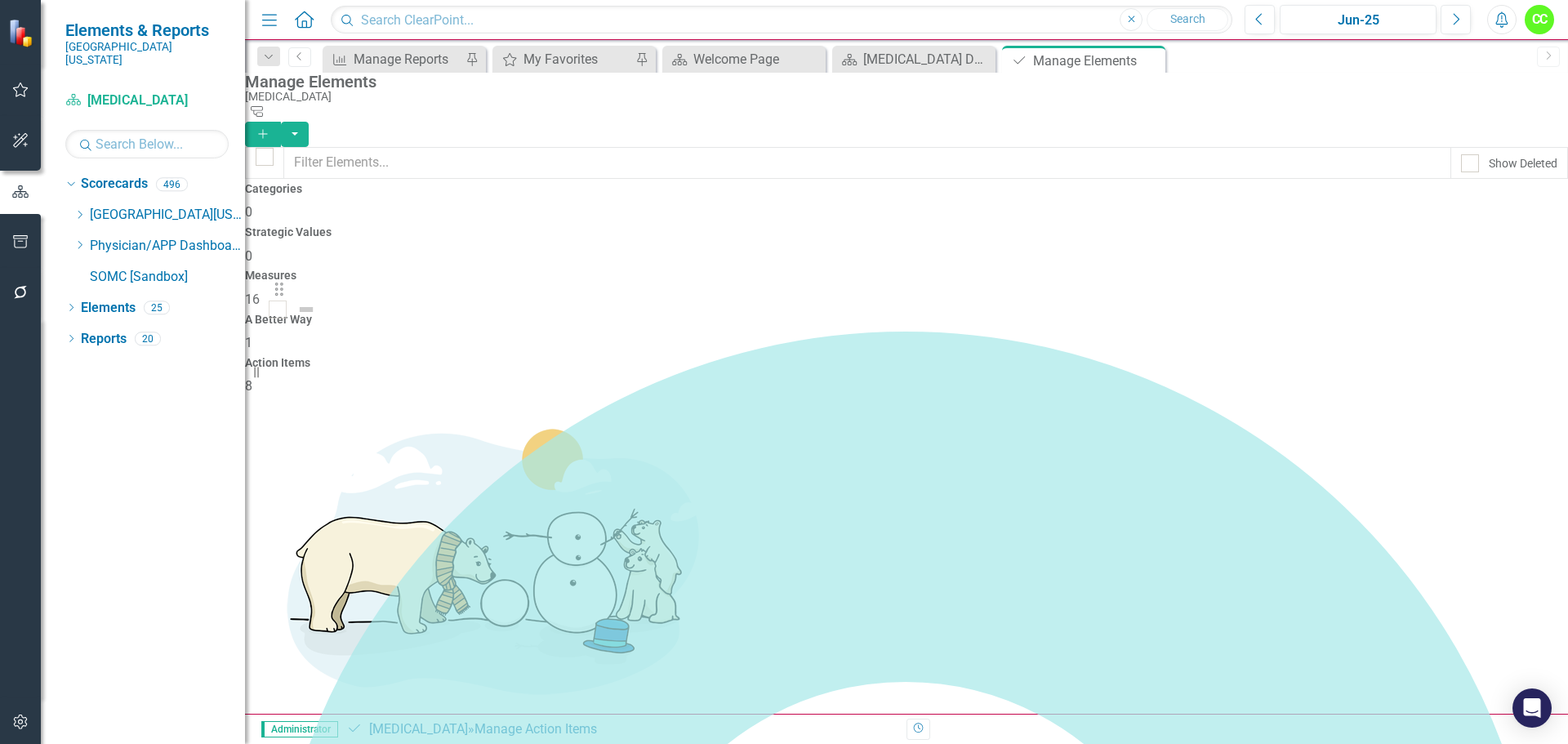
drag, startPoint x: 284, startPoint y: 368, endPoint x: 283, endPoint y: 302, distance: 66.0
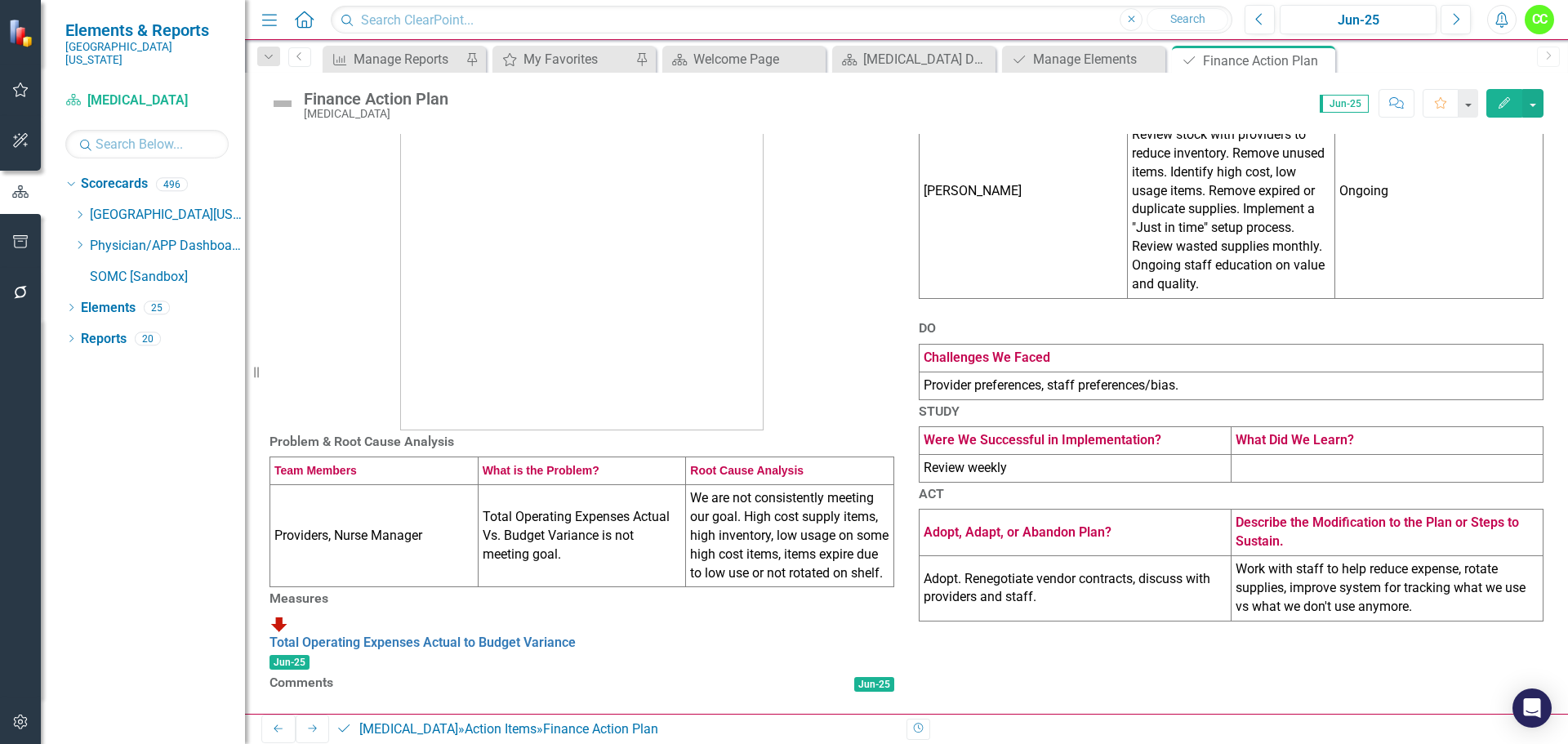
scroll to position [255, 0]
click at [1325, 59] on icon "Close" at bounding box center [1320, 60] width 16 height 13
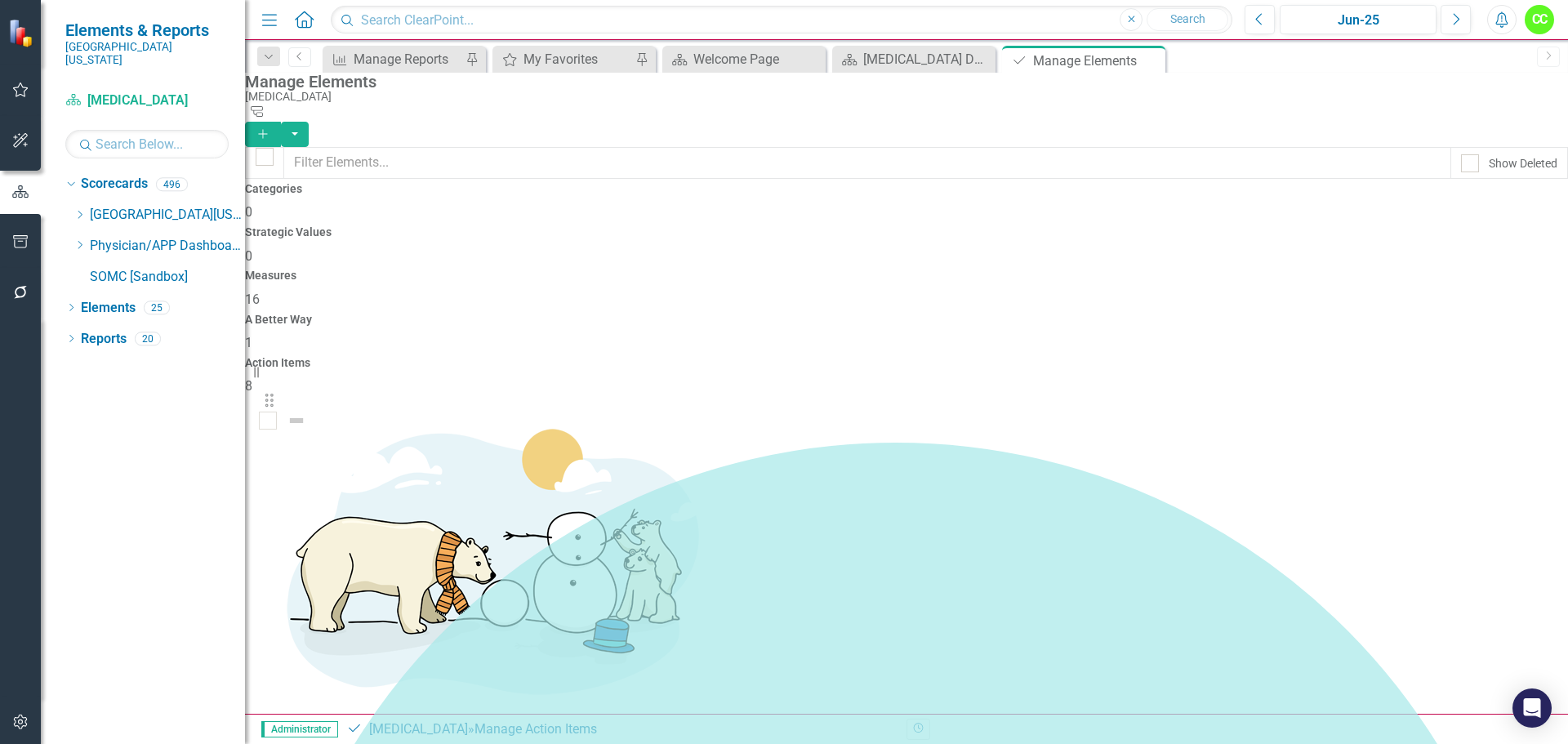
drag, startPoint x: 287, startPoint y: 572, endPoint x: 276, endPoint y: 412, distance: 160.4
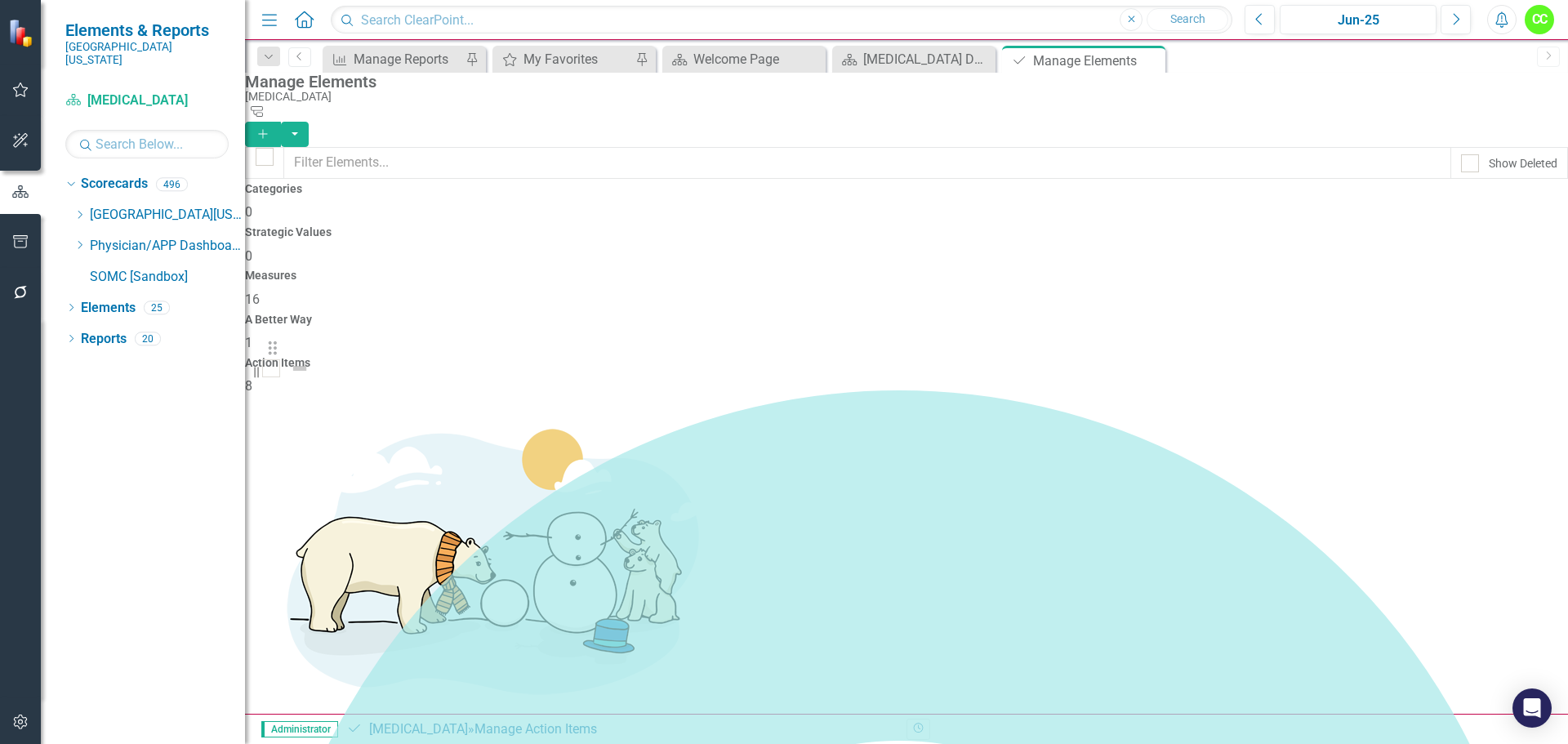
drag, startPoint x: 285, startPoint y: 676, endPoint x: 277, endPoint y: 360, distance: 316.1
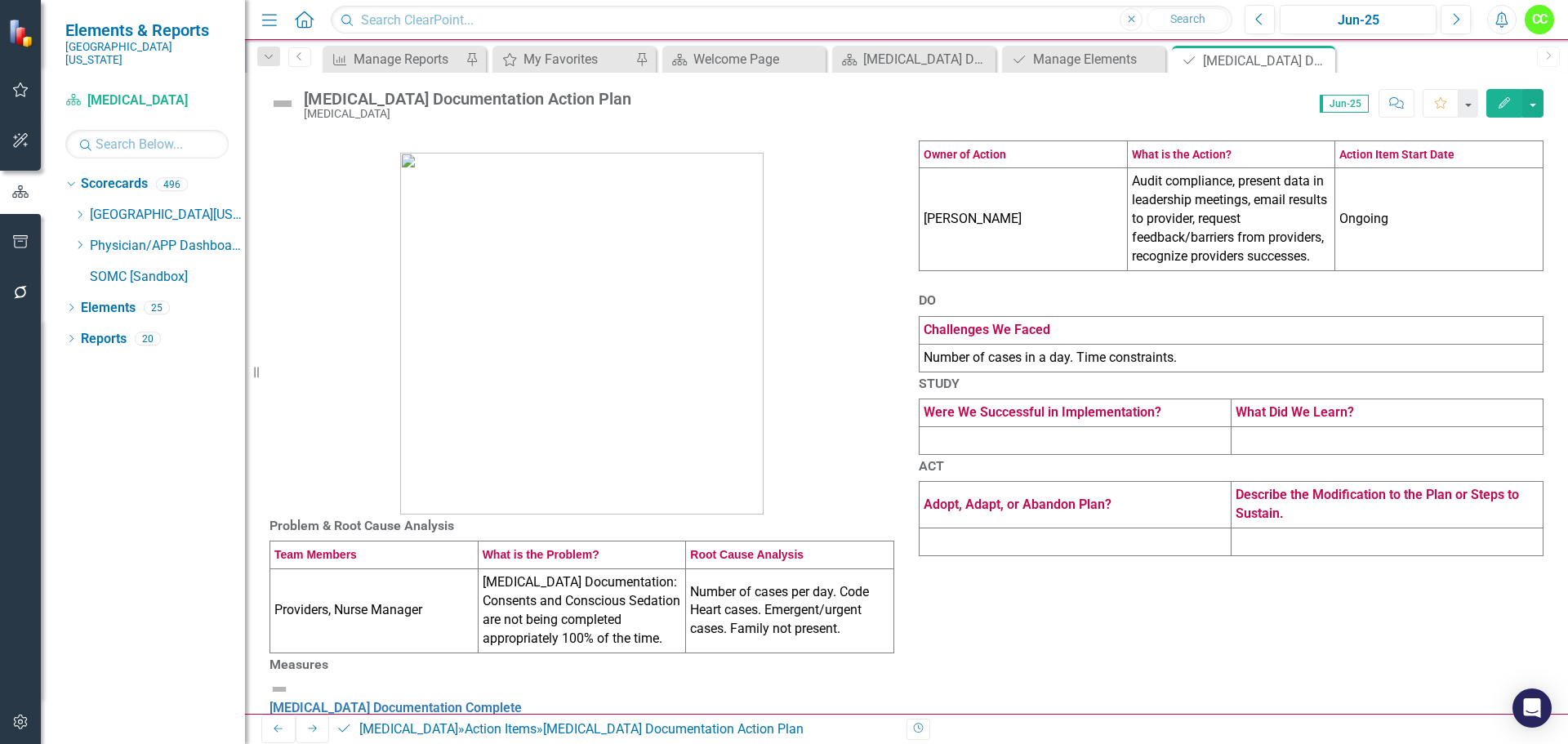
click at [1299, 270] on td "Audit compliance, present data in leadership meetings, email results to provide…" at bounding box center [1231, 219] width 208 height 102
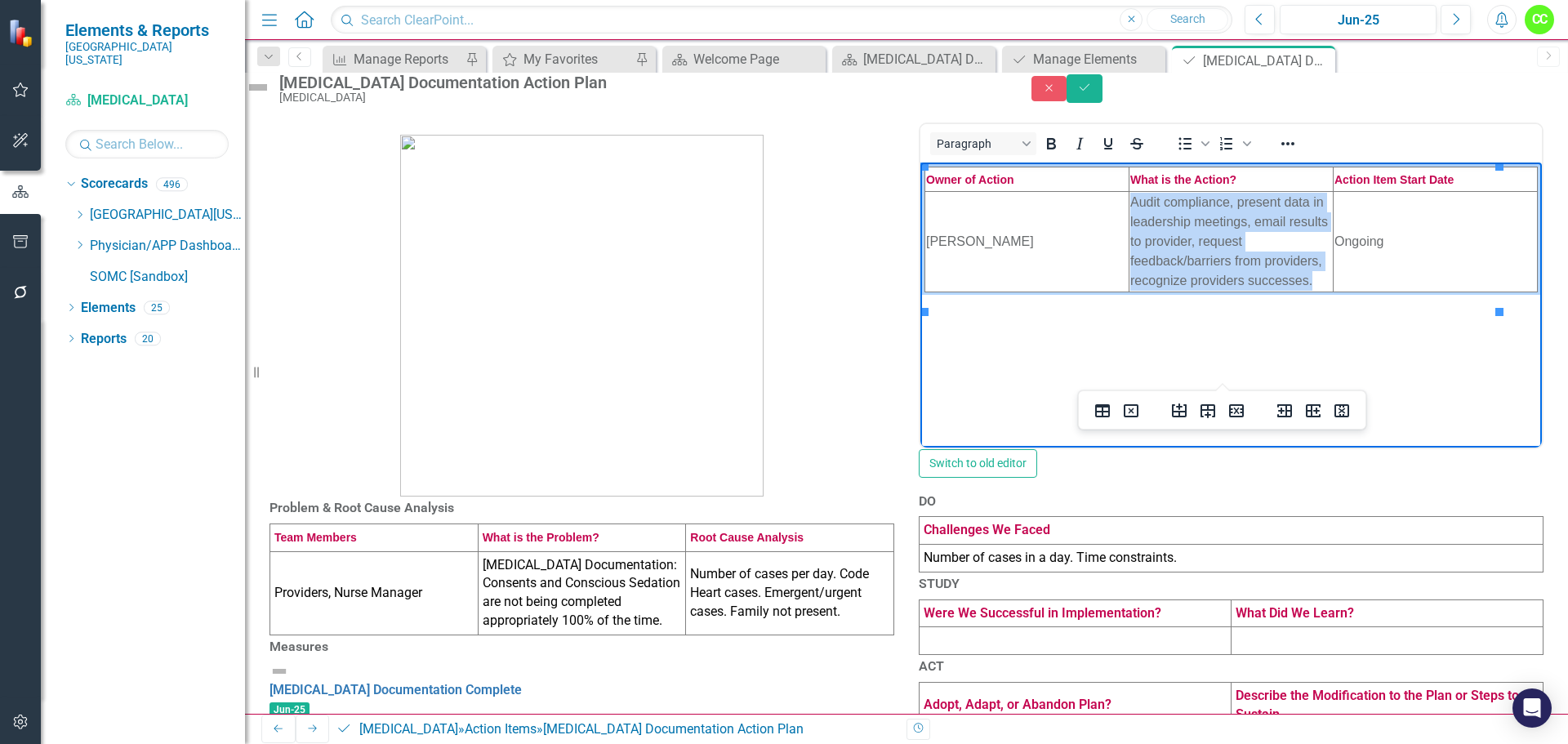
drag, startPoint x: 1195, startPoint y: 301, endPoint x: 1122, endPoint y: 205, distance: 120.6
click at [1129, 205] on td "Audit compliance, present data in leadership meetings, email results to provide…" at bounding box center [1231, 241] width 204 height 101
copy td "Audit compliance, present data in leadership meetings, email results to provide…"
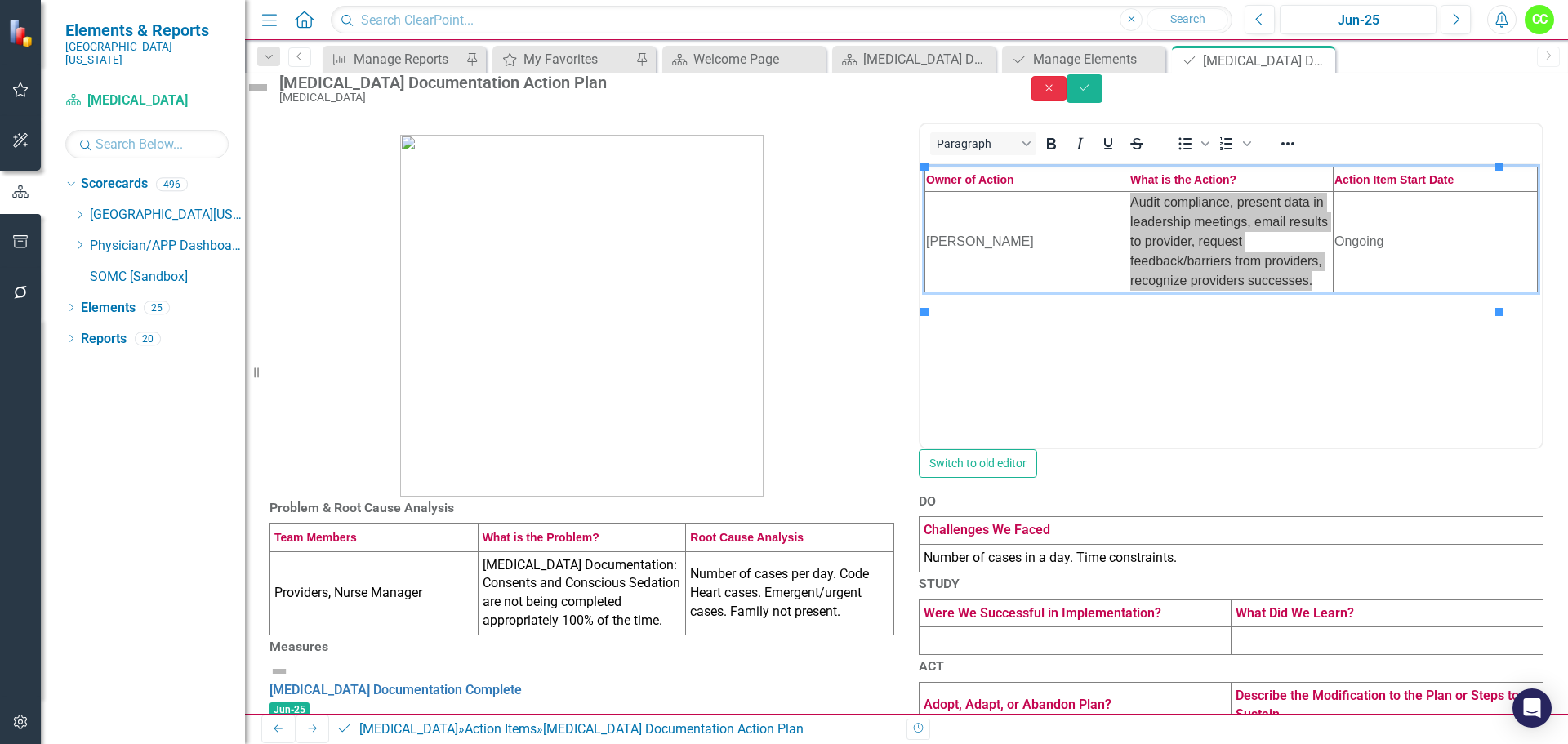
click at [1067, 102] on button "Close" at bounding box center [1049, 88] width 36 height 25
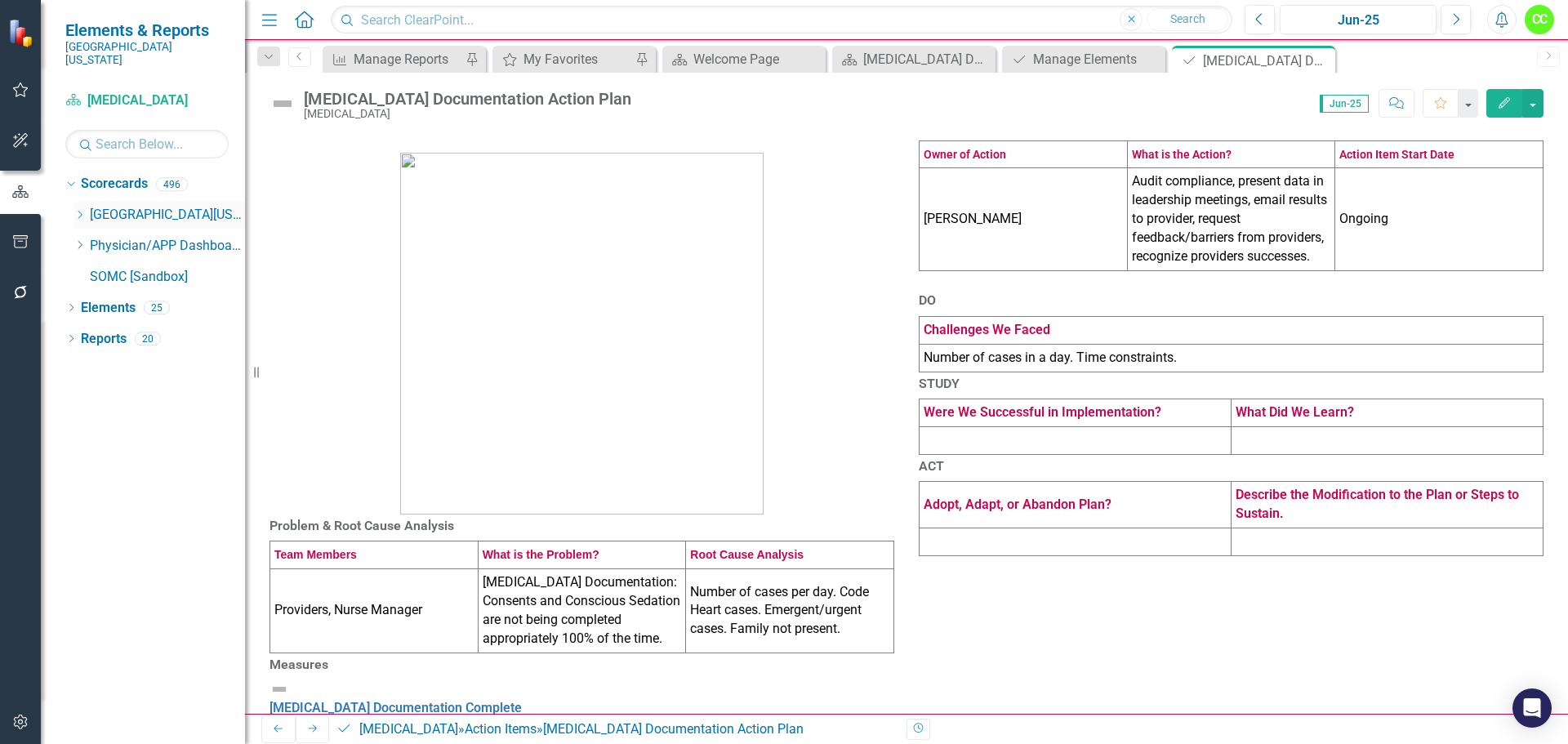
click at [86, 210] on icon "Dropdown" at bounding box center [79, 215] width 13 height 10
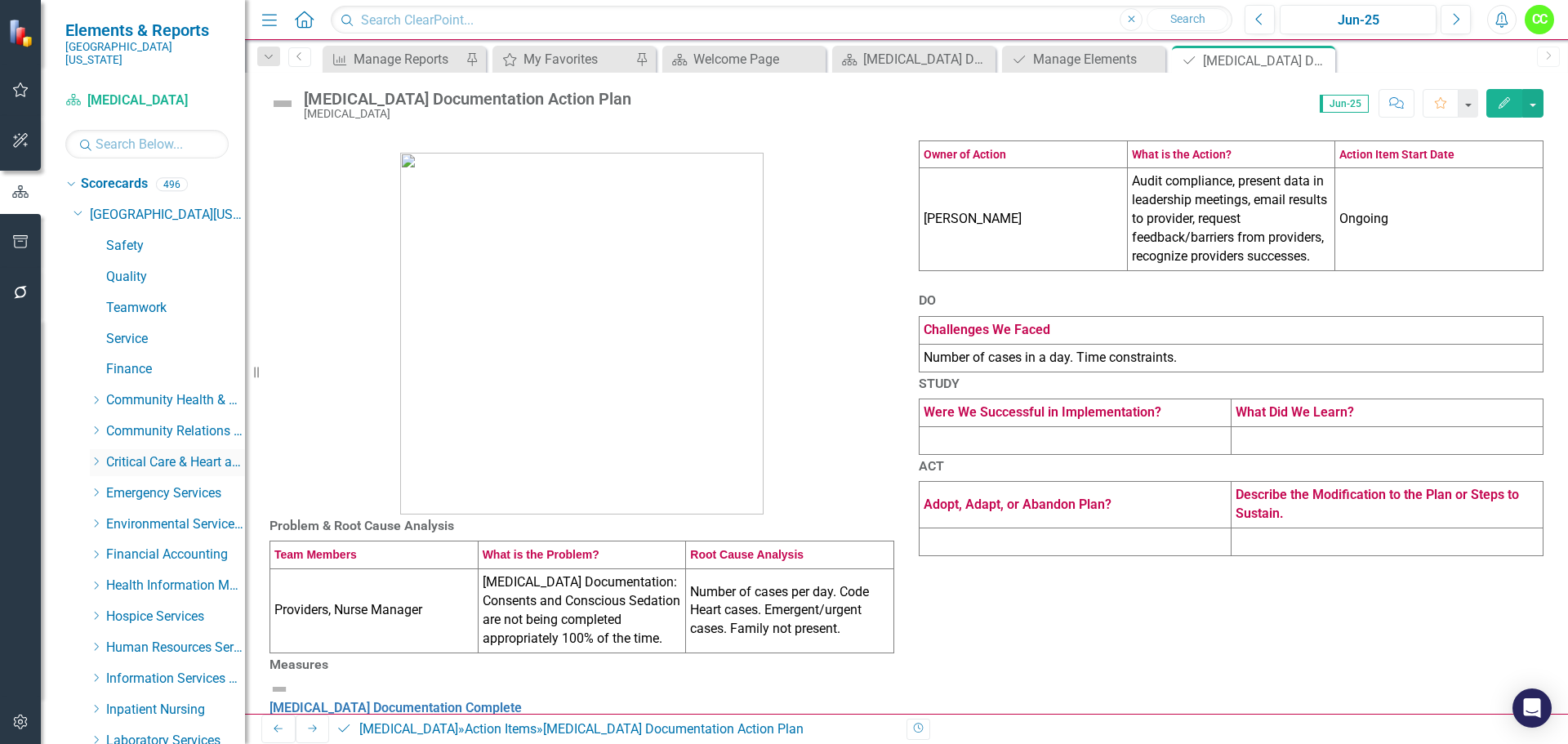
click at [106, 456] on div "Dropdown" at bounding box center [98, 463] width 16 height 14
click at [150, 576] on link "Cardiopulmonary Rehab" at bounding box center [184, 585] width 123 height 18
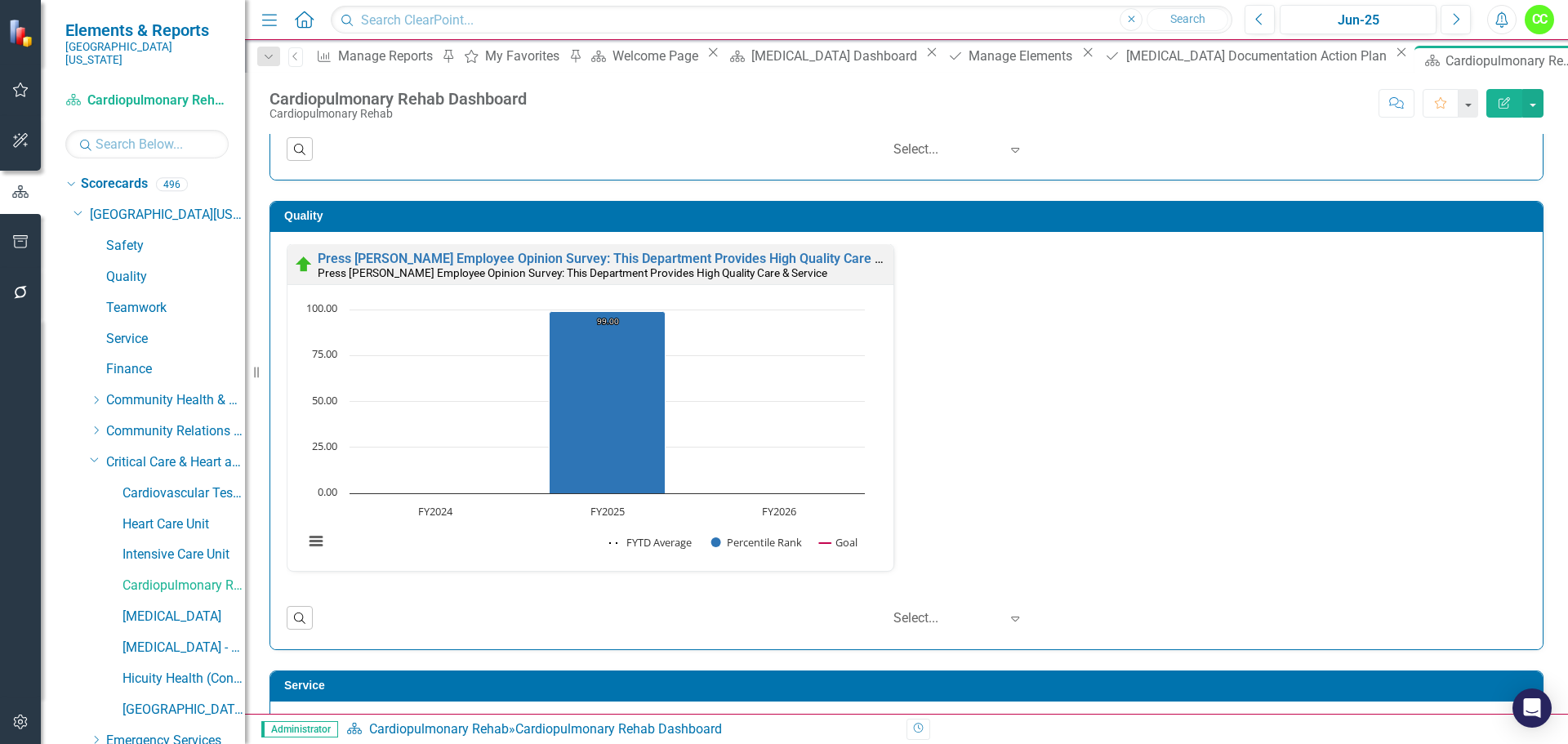
scroll to position [376, 0]
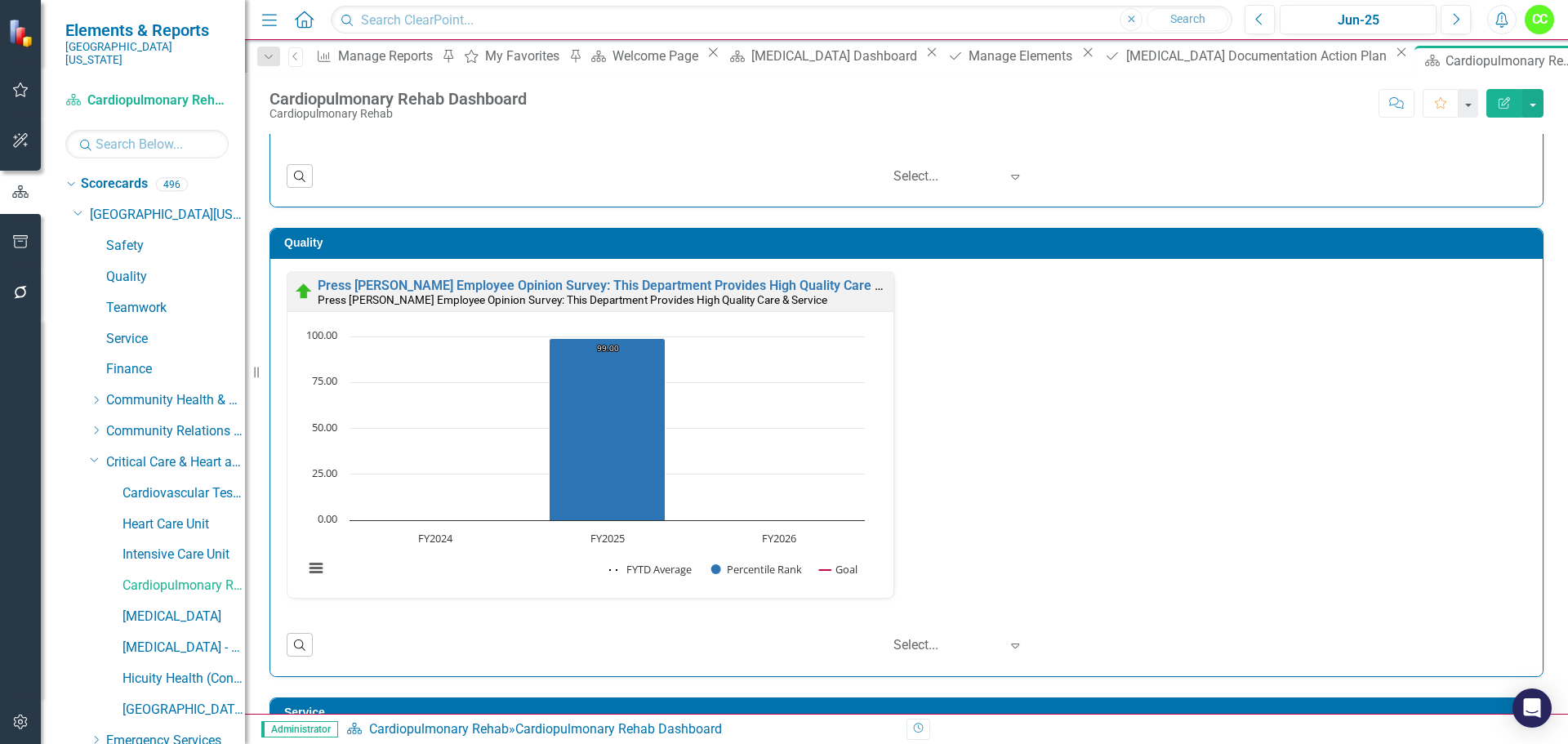
click at [1136, 334] on div "Press [PERSON_NAME] Employee Opinion Survey: This Department Provides High Qual…" at bounding box center [907, 445] width 1265 height 349
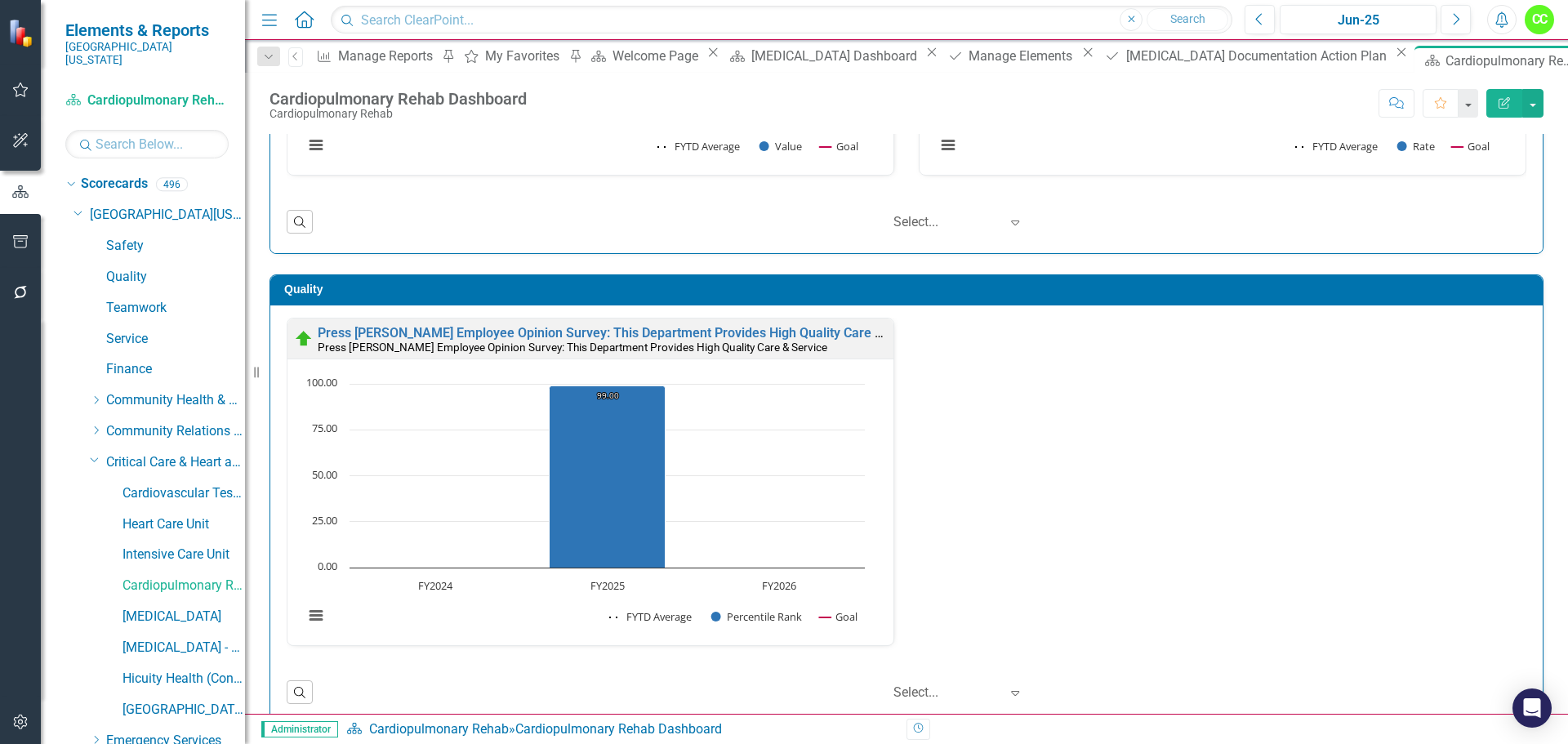
scroll to position [326, 0]
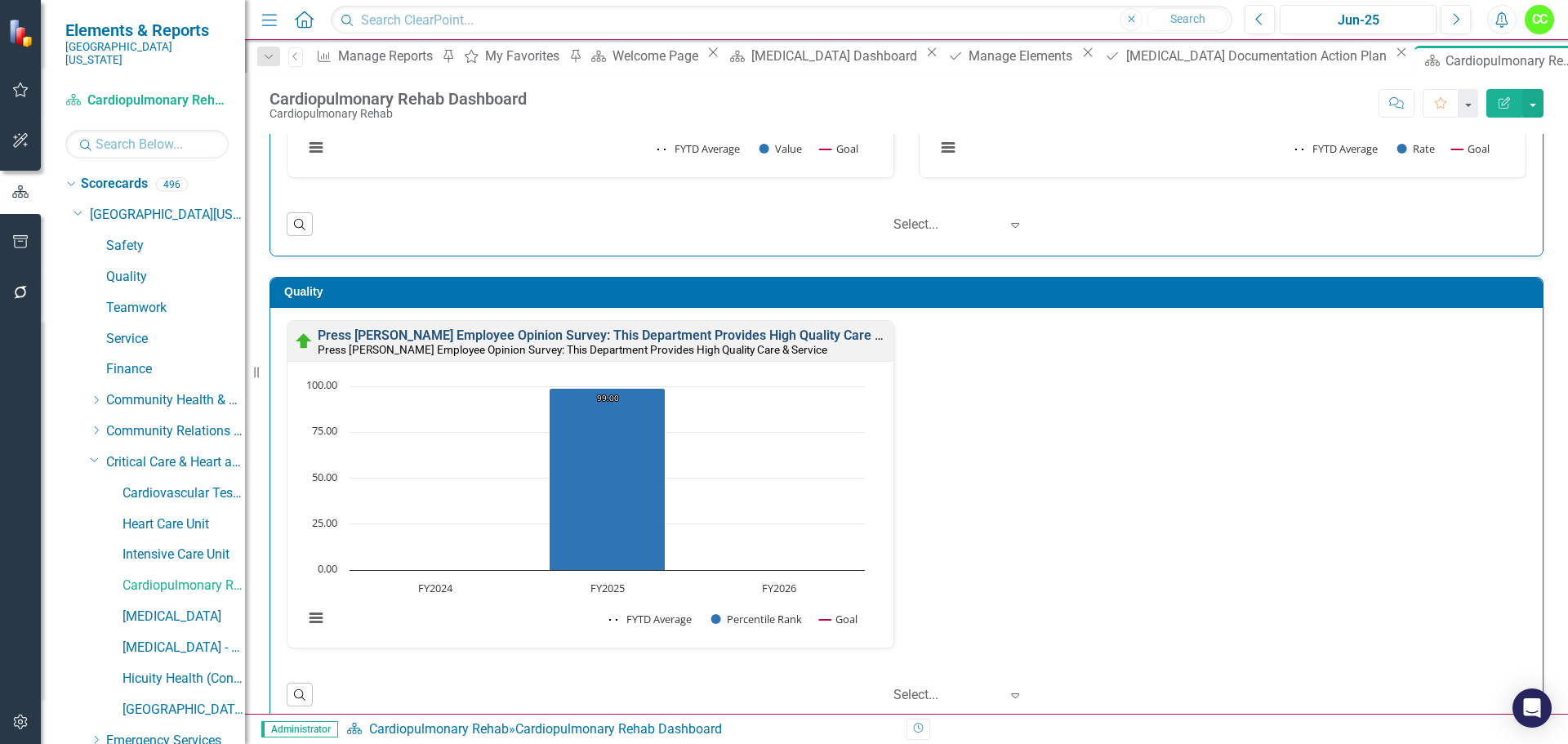
click at [690, 331] on link "Press [PERSON_NAME] Employee Opinion Survey: This Department Provides High Qual…" at bounding box center [624, 335] width 613 height 16
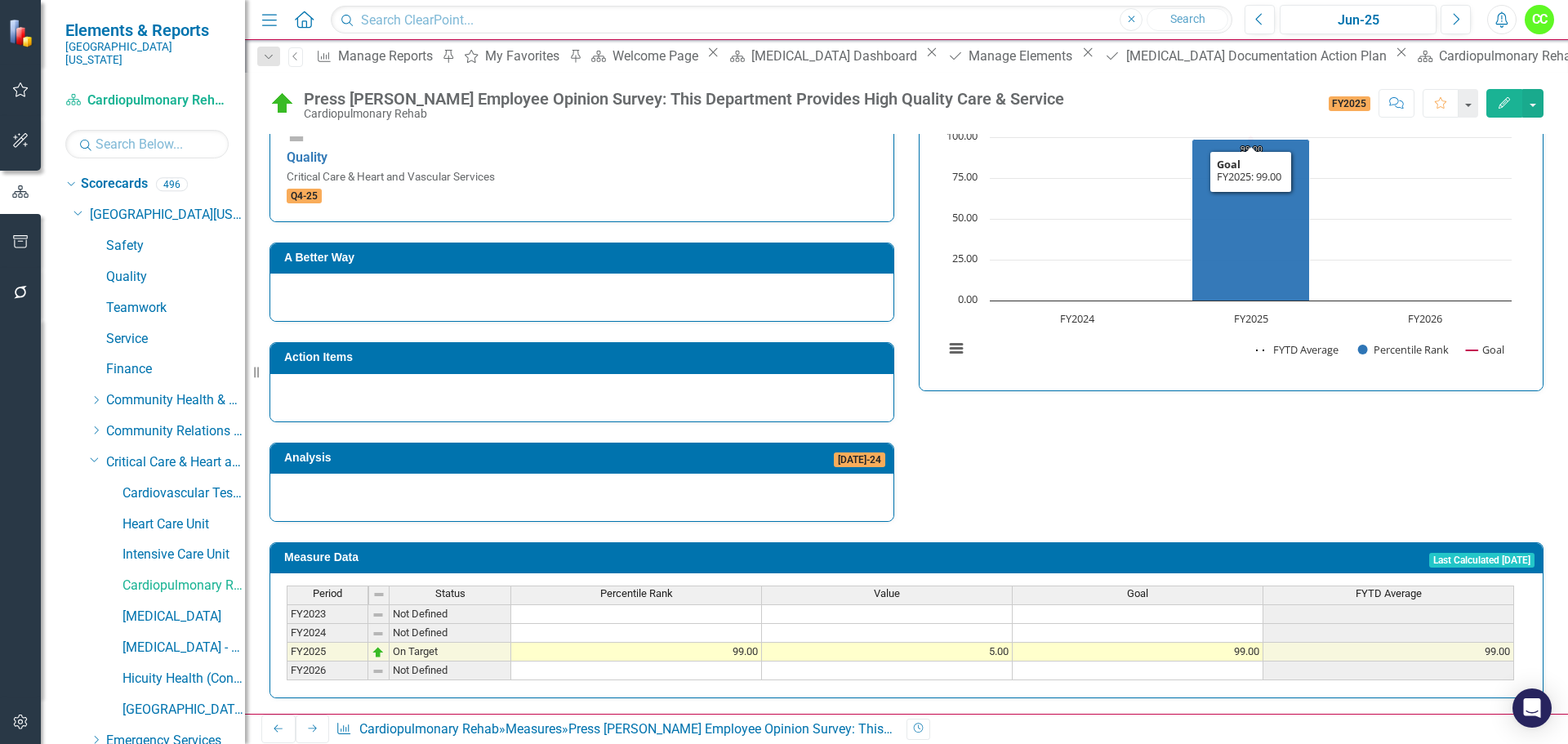
scroll to position [666, 0]
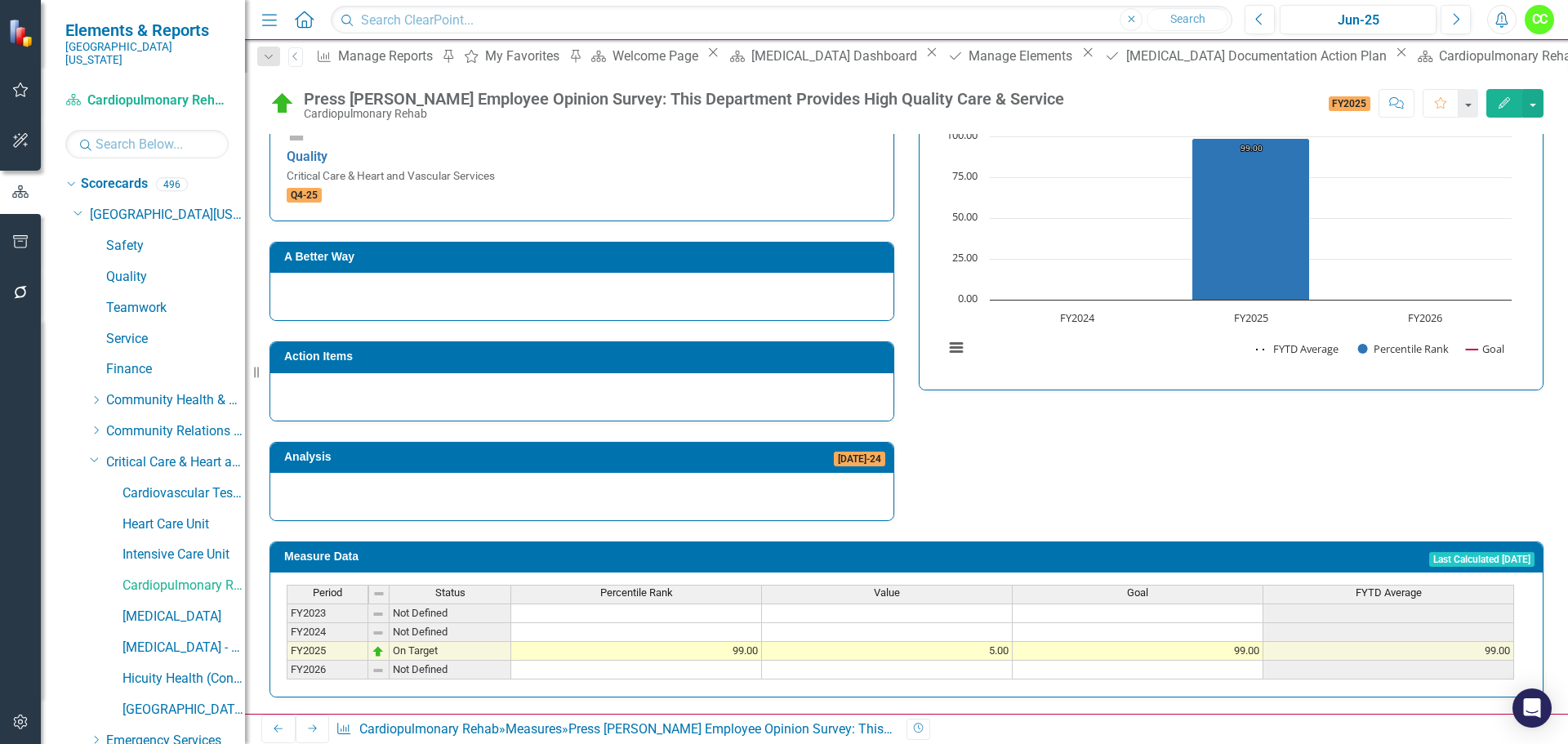
click at [1157, 661] on td at bounding box center [1138, 669] width 251 height 18
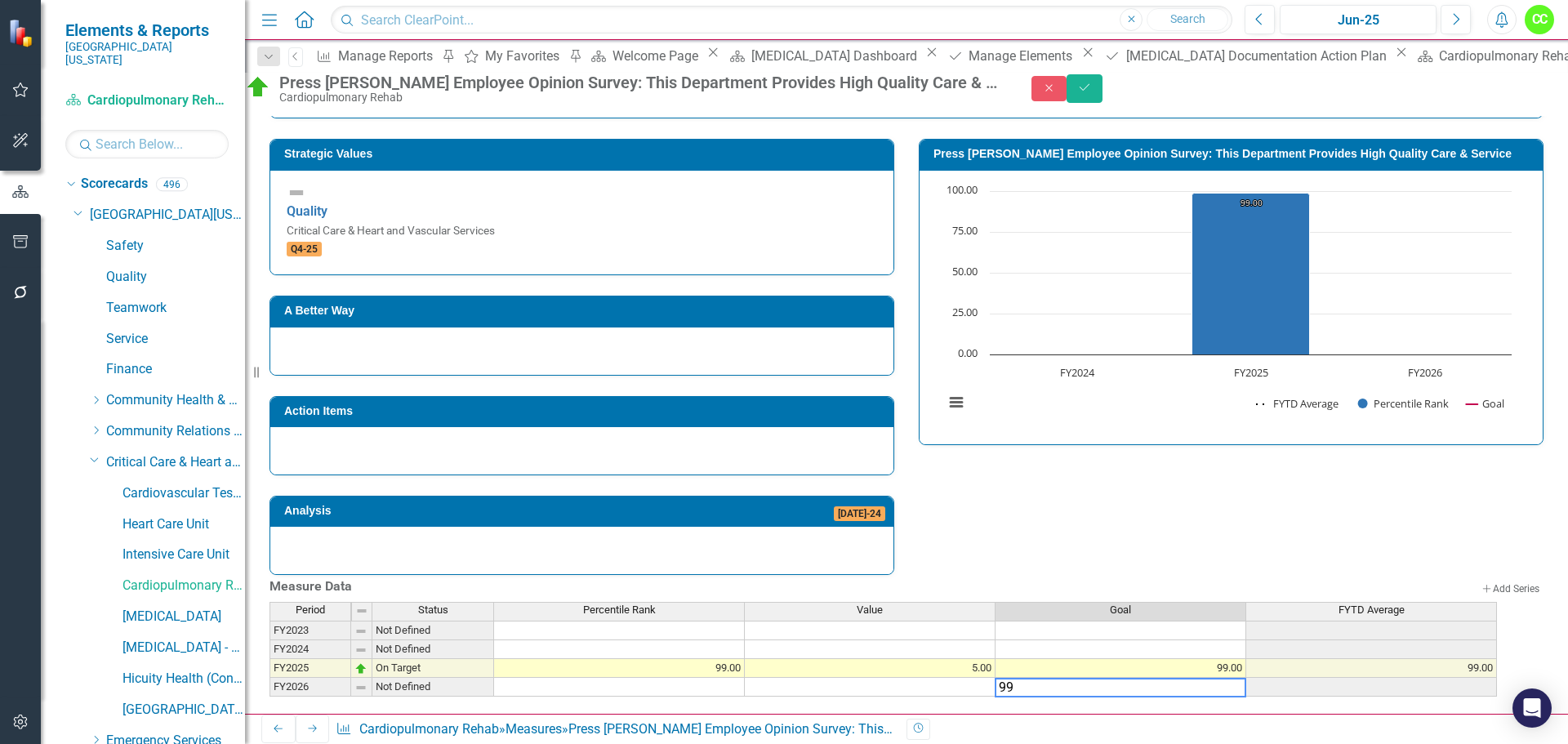
click at [1157, 640] on td at bounding box center [1121, 649] width 251 height 18
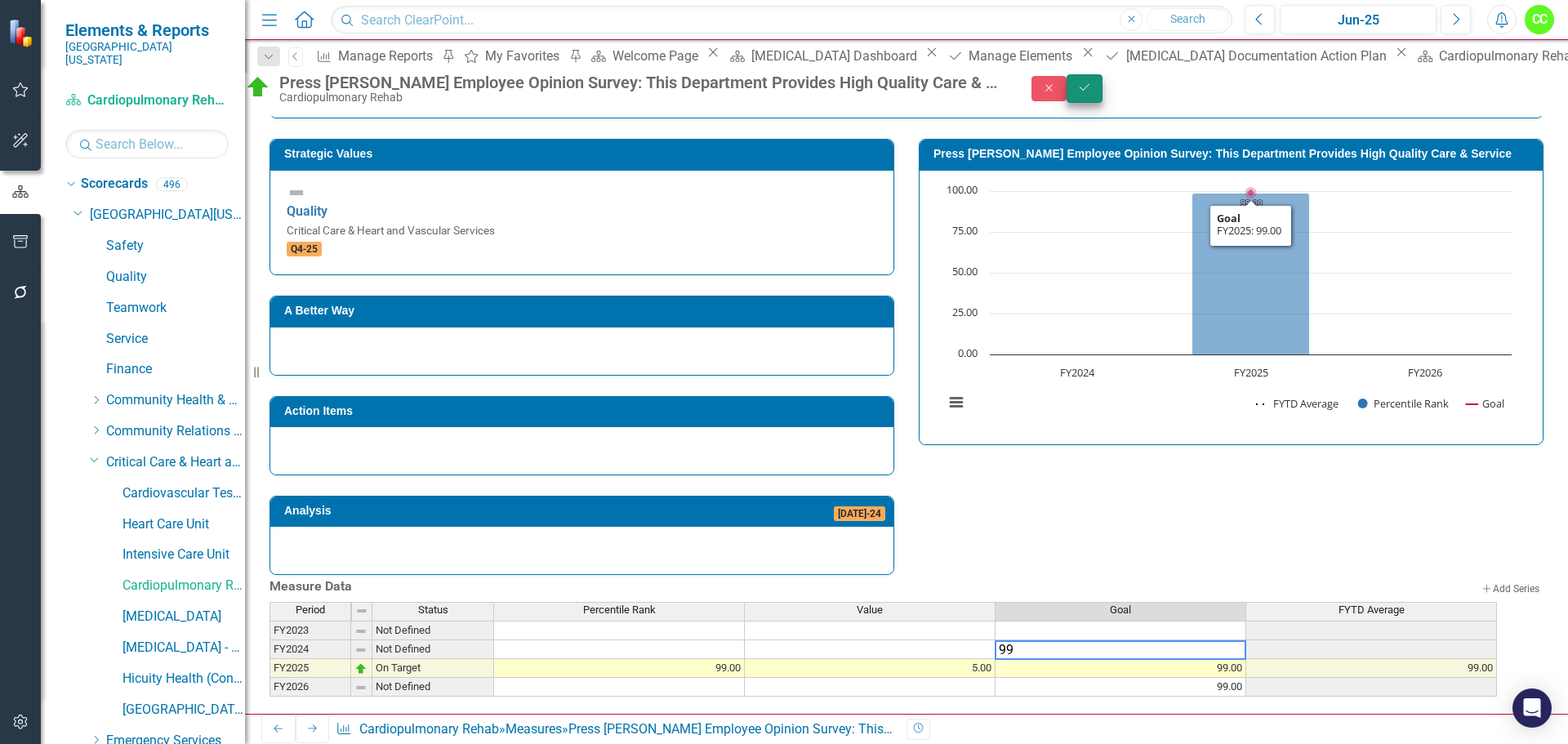
type textarea "99"
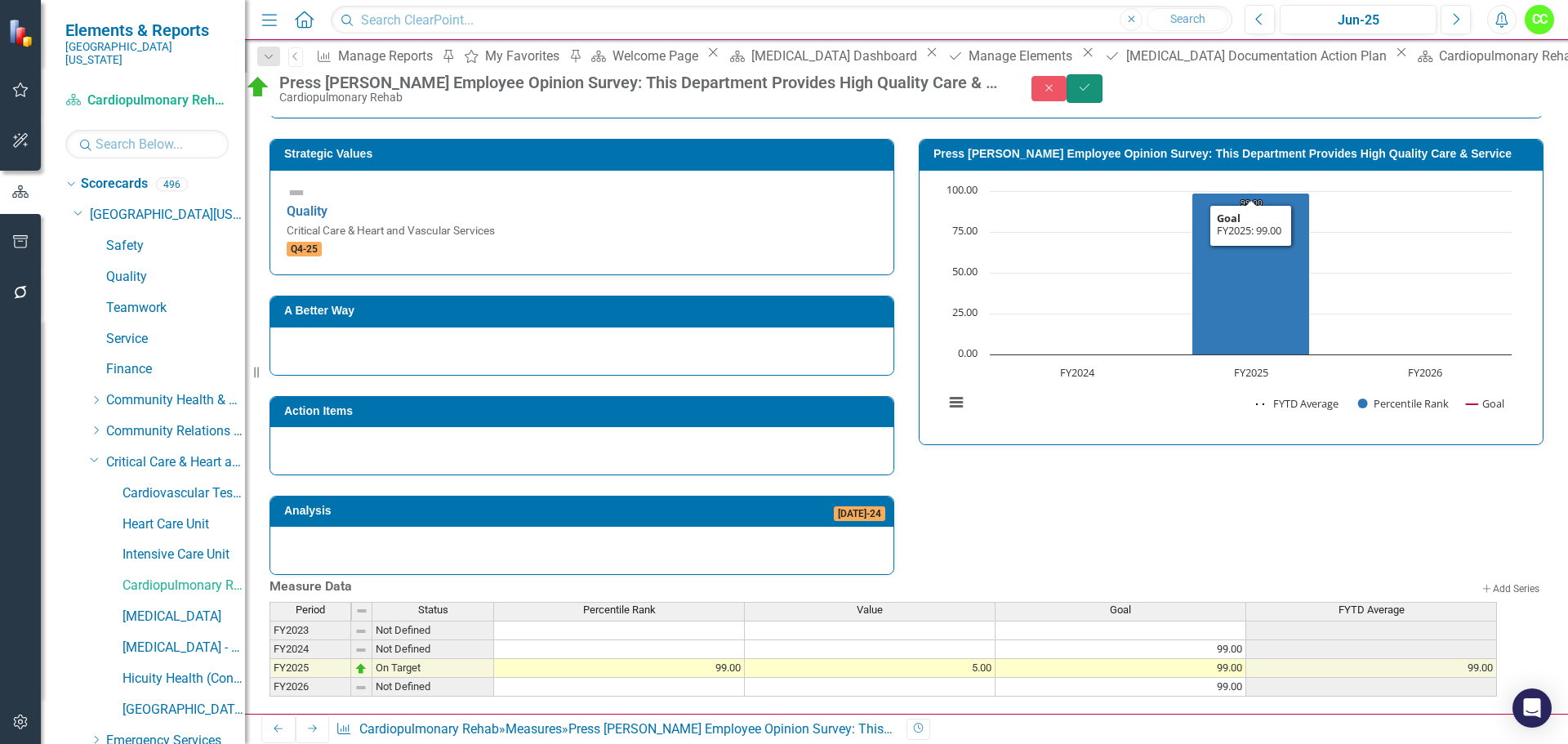
click at [1103, 91] on button "Save" at bounding box center [1085, 89] width 36 height 29
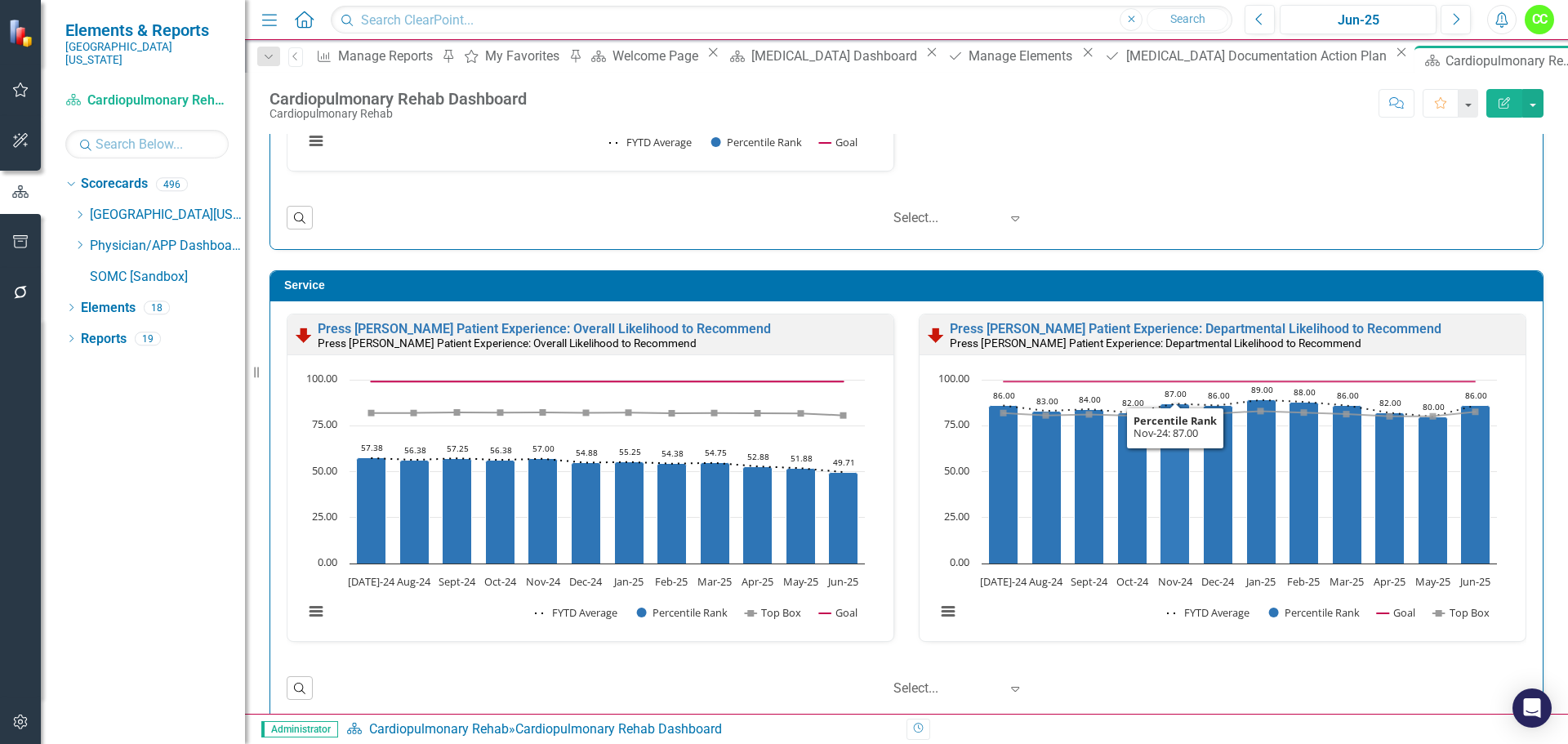
scroll to position [817, 0]
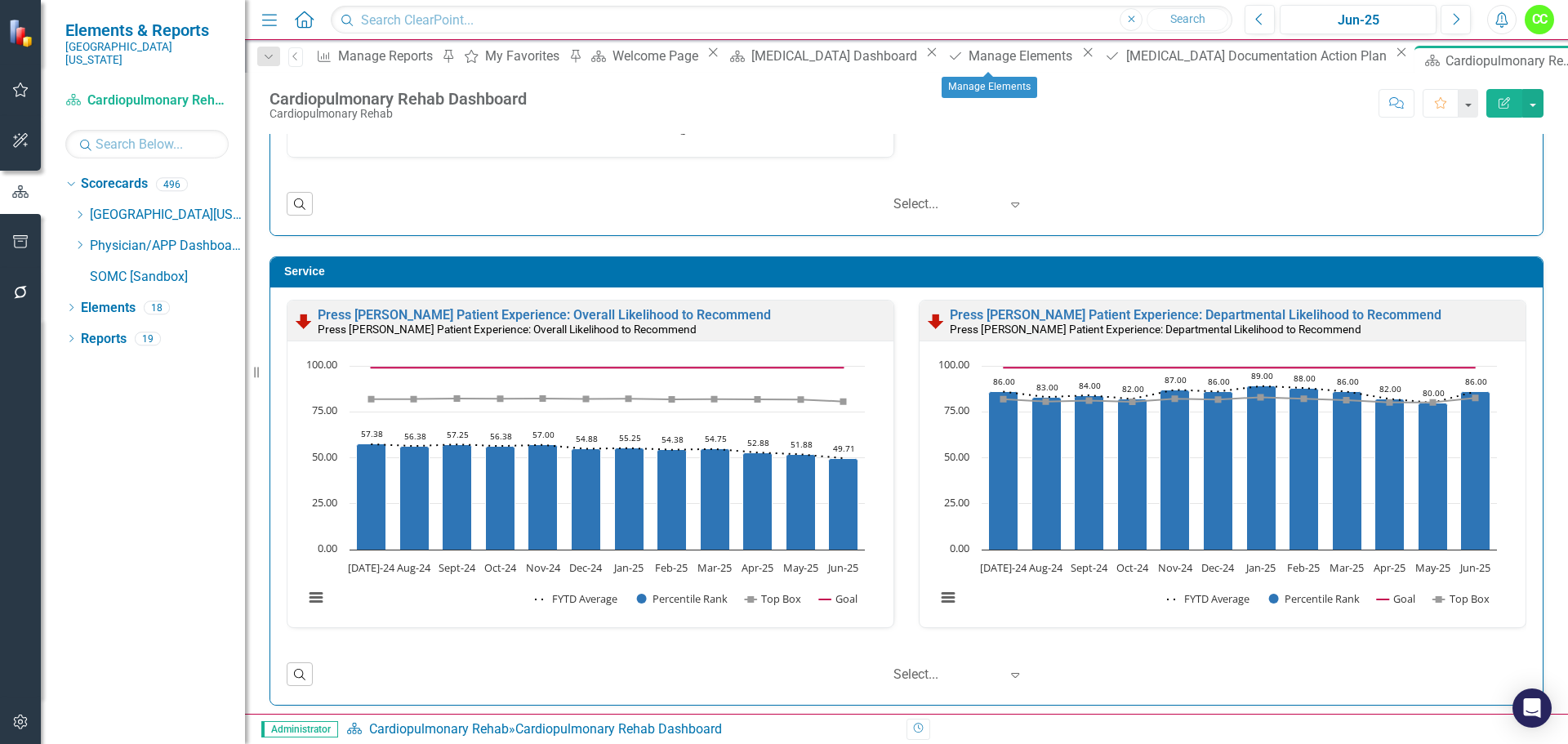
click at [1080, 55] on icon "Close" at bounding box center [1088, 51] width 16 height 13
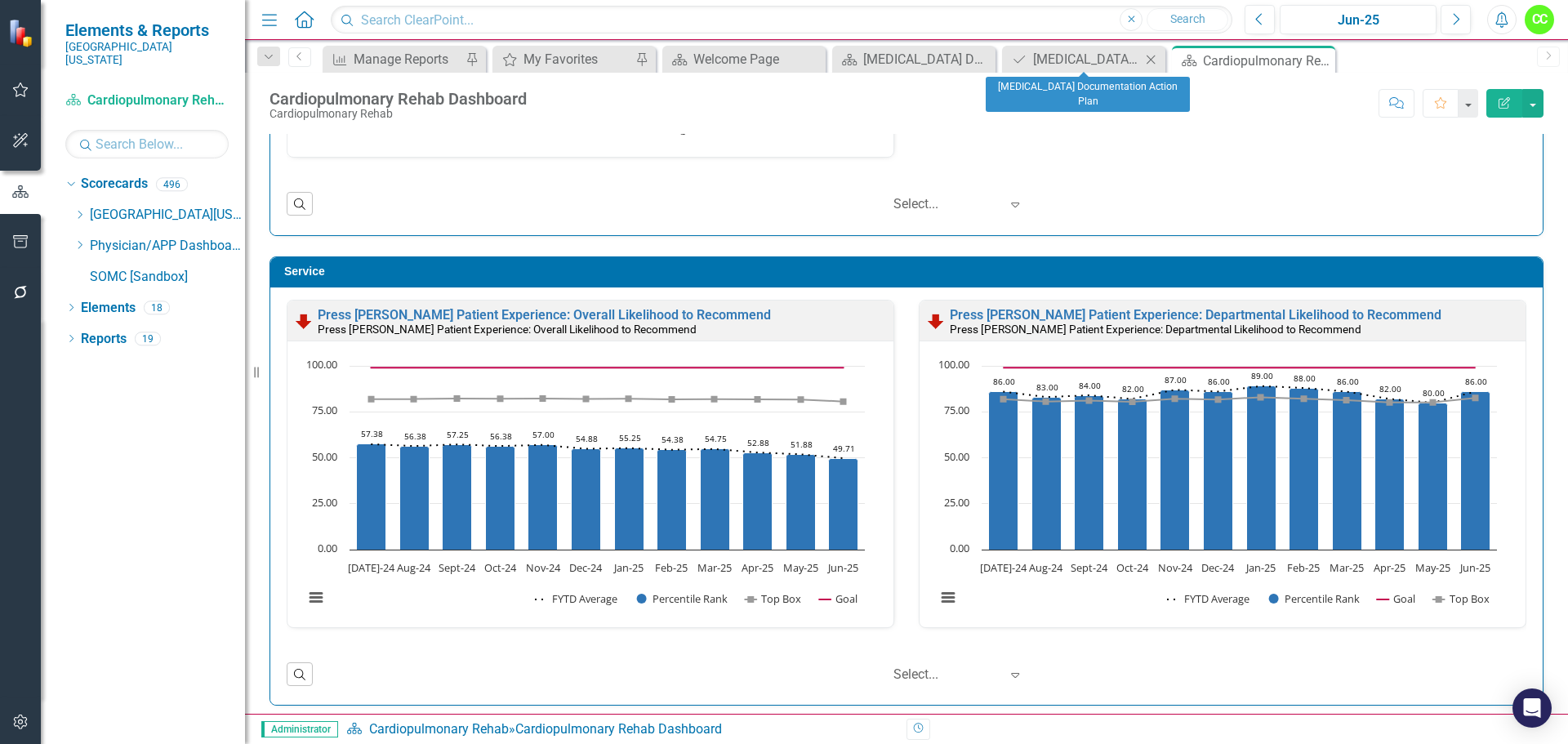
click at [1153, 53] on icon "Close" at bounding box center [1151, 59] width 16 height 13
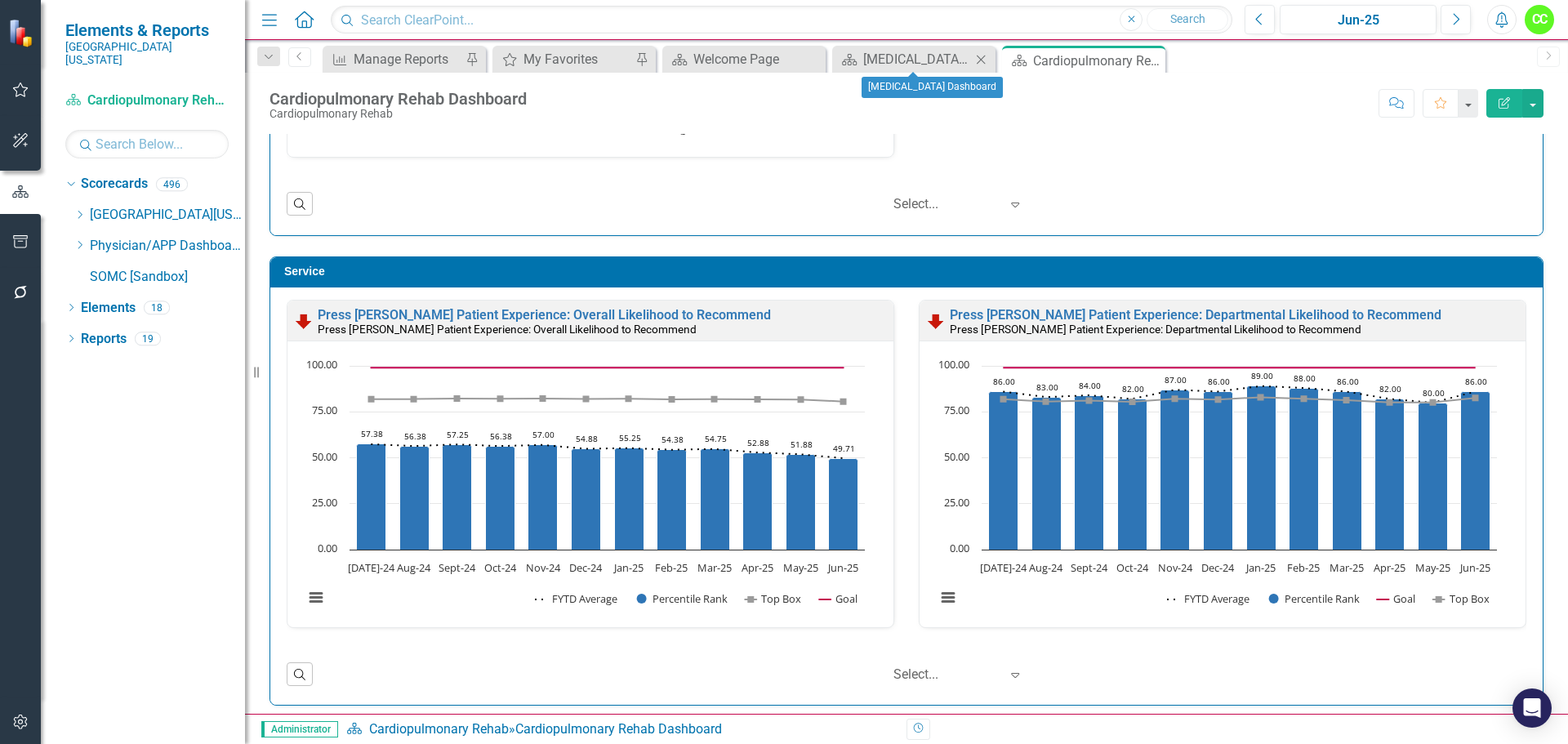
click at [982, 65] on icon "Close" at bounding box center [981, 59] width 16 height 13
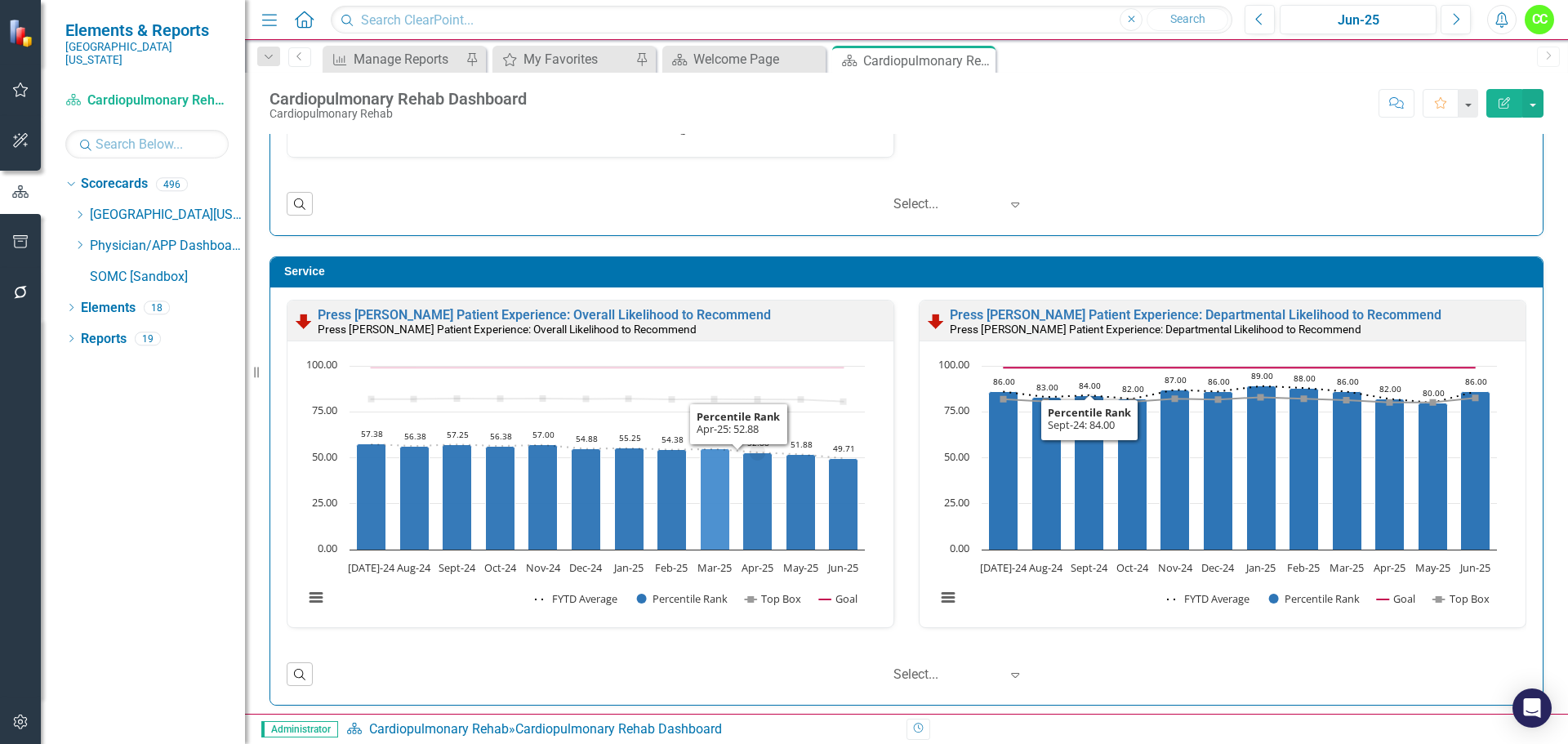
scroll to position [1, 0]
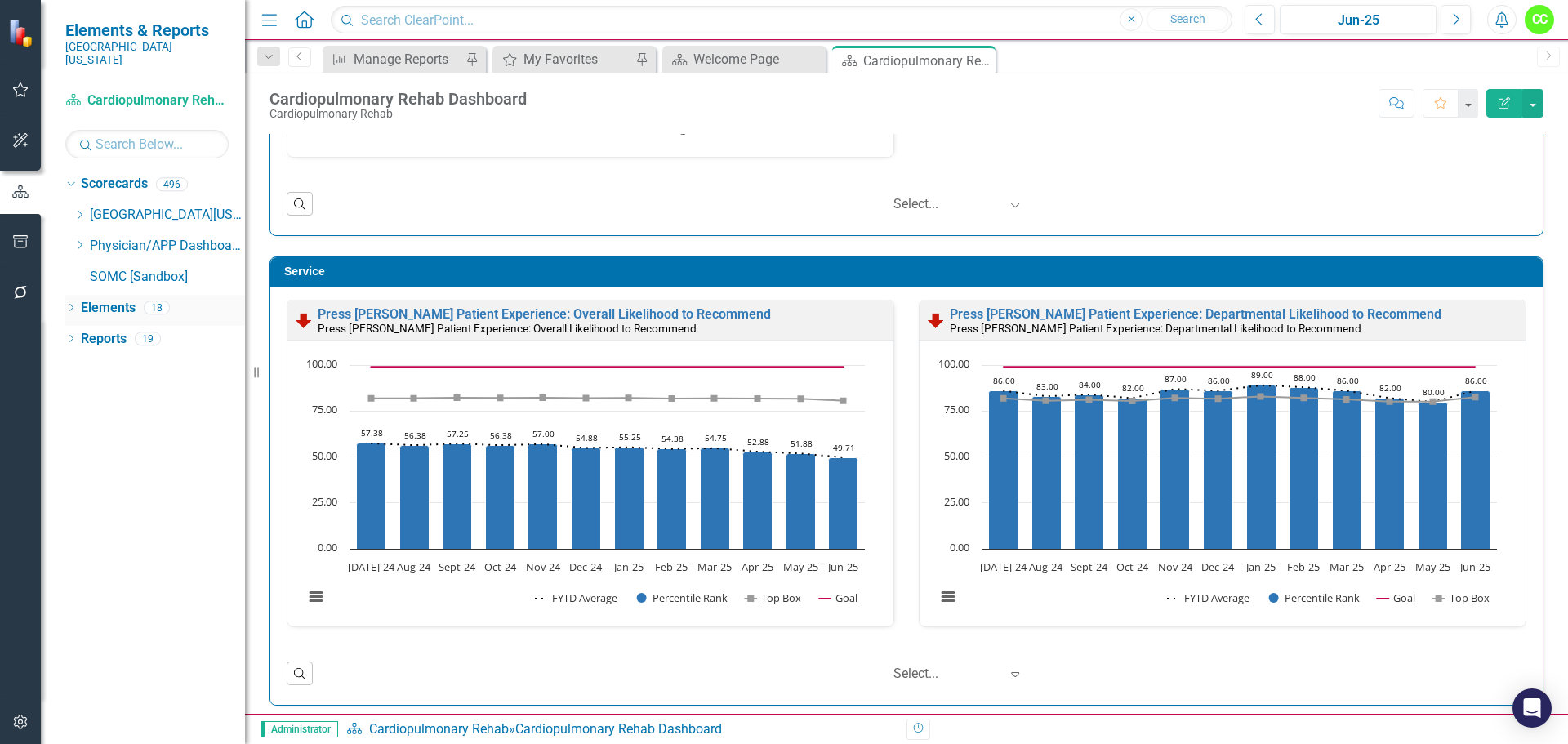
click at [101, 299] on link "Elements" at bounding box center [108, 308] width 55 height 18
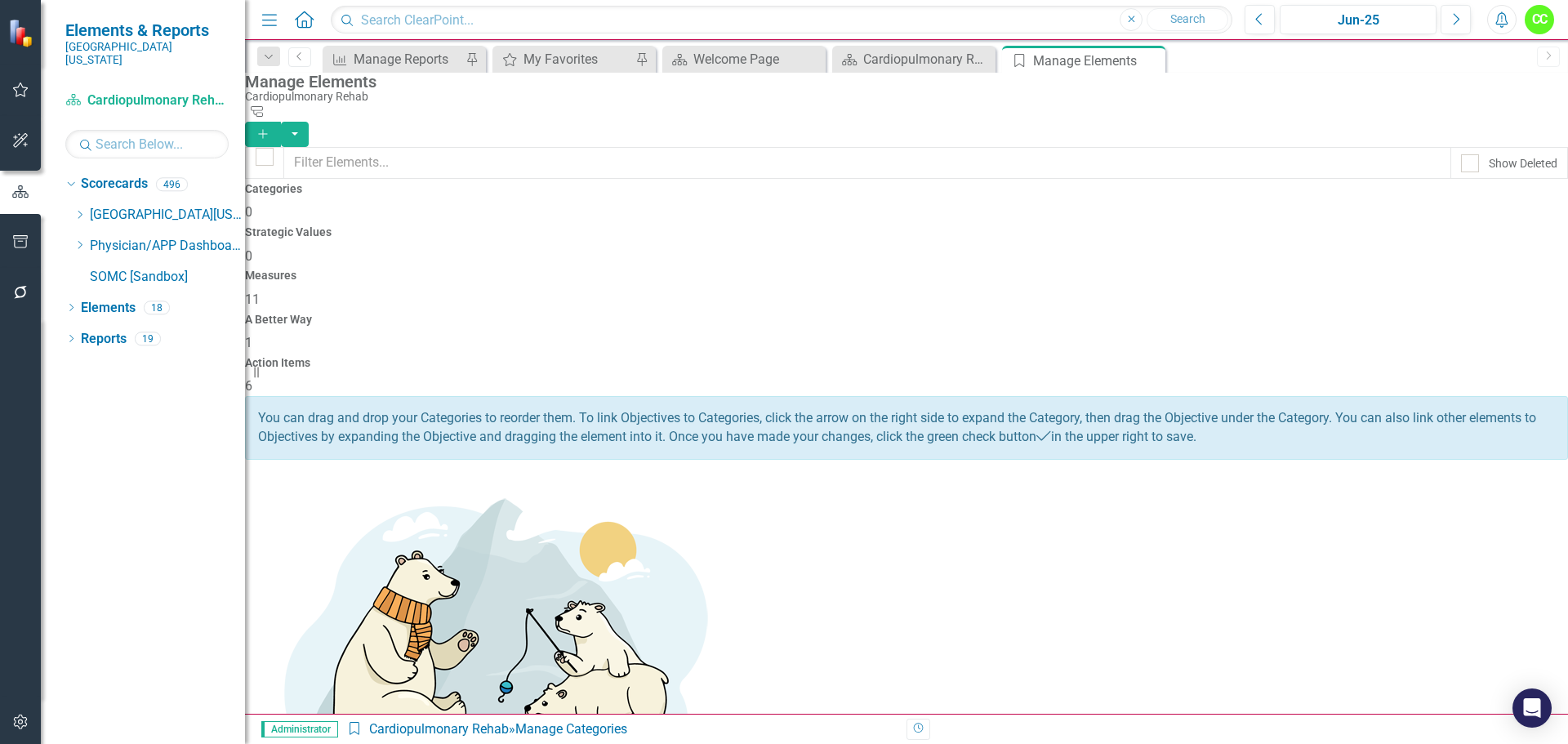
click at [1418, 357] on div "Action Items 6" at bounding box center [907, 377] width 1323 height 39
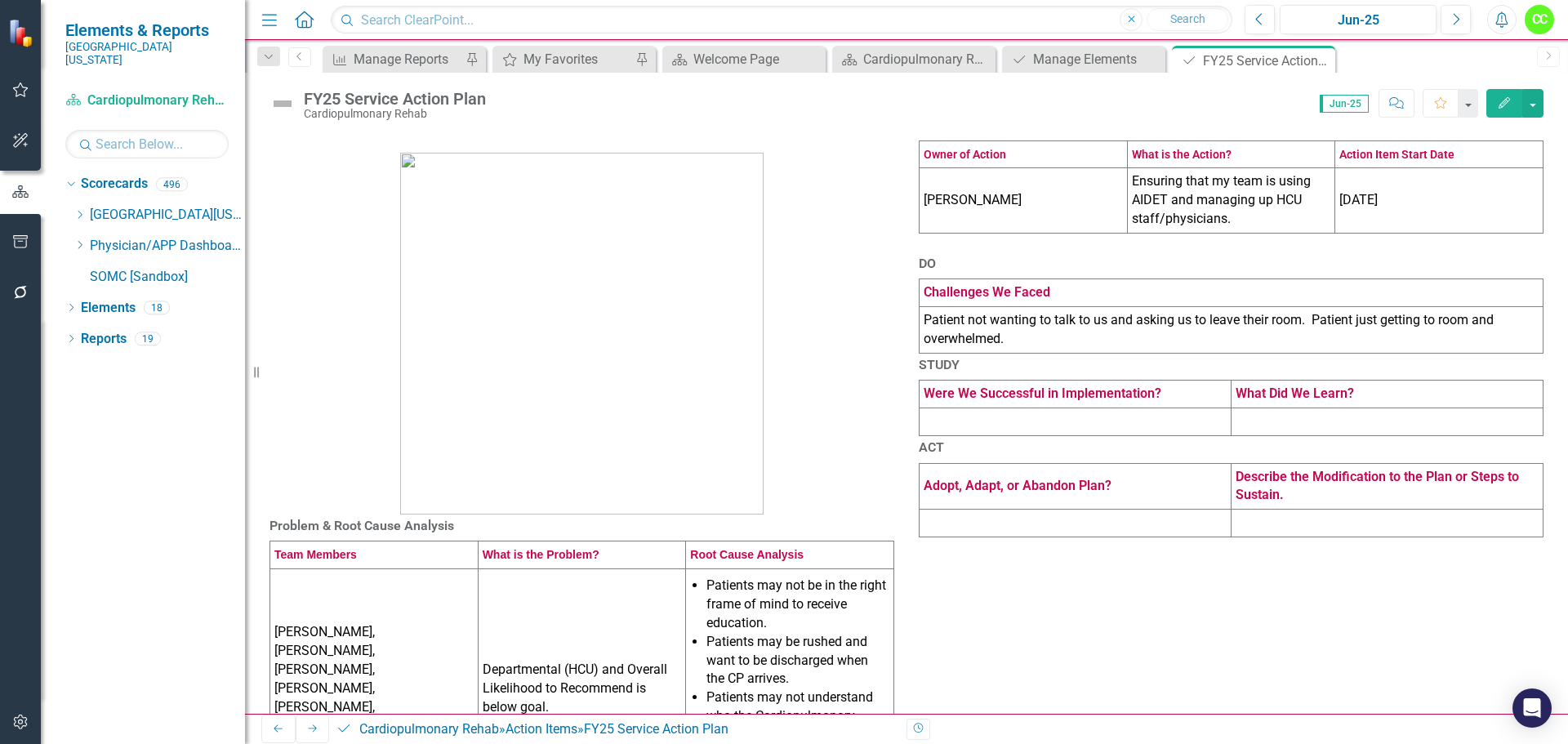
click at [1250, 233] on td "Ensuring that my team is using AIDET and managing up HCU staff/physicians." at bounding box center [1231, 201] width 208 height 65
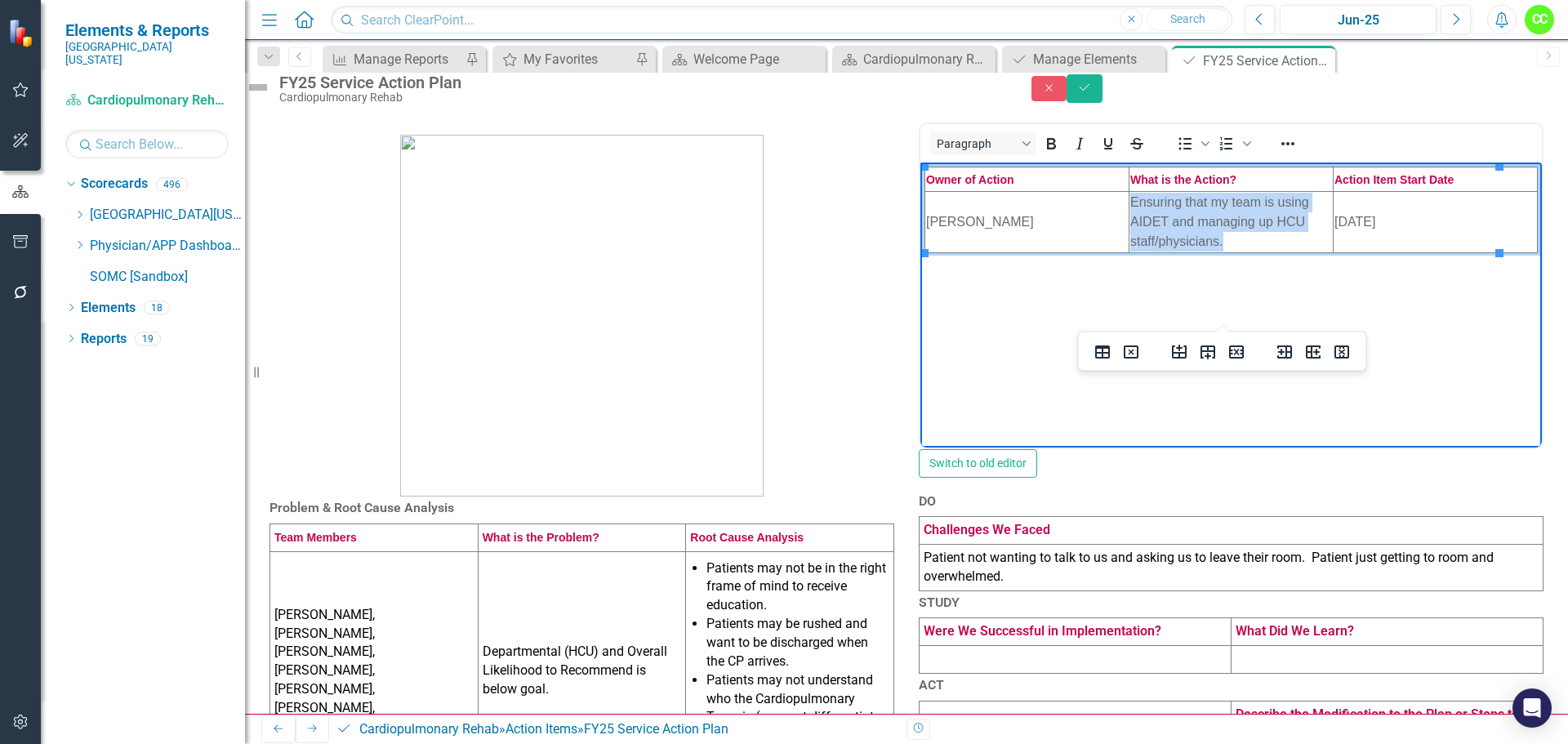
drag, startPoint x: 1215, startPoint y: 239, endPoint x: 1119, endPoint y: 200, distance: 103.6
click at [1119, 200] on html "Owner of Action What is the Action? Action Item Start Date [PERSON_NAME] Ensuri…" at bounding box center [1232, 284] width 622 height 245
copy span "Ensuring that my team is using AIDET and managing up HCU staff/physicians."
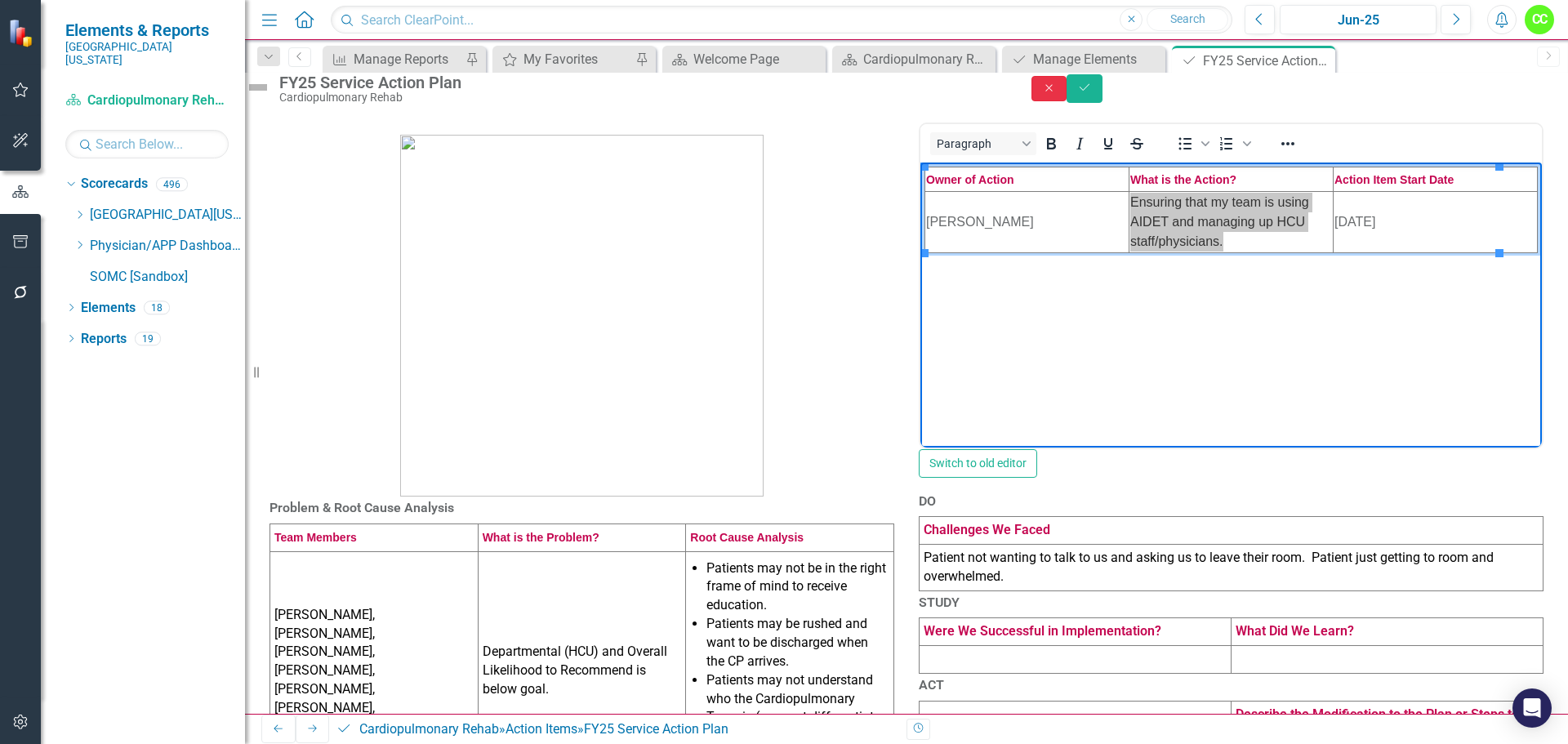
click at [1067, 91] on button "Close" at bounding box center [1049, 88] width 36 height 25
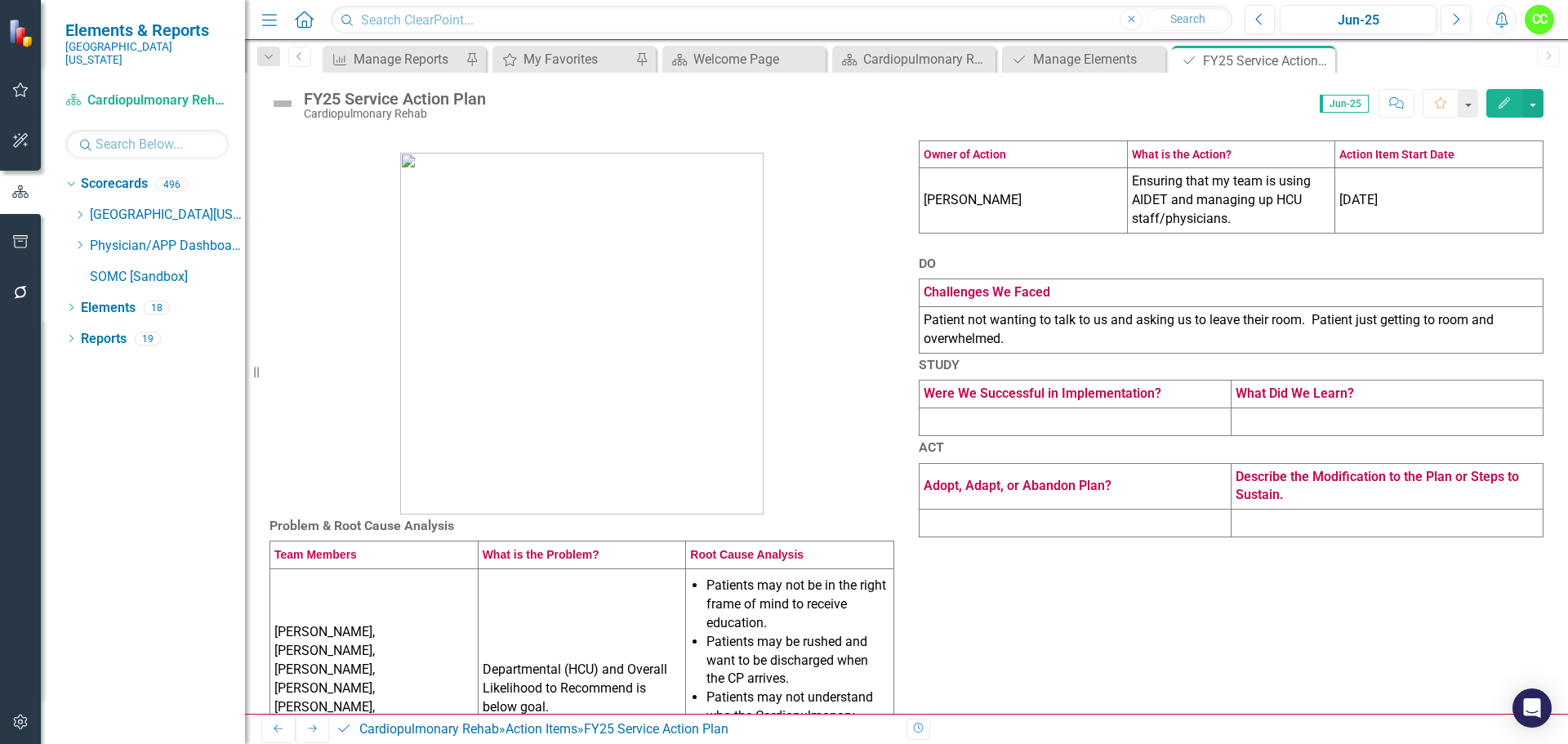
drag, startPoint x: 1324, startPoint y: 55, endPoint x: 1308, endPoint y: 70, distance: 21.9
click at [0, 0] on icon "Close" at bounding box center [0, 0] width 0 height 0
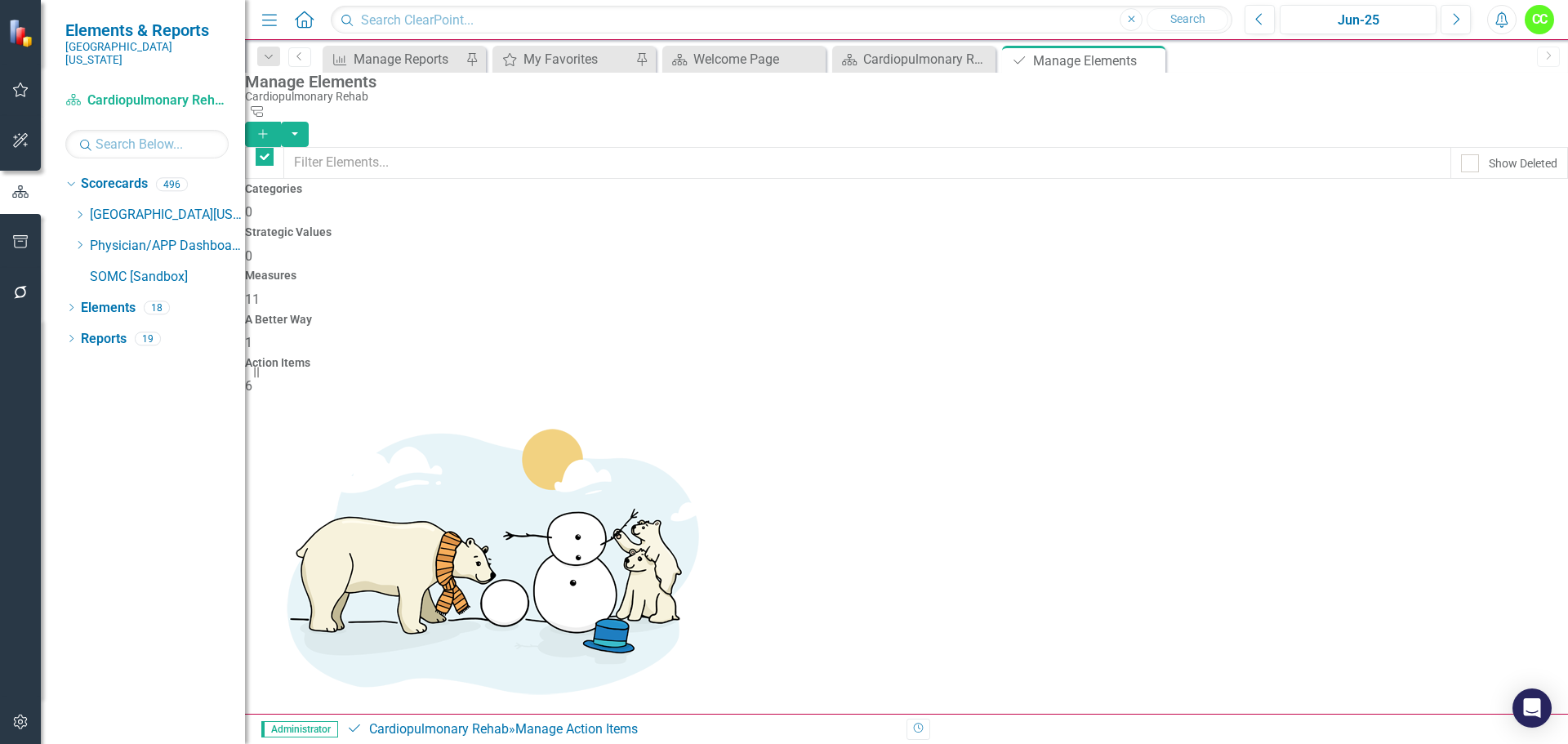
checkbox input "false"
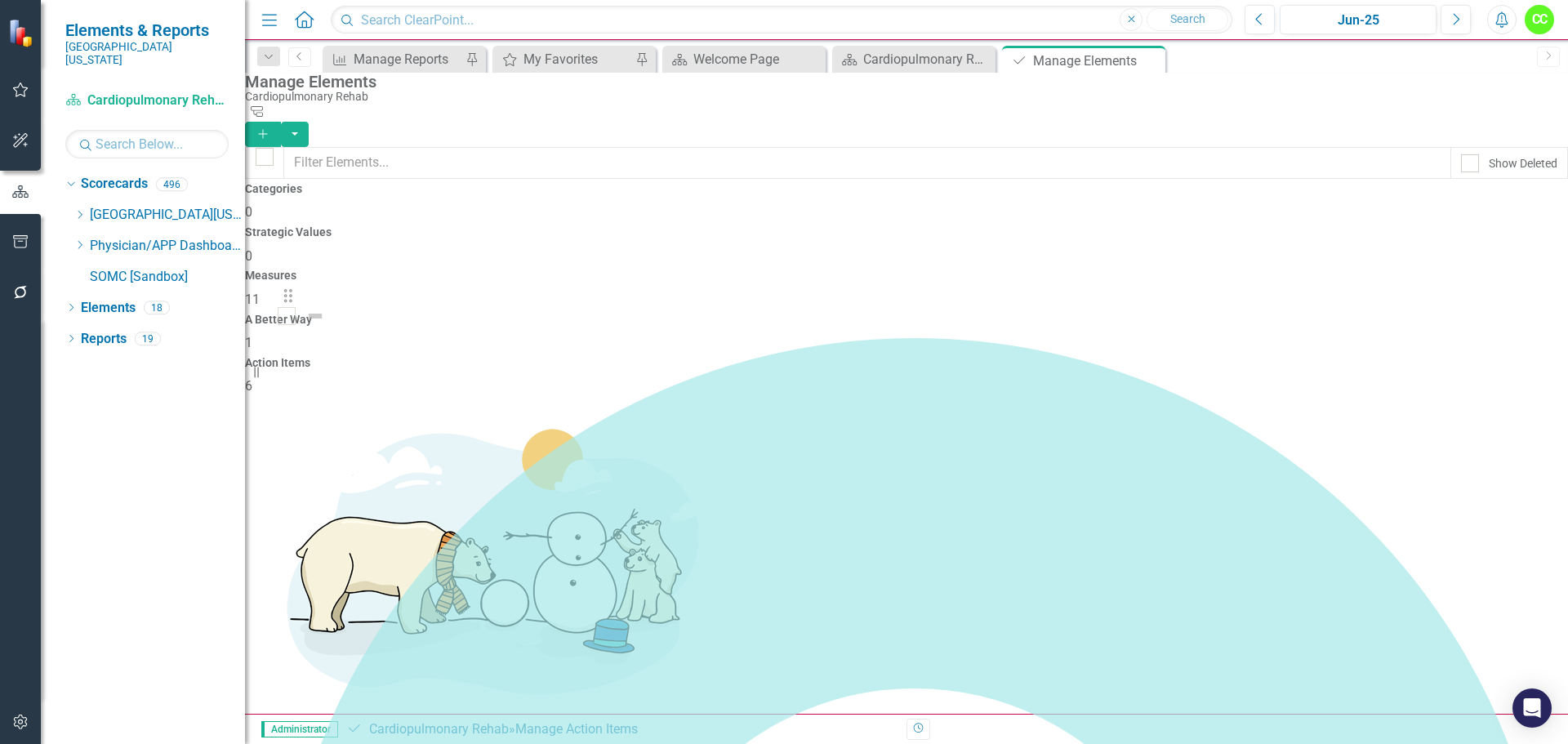
drag, startPoint x: 289, startPoint y: 423, endPoint x: 296, endPoint y: 313, distance: 110.2
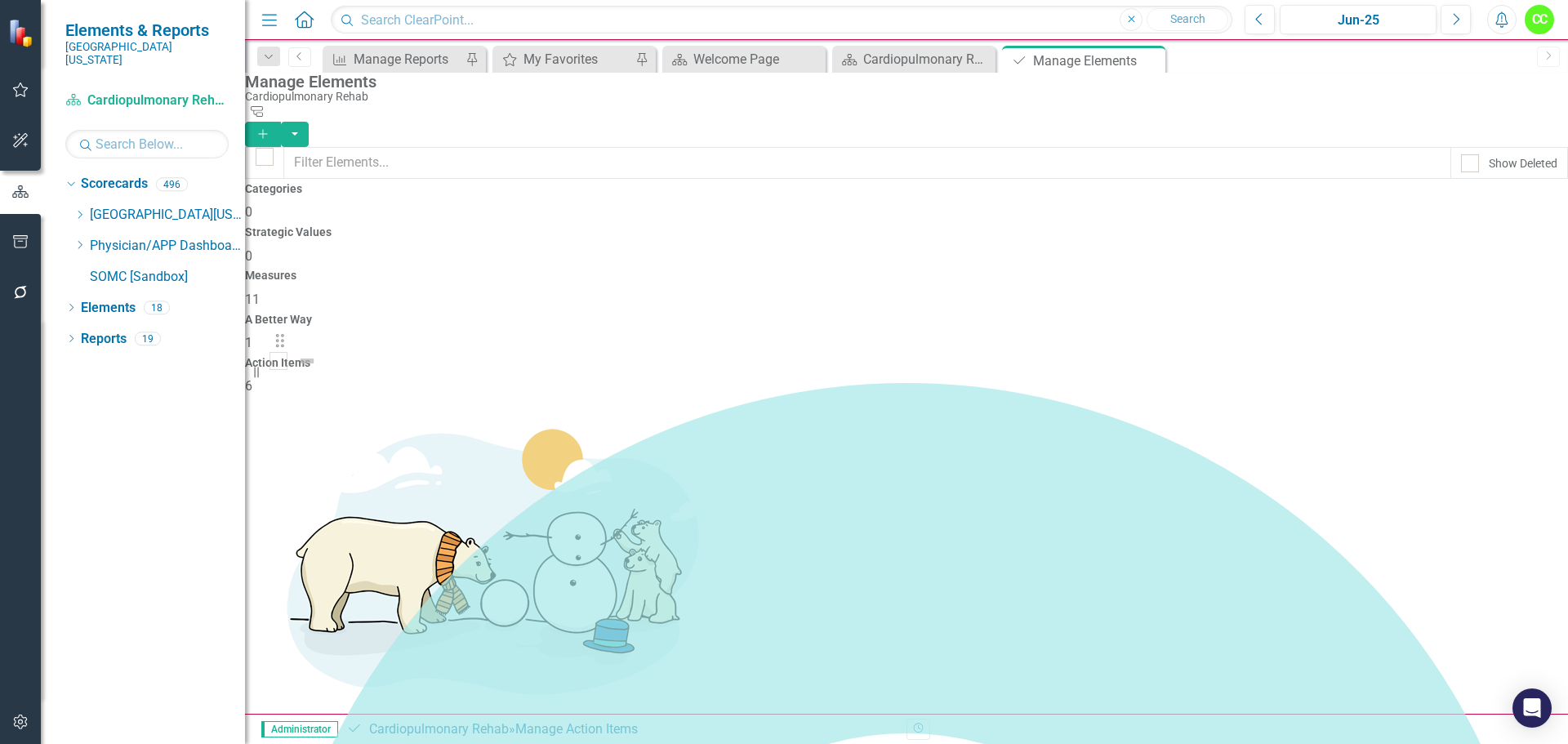
drag, startPoint x: 290, startPoint y: 418, endPoint x: 290, endPoint y: 353, distance: 65.0
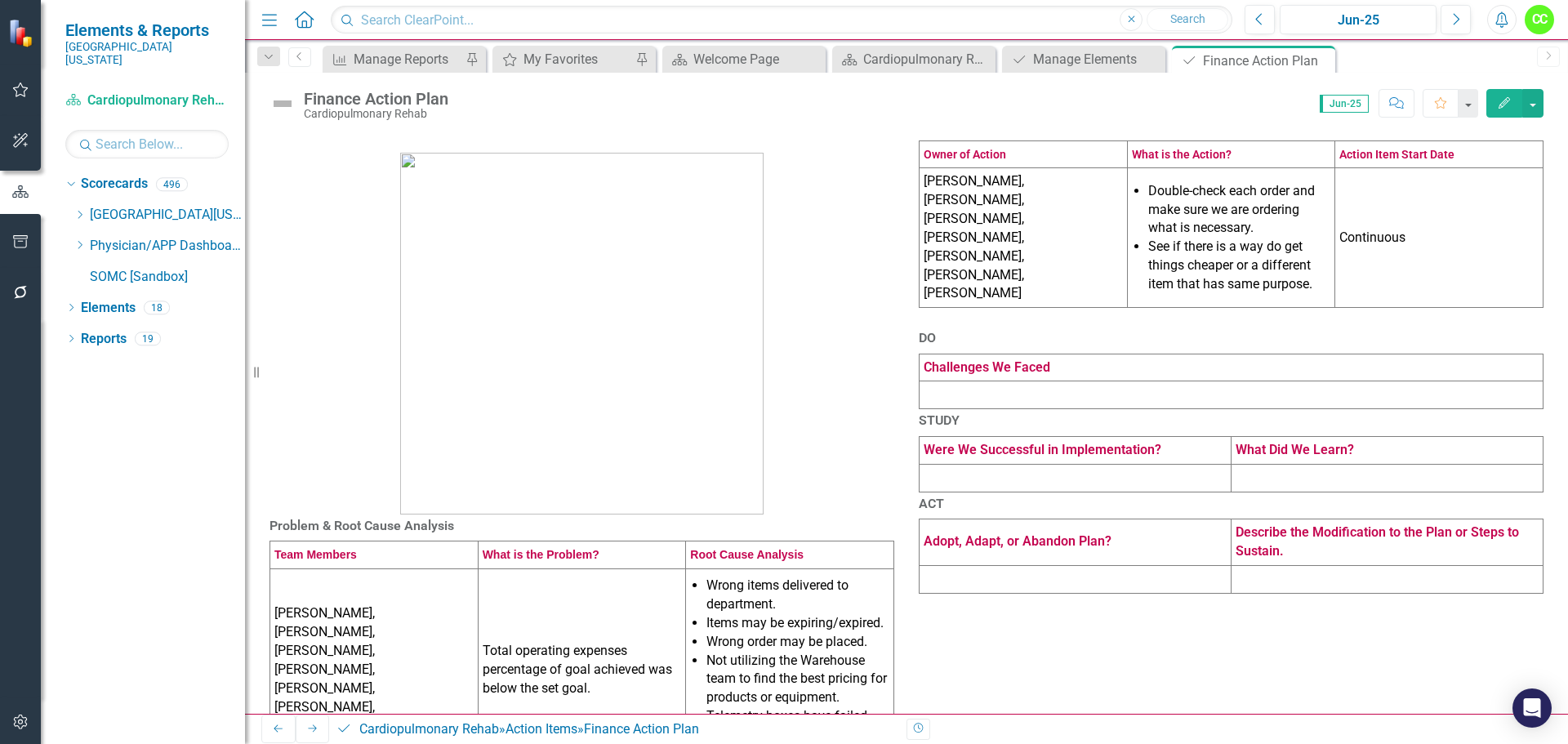
click at [1296, 294] on div "See if there is a way do get things cheaper or a different item that has same p…" at bounding box center [1240, 265] width 183 height 56
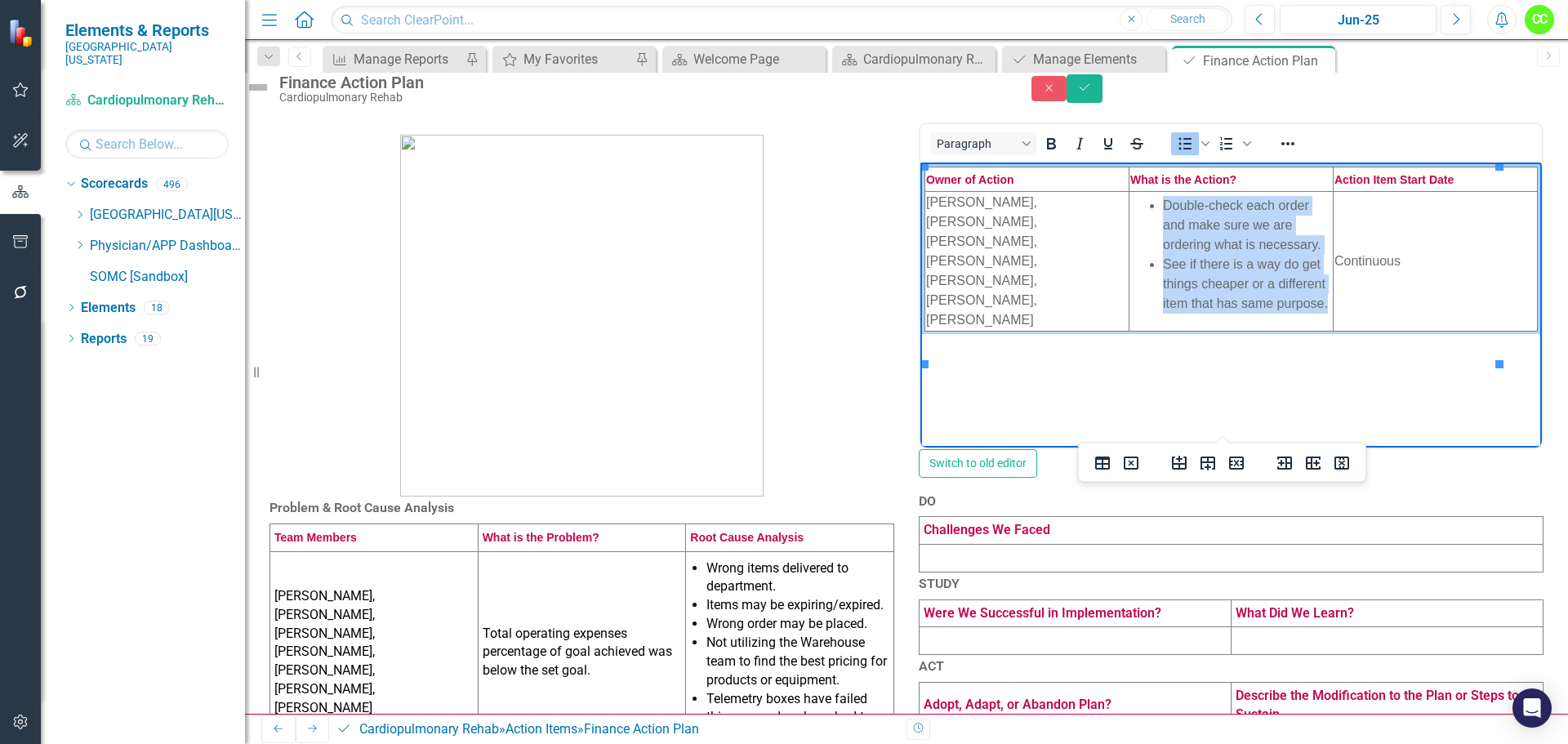
drag, startPoint x: 1244, startPoint y: 343, endPoint x: 1149, endPoint y: 206, distance: 166.7
click at [1149, 206] on ul "Double-check each order and make sure we are ordering what is necessary. See if…" at bounding box center [1231, 254] width 201 height 117
drag, startPoint x: 1174, startPoint y: 221, endPoint x: 1262, endPoint y: 334, distance: 143.2
click at [1262, 313] on div "See if there is a way do get things cheaper or a different item that has same p…" at bounding box center [1247, 283] width 169 height 59
drag, startPoint x: 1253, startPoint y: 335, endPoint x: 1150, endPoint y: 204, distance: 166.6
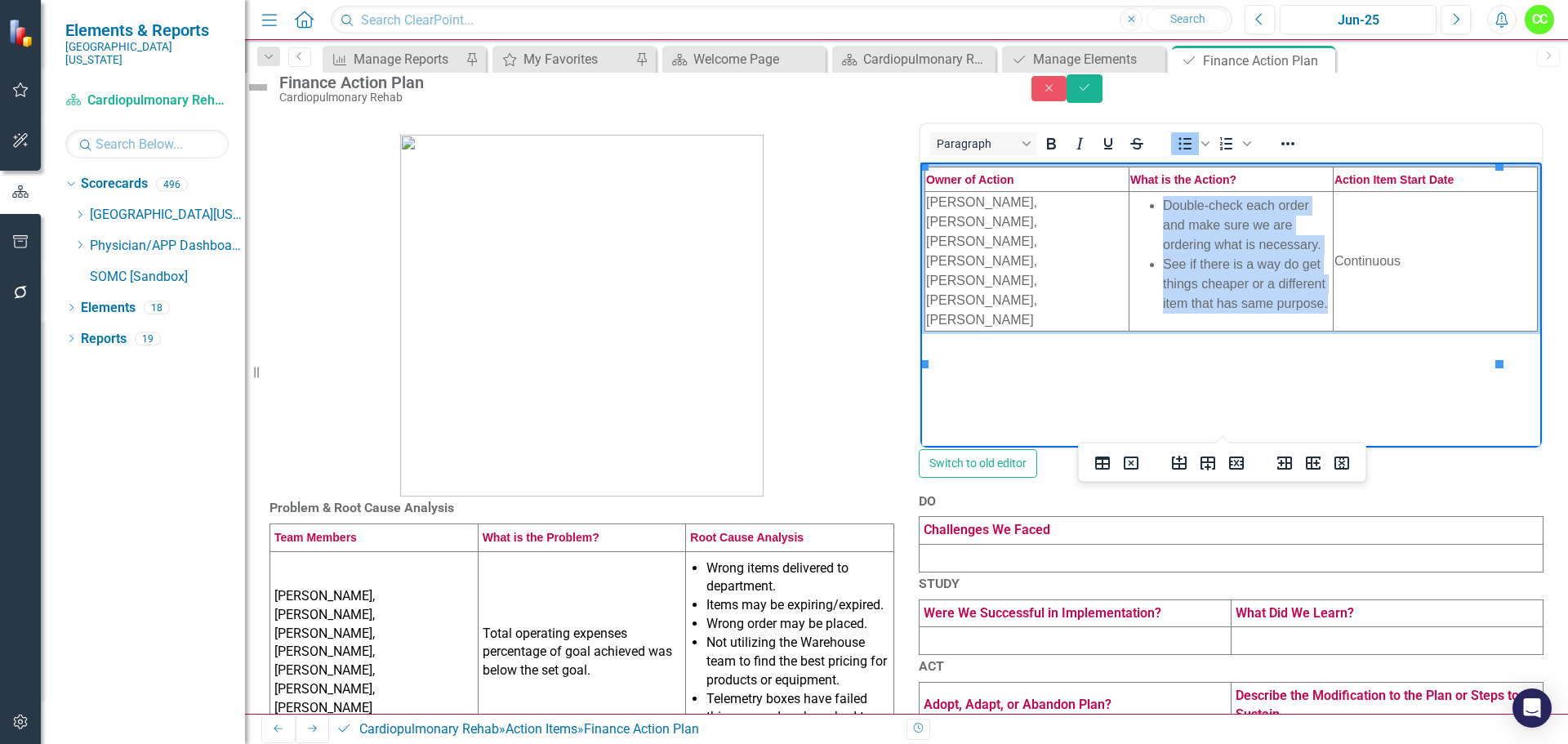
click at [1150, 204] on ul "Double-check each order and make sure we are ordering what is necessary. See if…" at bounding box center [1231, 254] width 201 height 117
copy ul "Double-check each order and make sure we are ordering what is necessary. See if…"
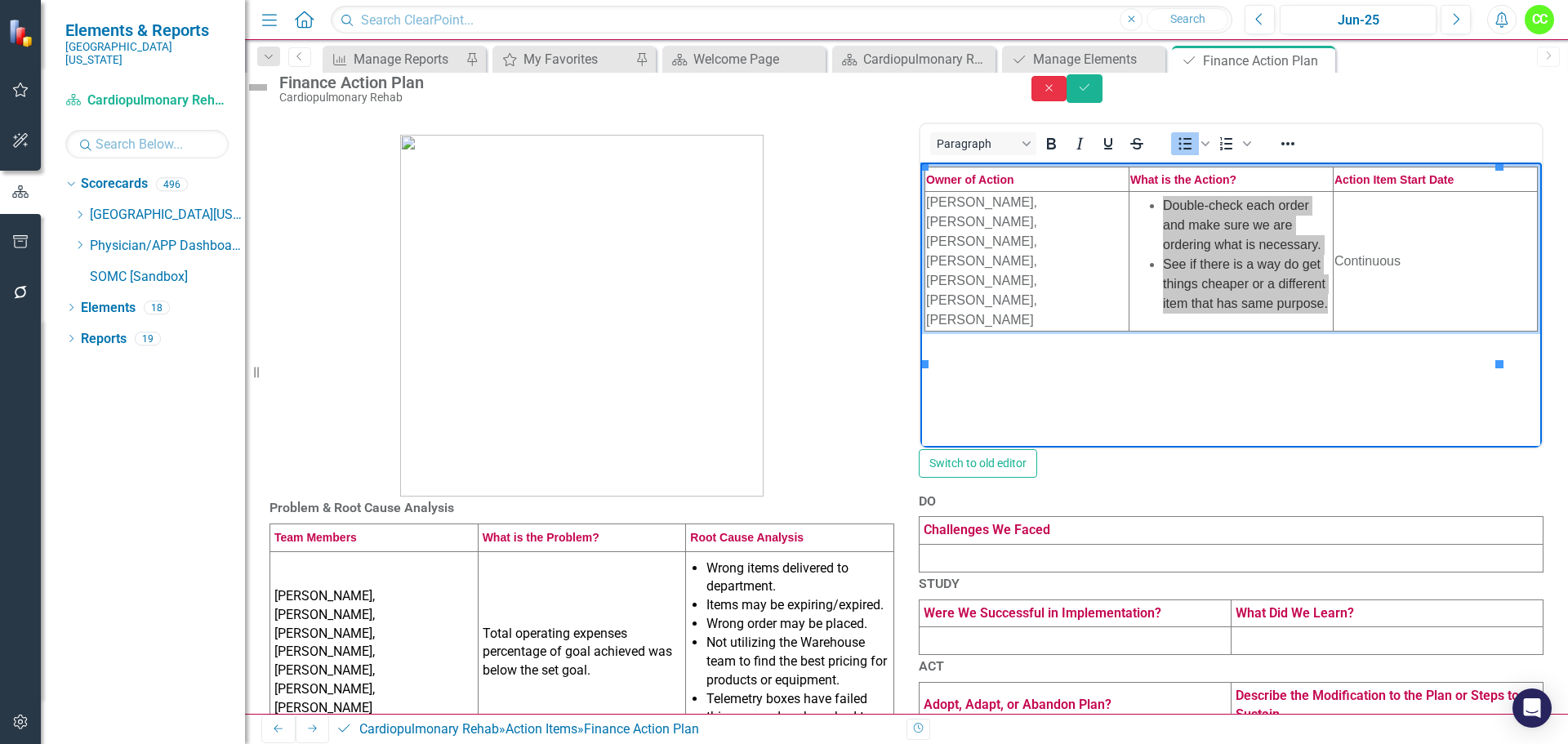
click at [1067, 102] on button "Close" at bounding box center [1049, 88] width 36 height 25
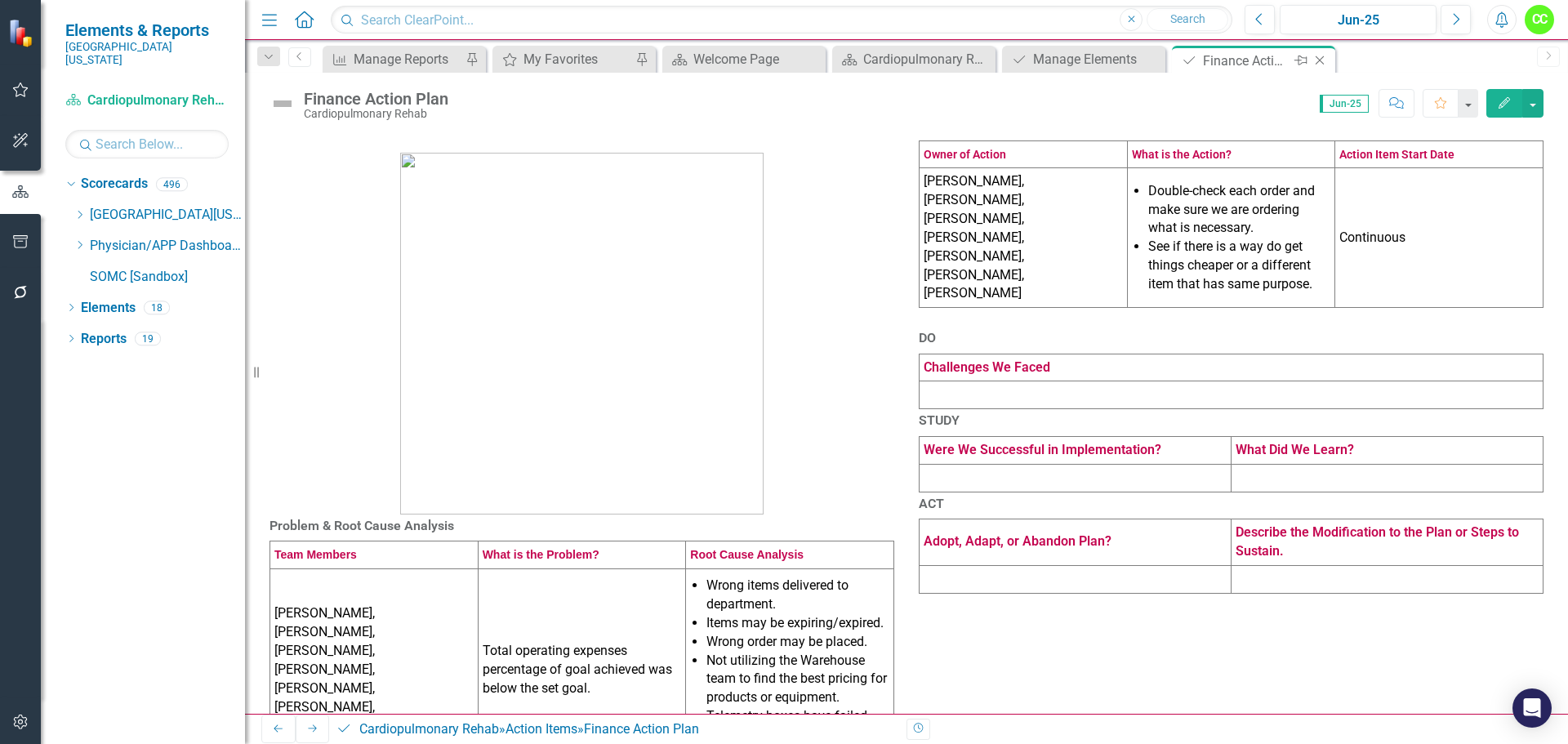
click at [1318, 61] on icon "Close" at bounding box center [1320, 60] width 16 height 13
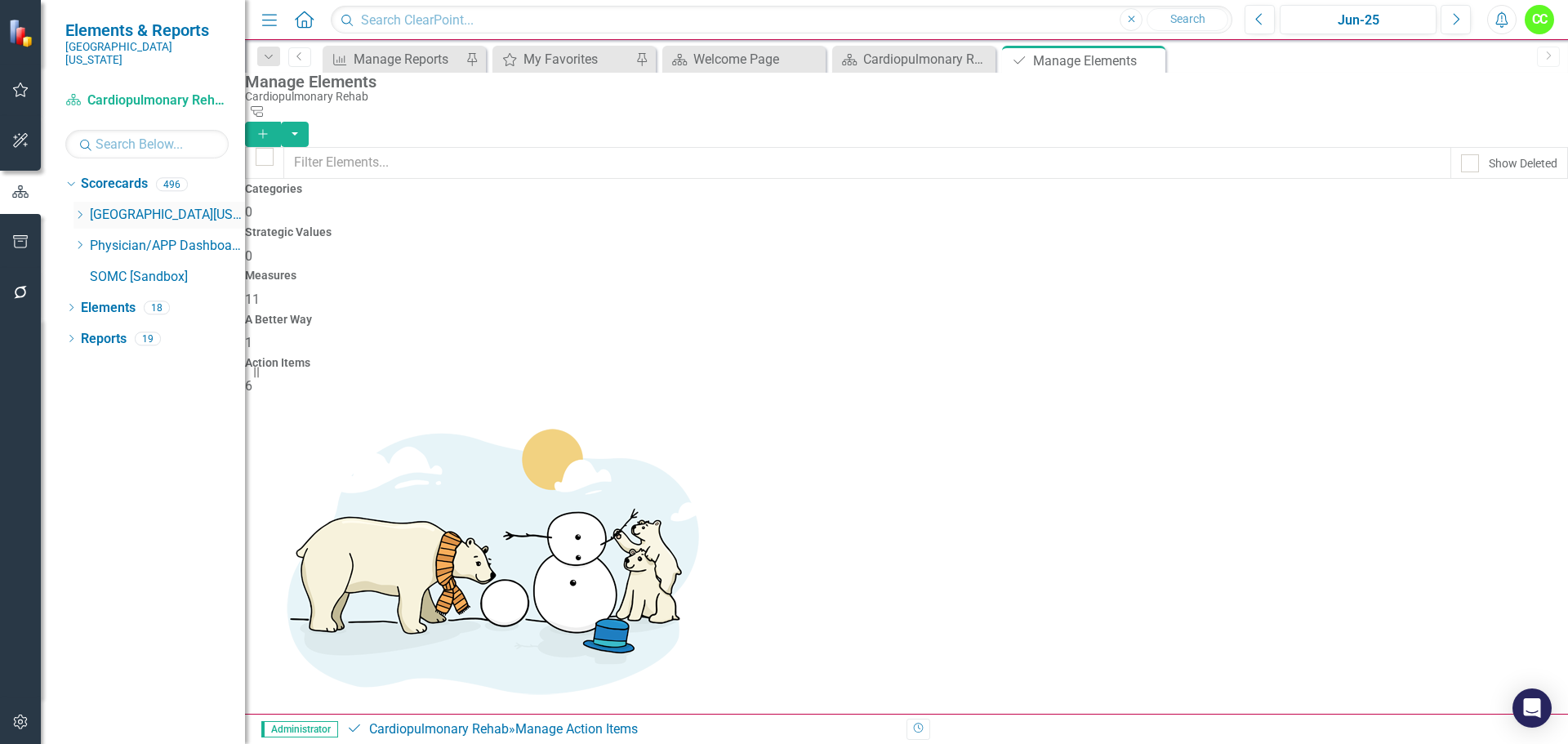
click at [78, 210] on icon "Dropdown" at bounding box center [79, 215] width 13 height 10
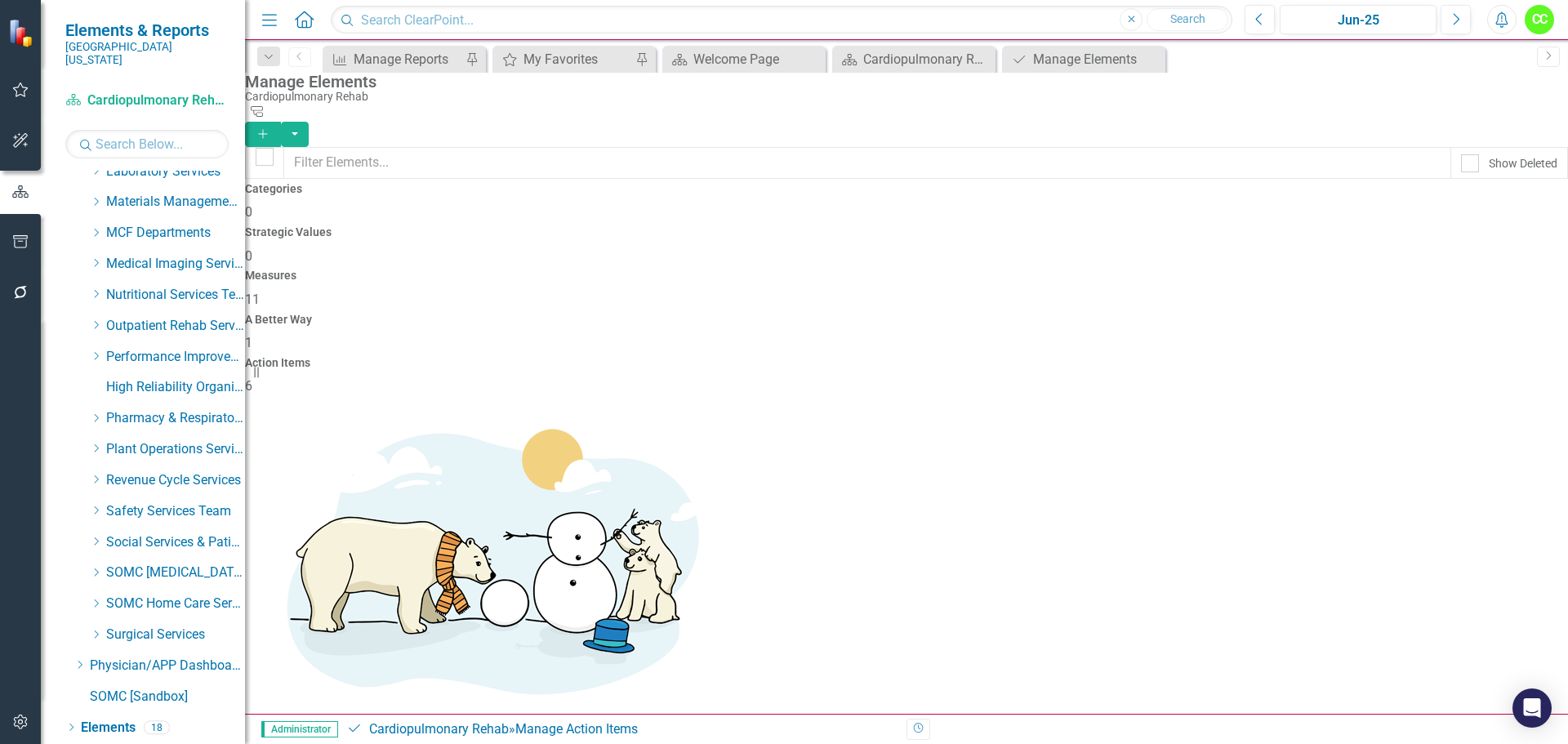
scroll to position [588, 0]
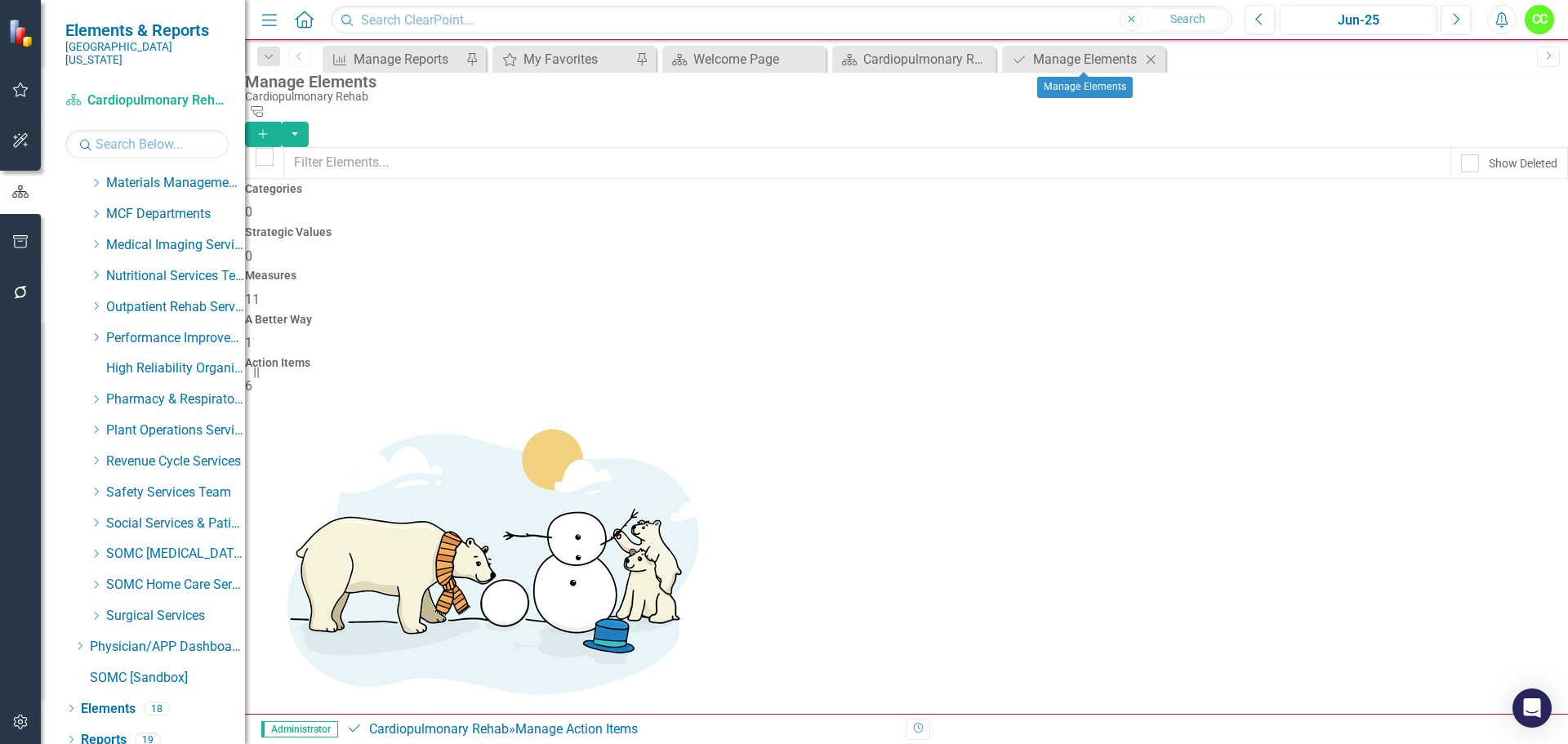
click at [1153, 53] on icon "Close" at bounding box center [1151, 59] width 16 height 13
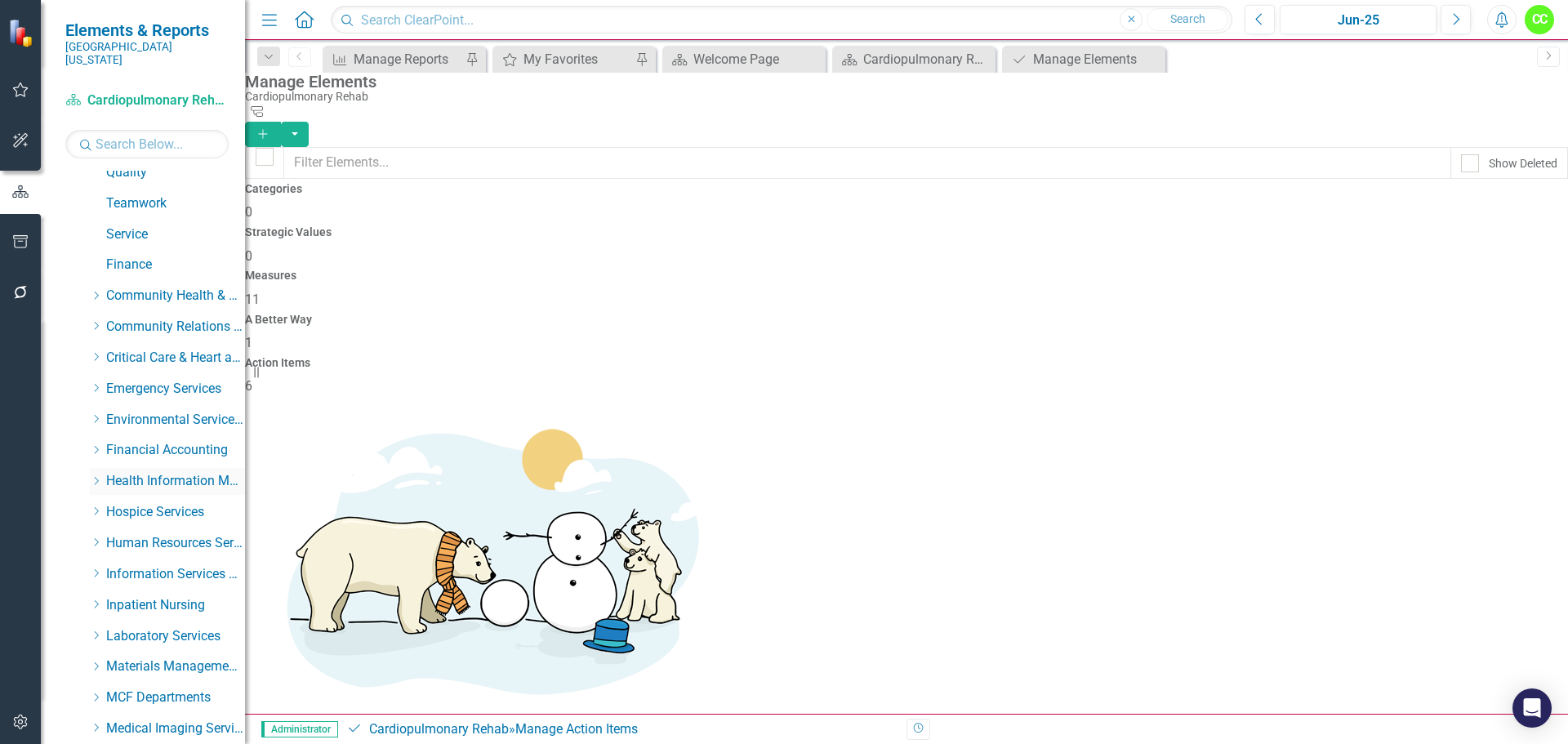
scroll to position [98, 0]
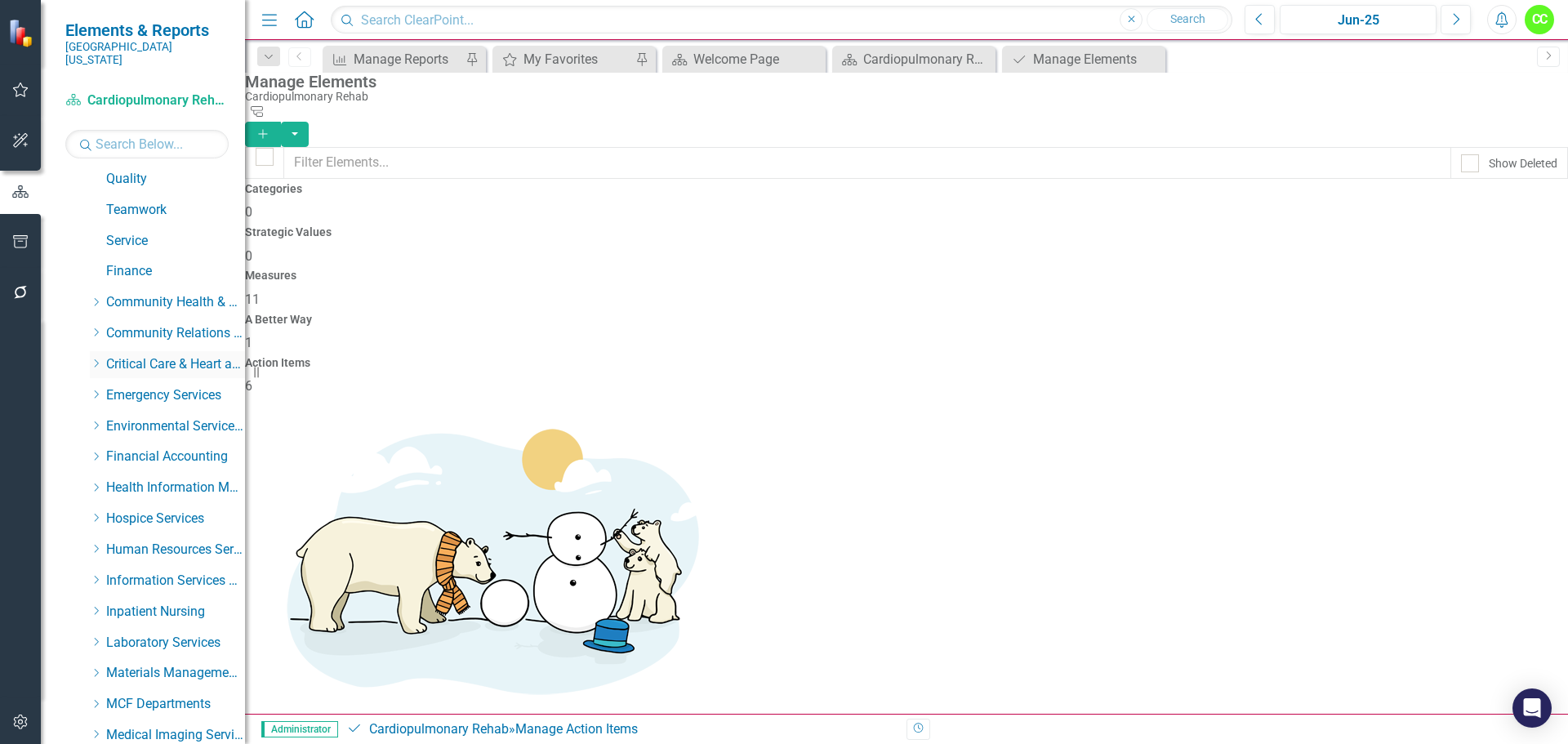
click at [95, 357] on div "Dropdown" at bounding box center [96, 364] width 13 height 14
click at [142, 541] on link "[MEDICAL_DATA] - DCI (Contracted Staff)" at bounding box center [184, 549] width 123 height 18
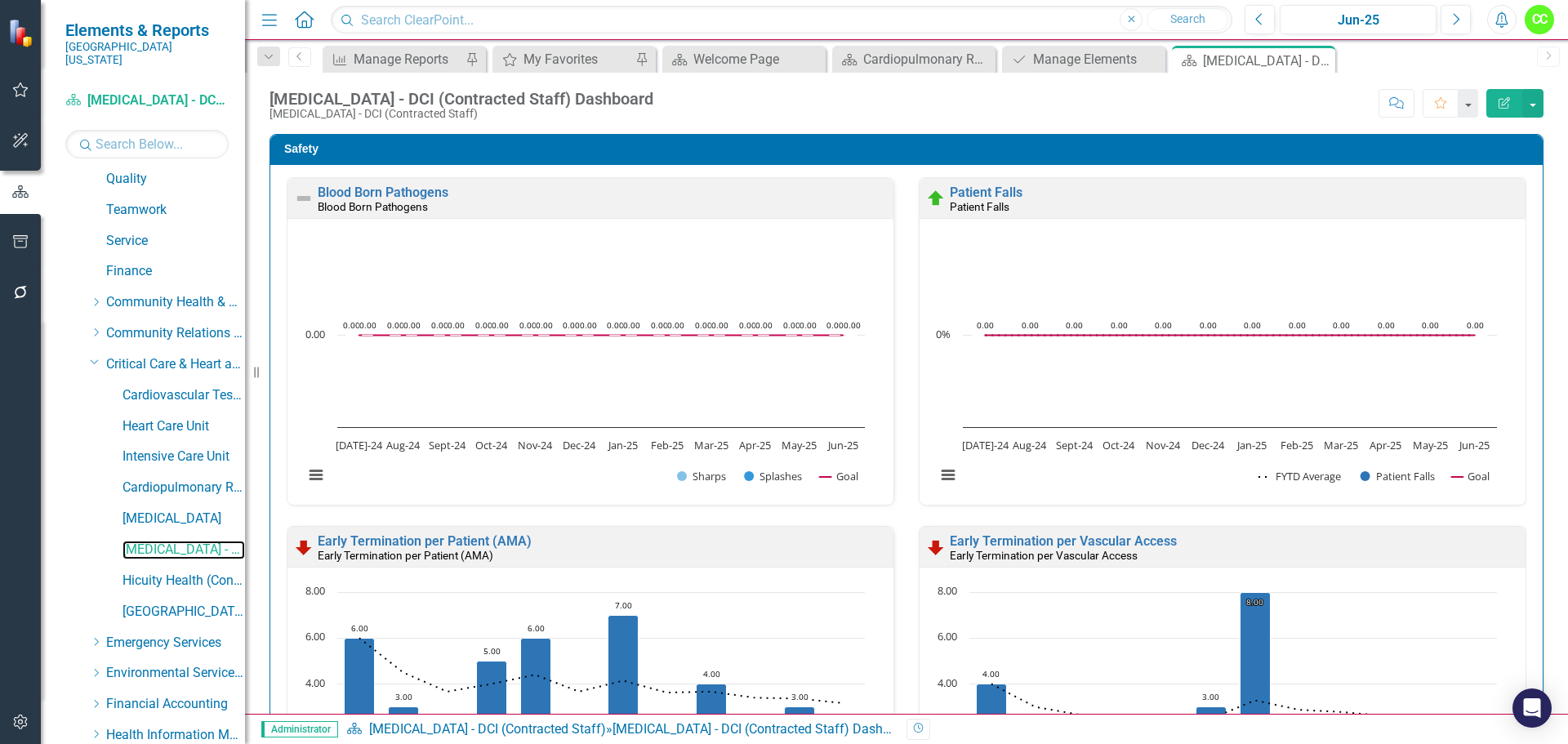
scroll to position [164, 0]
